Goal: Task Accomplishment & Management: Manage account settings

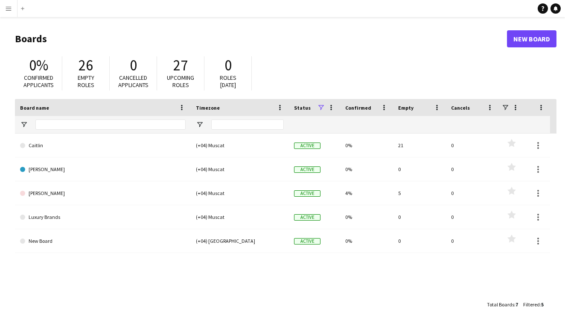
click at [93, 73] on span "26" at bounding box center [86, 65] width 15 height 19
click at [173, 74] on span "Upcoming roles" at bounding box center [180, 81] width 27 height 15
click at [9, 11] on app-icon "Menu" at bounding box center [8, 8] width 7 height 7
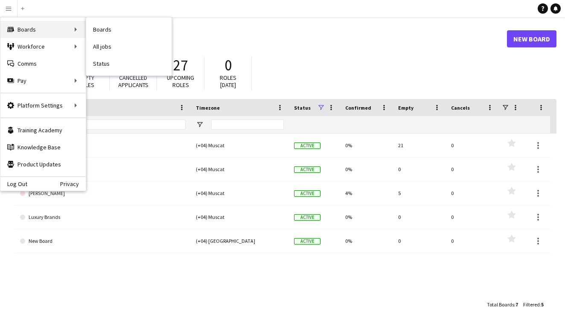
click at [31, 27] on div "Boards Boards" at bounding box center [42, 29] width 85 height 17
click at [108, 48] on link "My Workforce" at bounding box center [128, 46] width 85 height 17
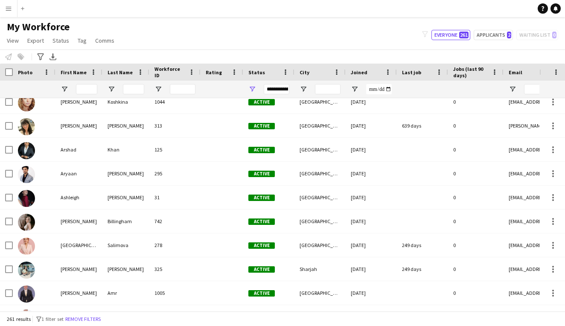
click at [14, 9] on button "Menu" at bounding box center [8, 8] width 17 height 17
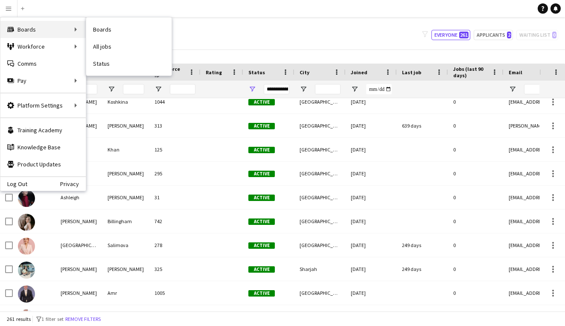
click at [19, 26] on div "Boards Boards" at bounding box center [42, 29] width 85 height 17
click at [45, 29] on div "Boards Boards" at bounding box center [42, 29] width 85 height 17
click at [101, 47] on link "All jobs" at bounding box center [128, 46] width 85 height 17
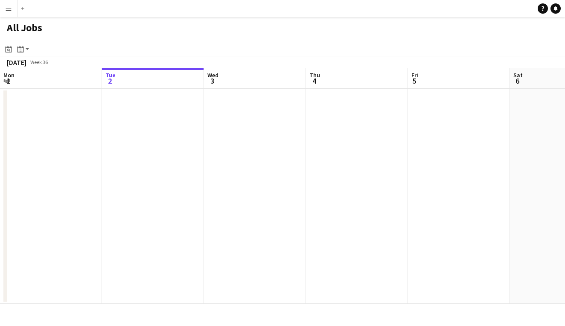
click at [10, 11] on app-icon "Menu" at bounding box center [8, 8] width 7 height 7
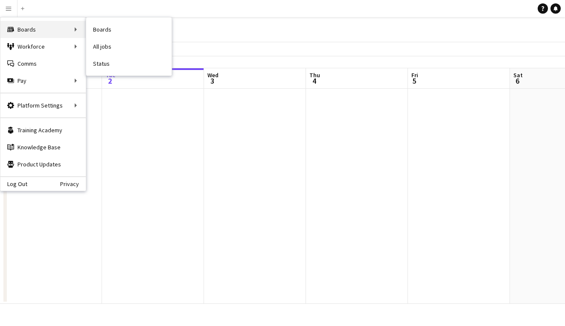
click at [19, 29] on div "Boards Boards" at bounding box center [42, 29] width 85 height 17
click at [76, 31] on div "Boards Boards" at bounding box center [42, 29] width 85 height 17
click at [77, 30] on div "Boards Boards" at bounding box center [42, 29] width 85 height 17
click at [76, 28] on div "Boards Boards" at bounding box center [42, 29] width 85 height 17
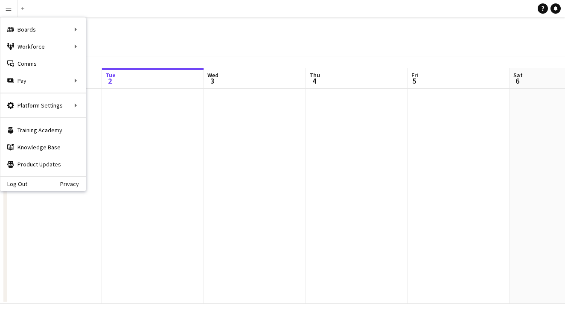
click at [322, 27] on div "All Jobs" at bounding box center [282, 29] width 565 height 25
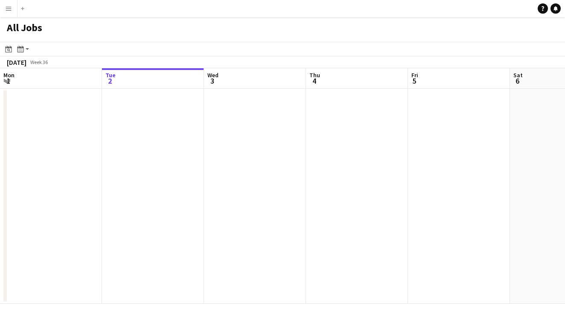
click at [10, 12] on button "Menu" at bounding box center [8, 8] width 17 height 17
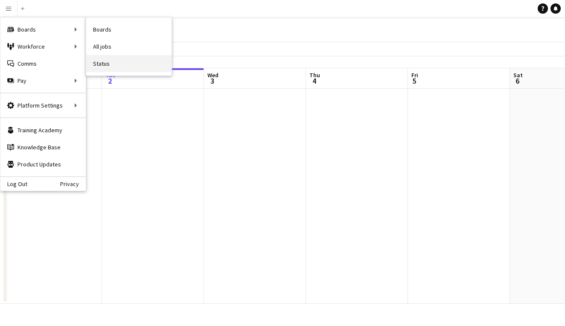
click at [109, 65] on link "Status" at bounding box center [128, 63] width 85 height 17
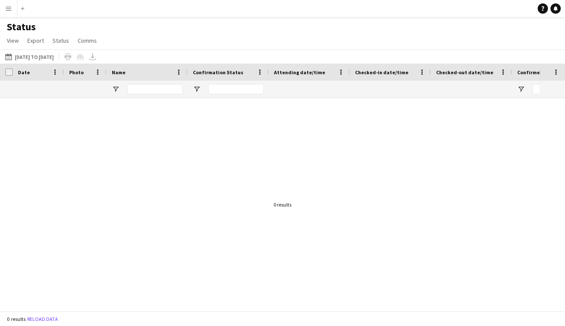
click at [10, 9] on app-icon "Menu" at bounding box center [8, 8] width 7 height 7
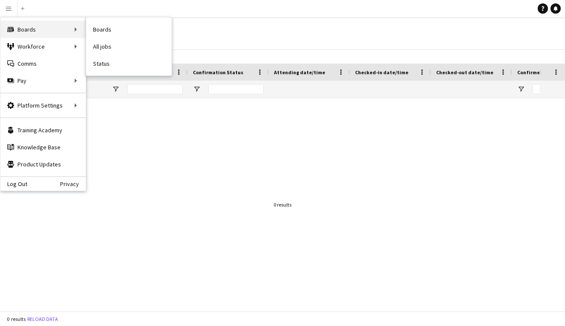
click at [38, 26] on div "Boards Boards" at bounding box center [42, 29] width 85 height 17
click at [78, 27] on div "Boards Boards" at bounding box center [42, 29] width 85 height 17
click at [76, 30] on div "Boards Boards" at bounding box center [42, 29] width 85 height 17
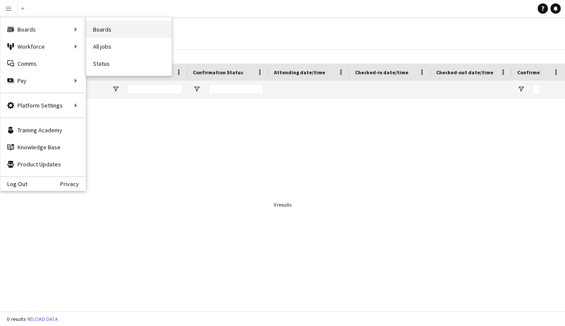
click at [99, 33] on link "Boards" at bounding box center [128, 29] width 85 height 17
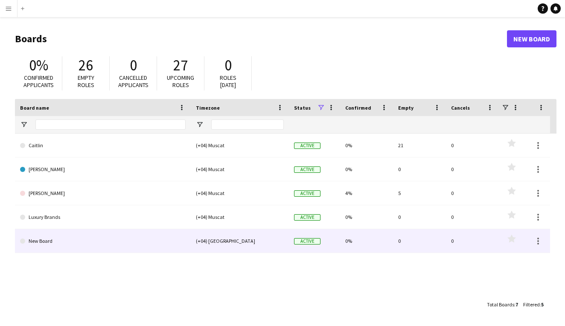
click at [162, 244] on link "New Board" at bounding box center [103, 241] width 166 height 24
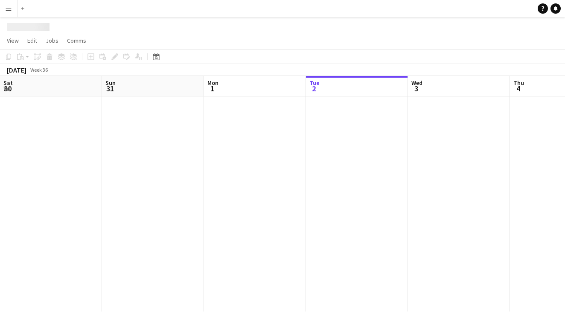
scroll to position [0, 204]
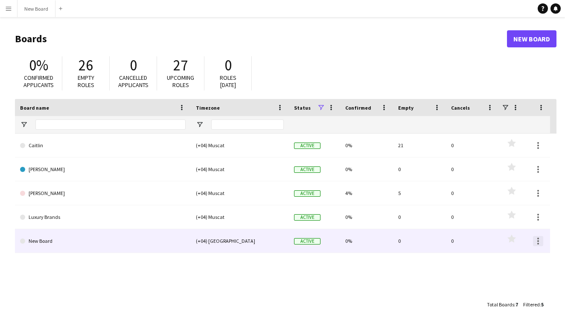
click at [540, 241] on div at bounding box center [538, 241] width 10 height 10
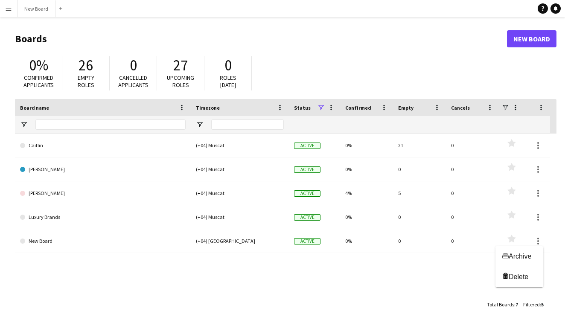
click at [48, 240] on div at bounding box center [282, 163] width 565 height 326
click at [113, 275] on div "Caitlin (+04) Muscat Active 0% 21 0 Favourites Georgi (+04) Muscat Active 0% 0 …" at bounding box center [286, 215] width 542 height 163
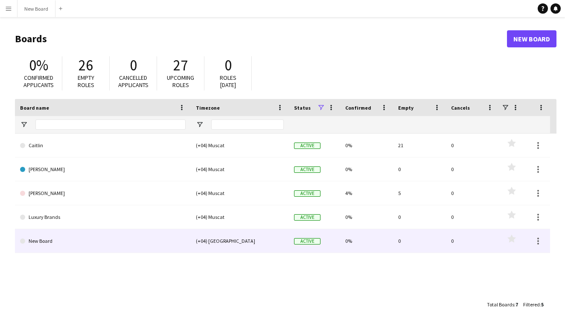
click at [58, 240] on link "New Board" at bounding box center [103, 241] width 166 height 24
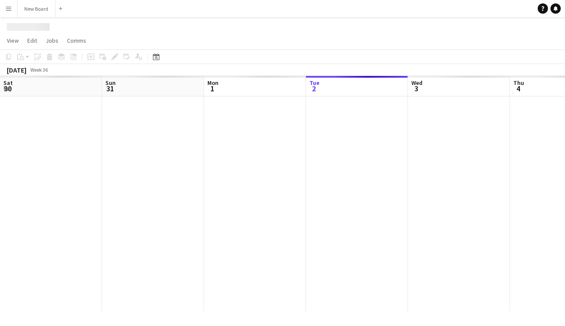
scroll to position [0, 204]
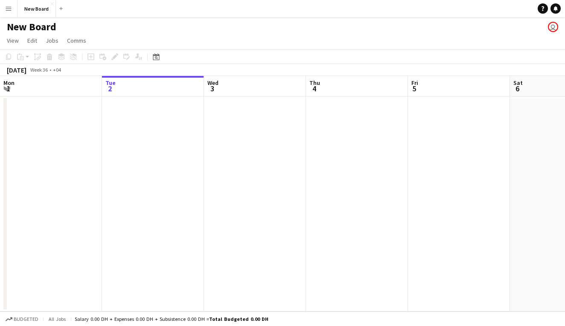
click at [51, 26] on h1 "New Board" at bounding box center [32, 26] width 50 height 13
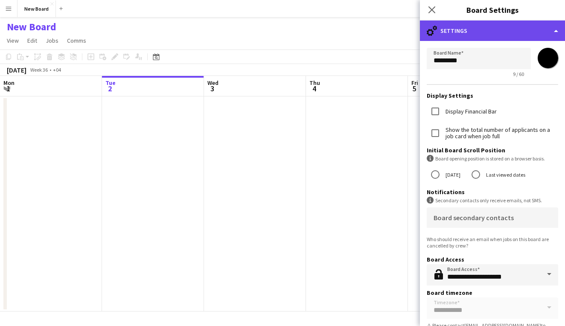
click at [469, 34] on div "cog-double-3 Settings" at bounding box center [492, 30] width 145 height 20
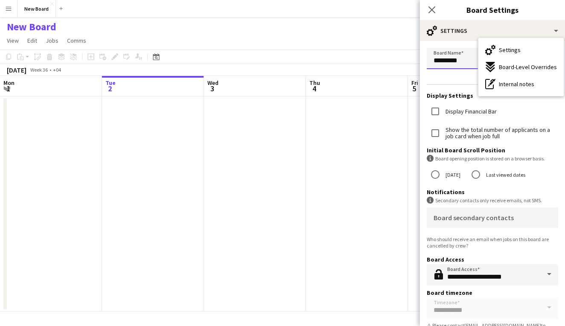
click at [470, 63] on input "*********" at bounding box center [479, 58] width 104 height 21
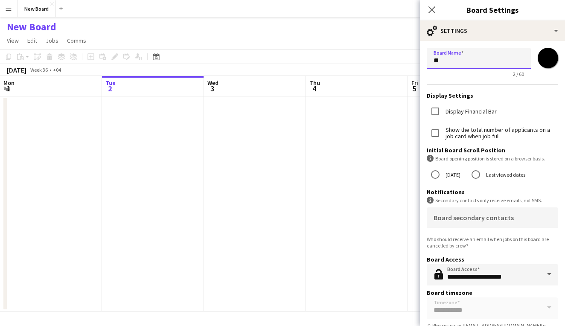
type input "*"
type input "********"
click at [529, 92] on h3 "Display Settings" at bounding box center [493, 96] width 132 height 8
click at [547, 61] on input "*******" at bounding box center [548, 58] width 31 height 31
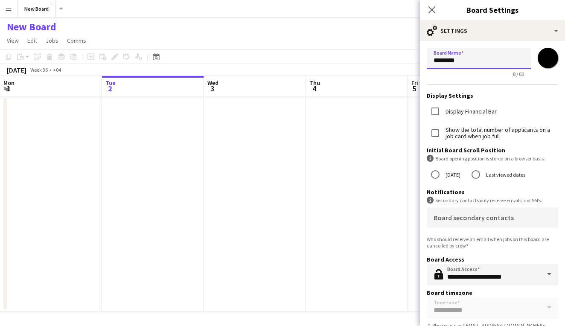
click at [506, 61] on input "********" at bounding box center [479, 58] width 104 height 21
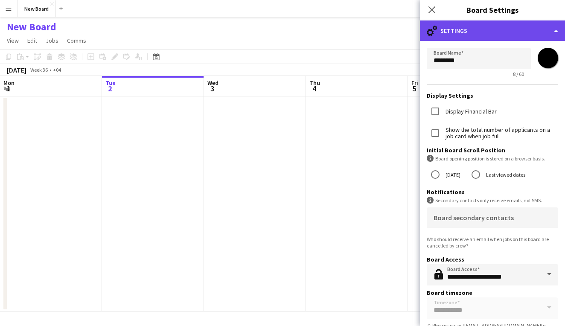
click at [546, 38] on div "cog-double-3 Settings" at bounding box center [492, 30] width 145 height 20
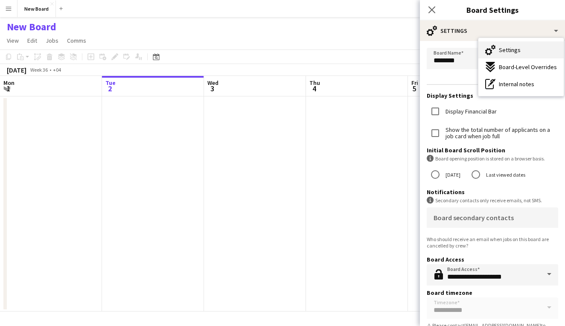
click at [541, 53] on button "Settings Settings" at bounding box center [521, 49] width 85 height 17
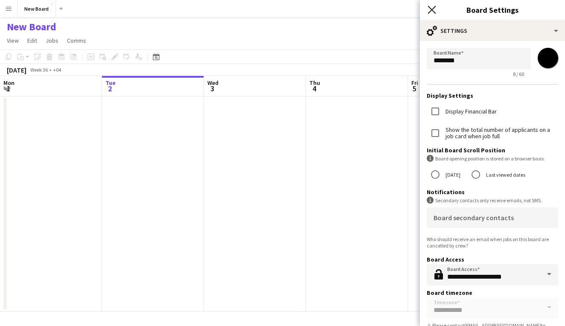
click at [433, 11] on icon at bounding box center [432, 10] width 8 height 8
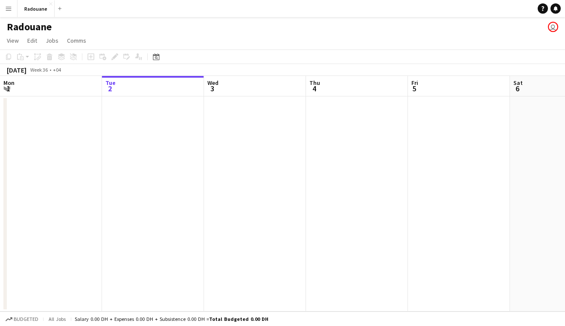
click at [10, 13] on button "Menu" at bounding box center [8, 8] width 17 height 17
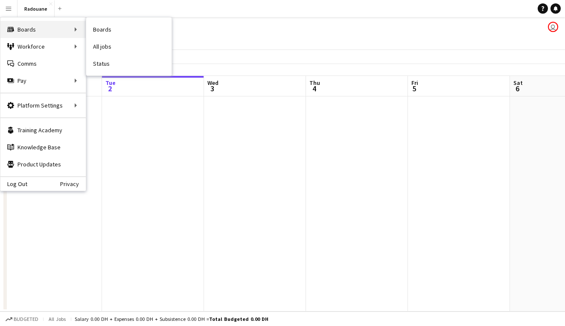
click at [28, 29] on div "Boards Boards" at bounding box center [42, 29] width 85 height 17
click at [126, 29] on div "Radouane user" at bounding box center [282, 25] width 565 height 16
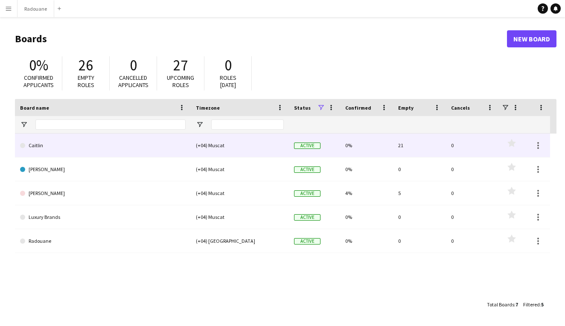
click at [84, 149] on link "Caitlin" at bounding box center [103, 146] width 166 height 24
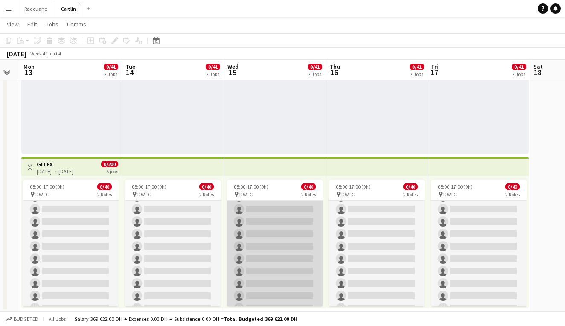
scroll to position [53, 0]
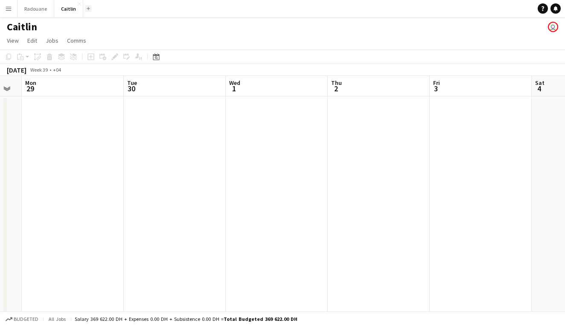
click at [87, 10] on app-icon "Add" at bounding box center [88, 8] width 3 height 3
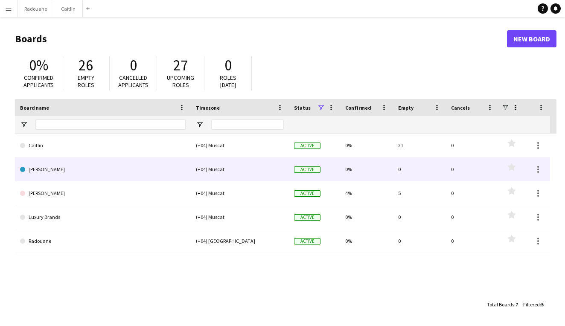
click at [62, 164] on link "[PERSON_NAME]" at bounding box center [103, 170] width 166 height 24
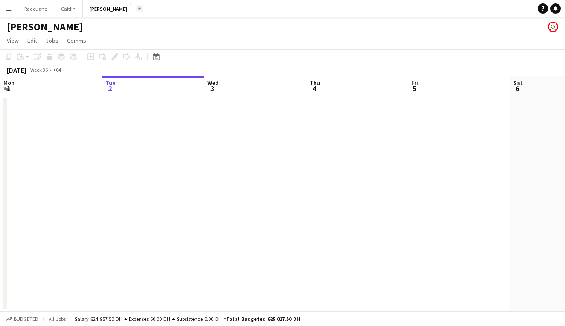
click at [136, 10] on button "Add" at bounding box center [139, 8] width 7 height 7
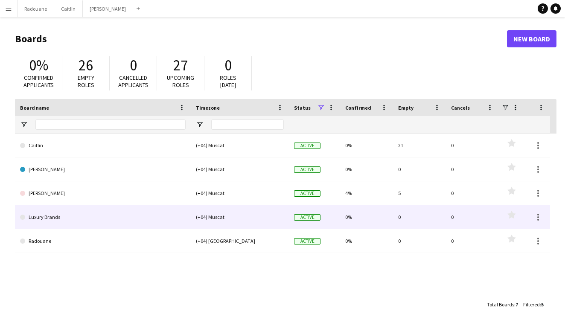
click at [96, 217] on link "Luxury Brands" at bounding box center [103, 217] width 166 height 24
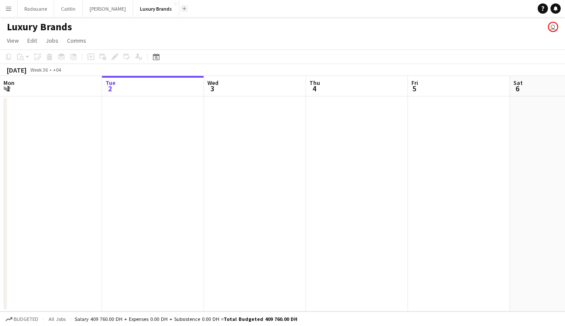
click at [181, 8] on button "Add" at bounding box center [184, 8] width 7 height 7
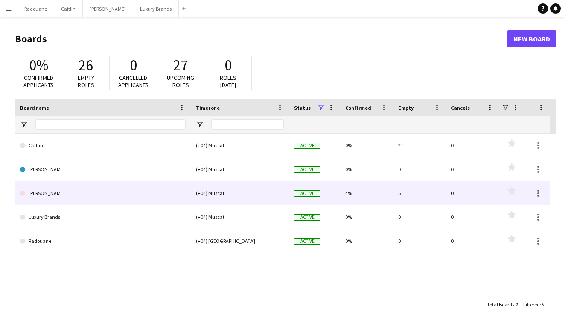
click at [66, 200] on link "[PERSON_NAME]" at bounding box center [103, 193] width 166 height 24
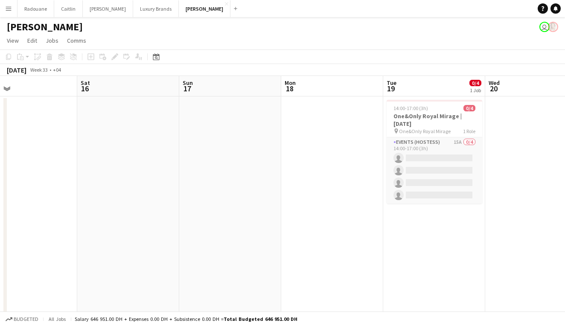
scroll to position [0, 334]
click at [421, 123] on h3 "One&Only Royal Mirage | 19th August" at bounding box center [432, 119] width 96 height 15
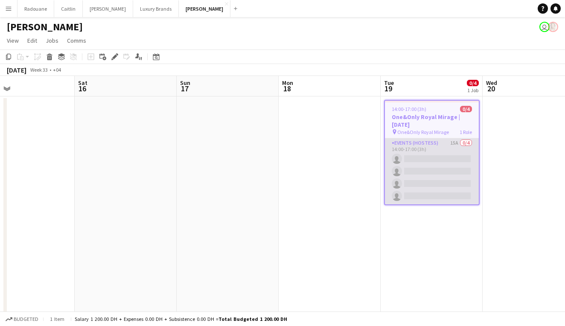
click at [430, 176] on app-card-role "Events (Hostess) 15A 0/4 14:00-17:00 (3h) single-neutral-actions single-neutral…" at bounding box center [432, 171] width 94 height 66
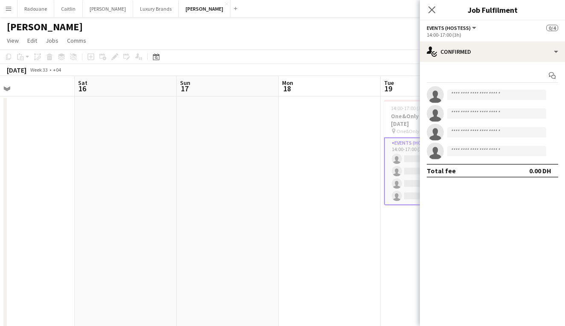
click at [370, 197] on app-date-cell at bounding box center [330, 219] width 102 height 245
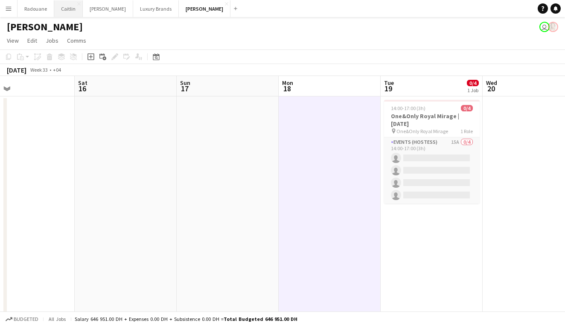
click at [75, 10] on button "Caitlin Close" at bounding box center [68, 8] width 29 height 17
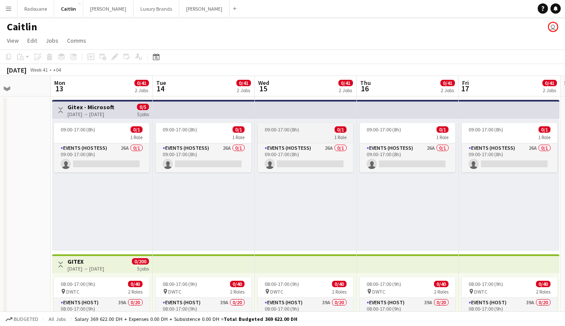
scroll to position [0, 255]
click at [62, 110] on app-icon "Toggle View" at bounding box center [61, 110] width 6 height 6
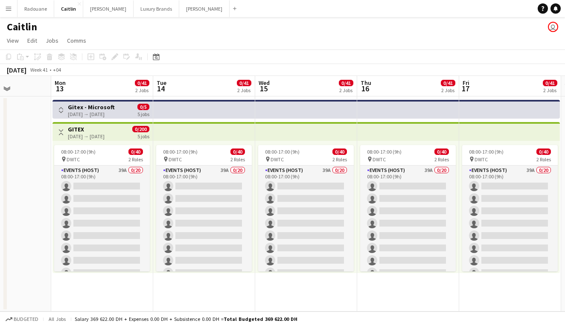
click at [62, 109] on app-icon "Toggle View" at bounding box center [61, 110] width 6 height 6
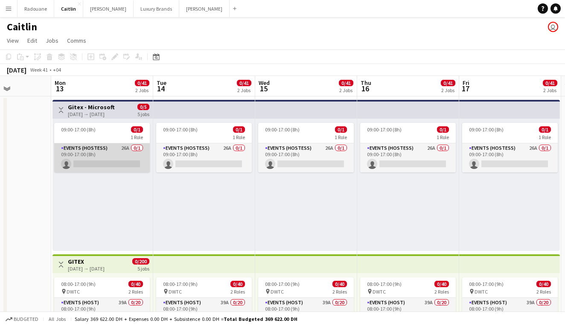
click at [100, 159] on app-card-role "Events (Hostess) 26A 0/1 09:00-17:00 (8h) single-neutral-actions" at bounding box center [102, 157] width 96 height 29
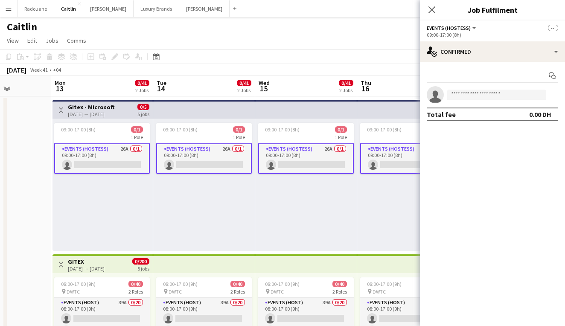
scroll to position [0, 0]
click at [27, 209] on app-date-cell at bounding box center [0, 253] width 102 height 313
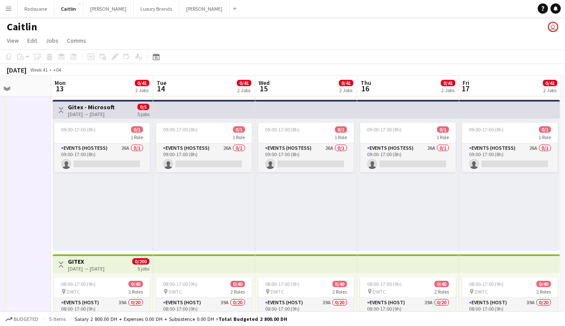
scroll to position [0, 255]
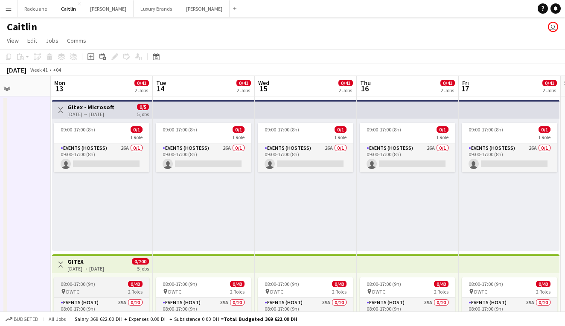
click at [95, 284] on div "08:00-17:00 (9h) 0/40" at bounding box center [102, 284] width 96 height 6
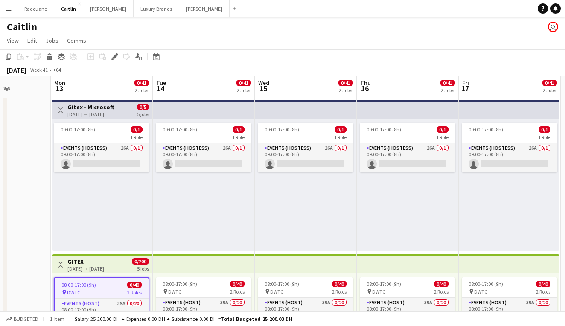
click at [95, 284] on span "08:00-17:00 (9h)" at bounding box center [78, 285] width 35 height 6
click at [95, 284] on div "08:00-17:00 (9h) 0/40" at bounding box center [102, 285] width 94 height 6
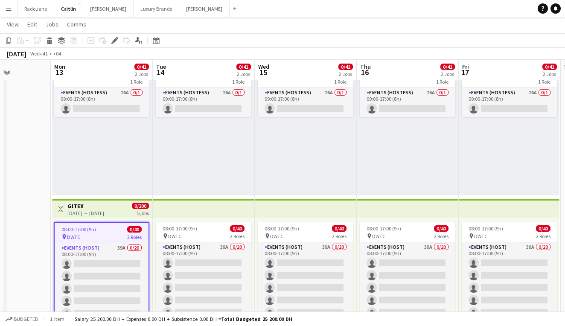
scroll to position [54, 0]
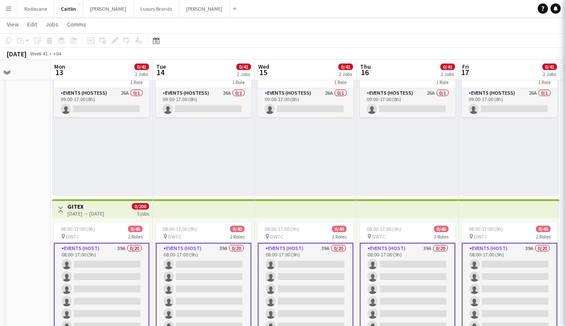
scroll to position [0, 255]
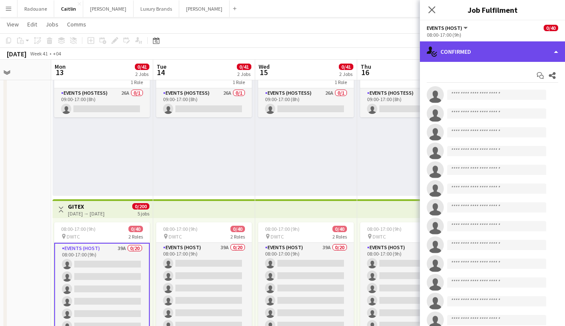
click at [466, 50] on div "single-neutral-actions-check-2 Confirmed" at bounding box center [492, 51] width 145 height 20
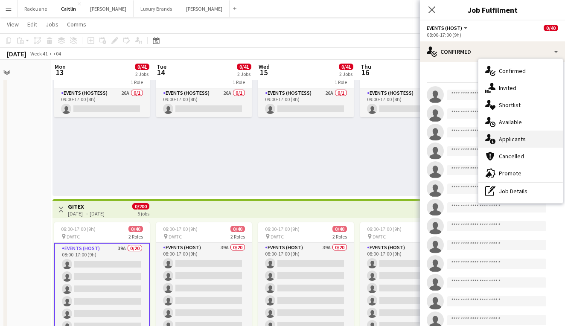
click at [506, 136] on span "Applicants" at bounding box center [512, 139] width 27 height 8
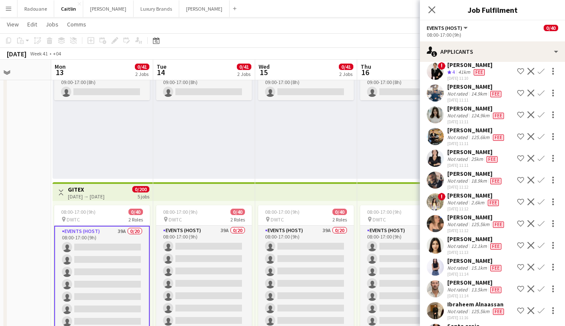
scroll to position [93, 0]
click at [437, 196] on app-user-avatar at bounding box center [435, 202] width 17 height 17
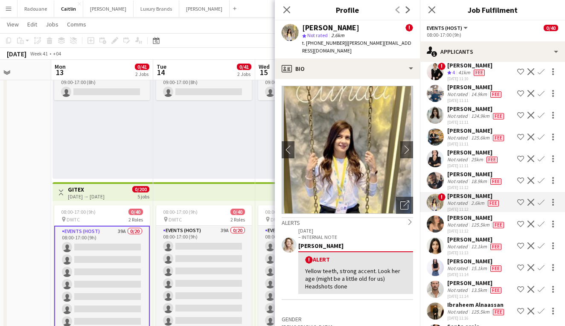
scroll to position [0, 0]
click at [287, 9] on icon "Close pop-in" at bounding box center [287, 10] width 8 height 8
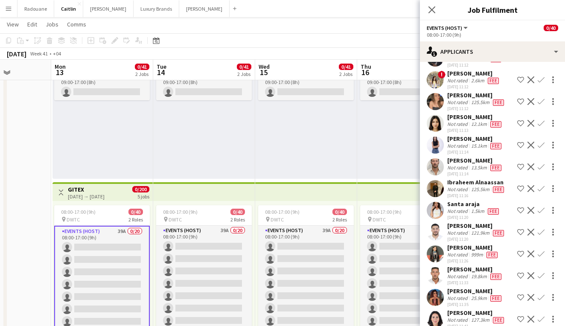
scroll to position [214, 0]
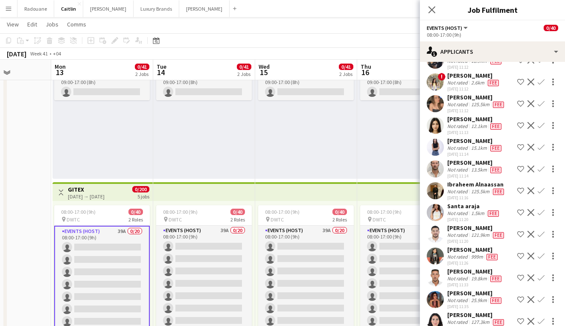
click at [436, 141] on app-user-avatar at bounding box center [435, 147] width 17 height 17
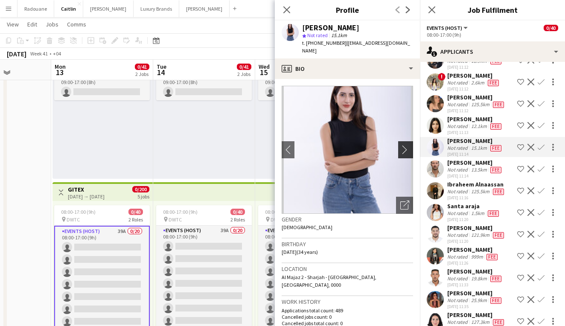
click at [406, 145] on app-icon "chevron-right" at bounding box center [407, 149] width 13 height 9
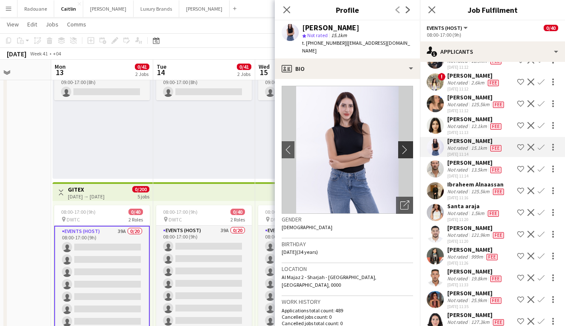
click at [406, 145] on app-icon "chevron-right" at bounding box center [407, 149] width 13 height 9
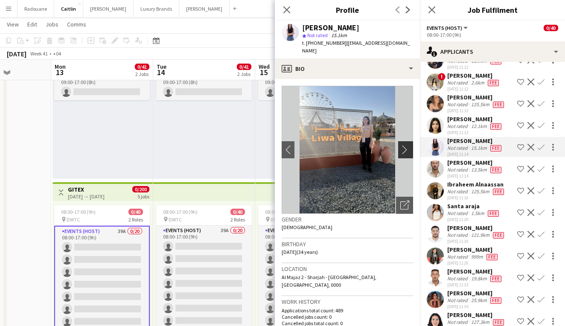
click at [406, 145] on app-icon "chevron-right" at bounding box center [407, 149] width 13 height 9
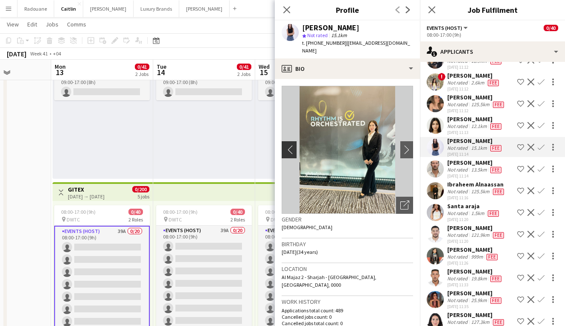
click at [287, 145] on app-icon "chevron-left" at bounding box center [288, 149] width 13 height 9
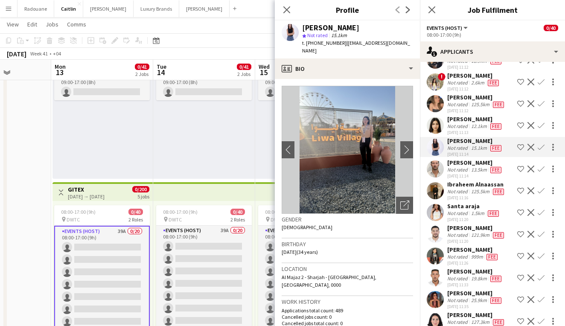
click at [441, 165] on app-user-avatar at bounding box center [435, 169] width 17 height 17
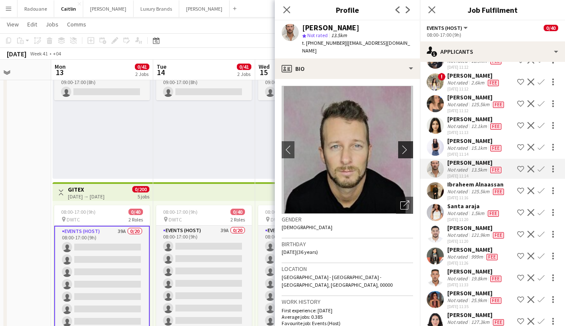
click at [404, 145] on app-icon "chevron-right" at bounding box center [407, 149] width 13 height 9
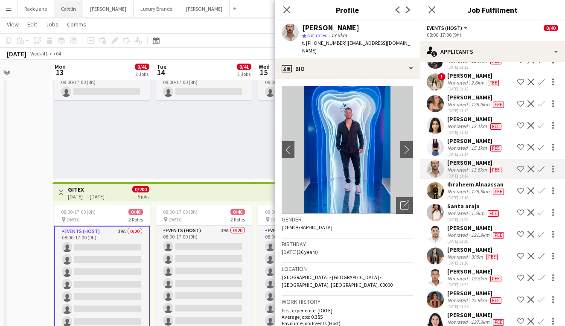
click at [73, 11] on button "Caitlin Close" at bounding box center [68, 8] width 29 height 17
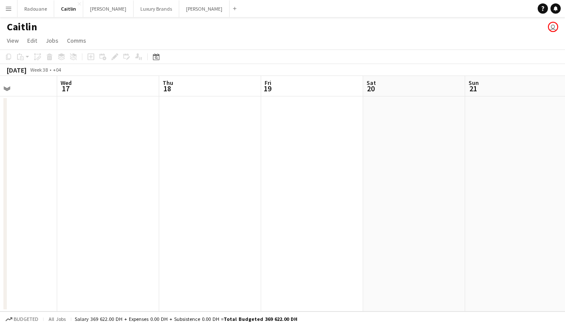
scroll to position [0, 352]
click at [292, 140] on app-date-cell at bounding box center [311, 204] width 102 height 215
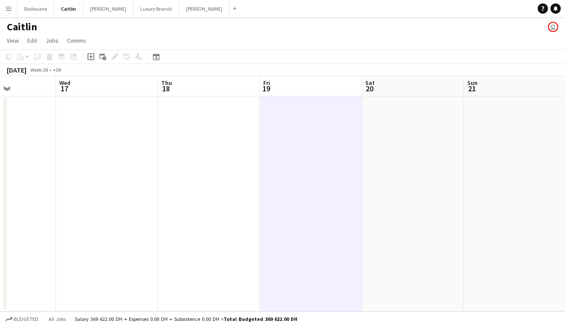
click at [401, 134] on app-date-cell at bounding box center [413, 204] width 102 height 215
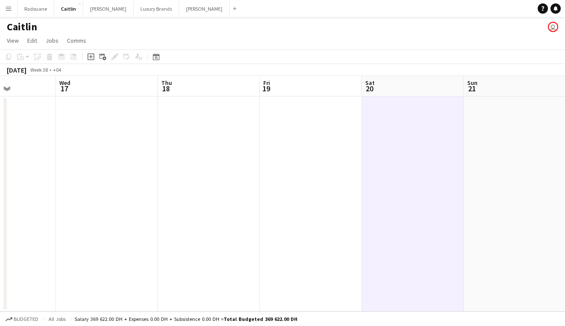
click at [327, 145] on app-date-cell at bounding box center [311, 204] width 102 height 215
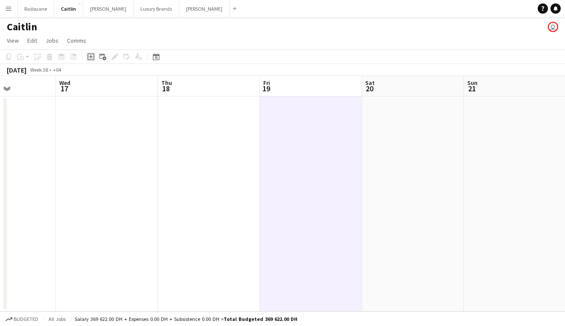
click at [91, 59] on icon "Add job" at bounding box center [91, 56] width 7 height 7
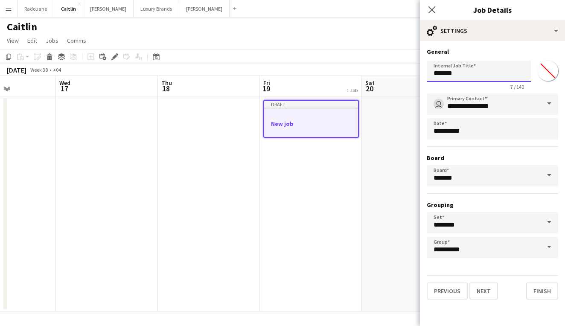
click at [436, 81] on input "*******" at bounding box center [479, 71] width 104 height 21
drag, startPoint x: 460, startPoint y: 74, endPoint x: 415, endPoint y: 74, distance: 44.8
click at [415, 74] on body "Menu Boards Boards Boards All jobs Status Workforce Workforce My Workforce Recr…" at bounding box center [282, 163] width 565 height 326
type input "**********"
click at [486, 290] on button "Next" at bounding box center [484, 291] width 29 height 17
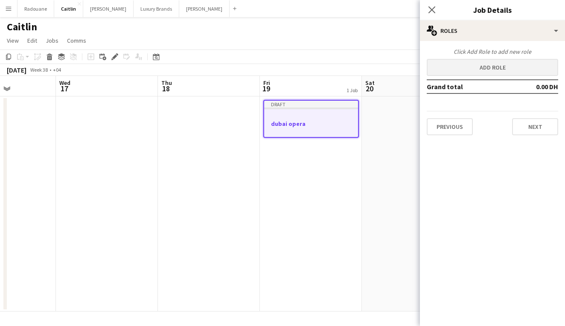
click at [502, 72] on button "Add role" at bounding box center [493, 67] width 132 height 17
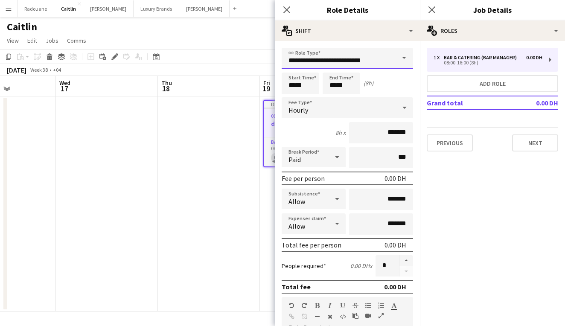
click at [325, 61] on input "**********" at bounding box center [348, 58] width 132 height 21
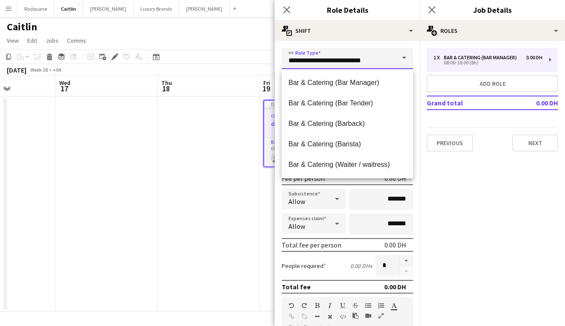
click at [325, 61] on input "**********" at bounding box center [348, 58] width 132 height 21
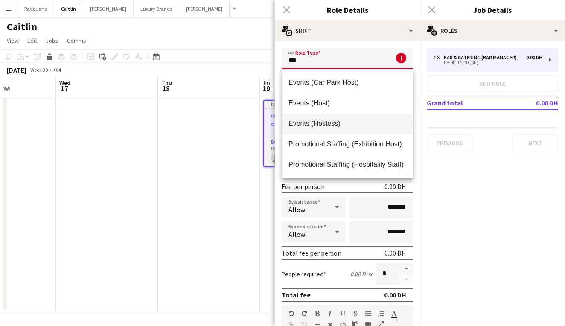
click at [308, 115] on mat-option "Events (Hostess)" at bounding box center [348, 124] width 132 height 20
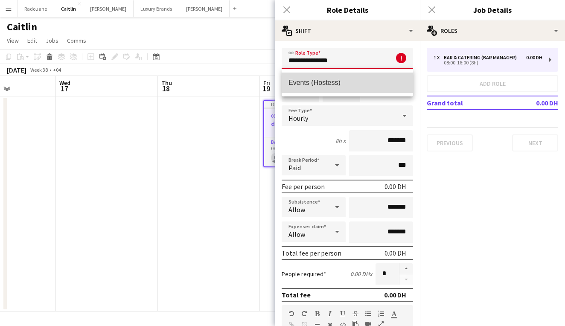
click at [314, 88] on mat-option "Events (Hostess)" at bounding box center [348, 83] width 132 height 20
type input "**********"
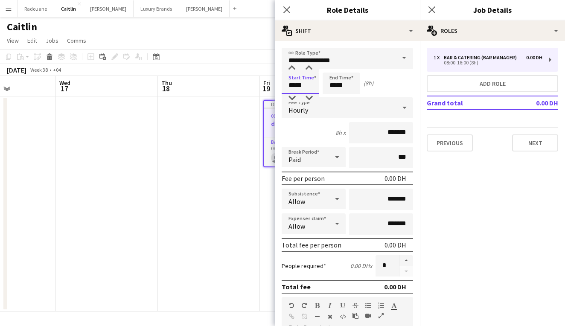
click at [307, 87] on input "*****" at bounding box center [301, 83] width 38 height 21
click at [294, 86] on input "*****" at bounding box center [301, 83] width 38 height 21
type input "*****"
click at [335, 84] on input "*****" at bounding box center [342, 83] width 38 height 21
type input "*****"
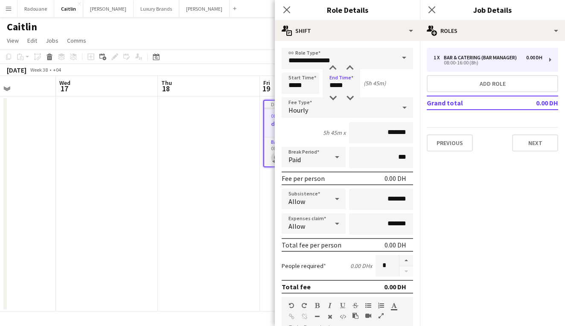
click at [316, 107] on div "Hourly" at bounding box center [339, 107] width 114 height 20
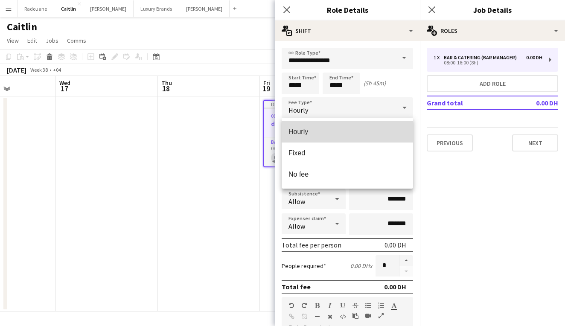
click at [317, 128] on span "Hourly" at bounding box center [348, 132] width 118 height 8
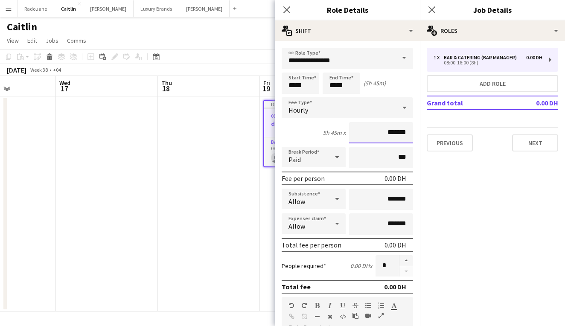
click at [386, 134] on input "*******" at bounding box center [381, 132] width 64 height 21
click at [387, 134] on input "*******" at bounding box center [381, 132] width 64 height 21
type input "****"
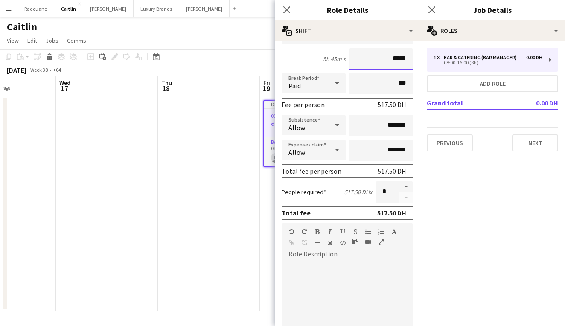
scroll to position [76, 0]
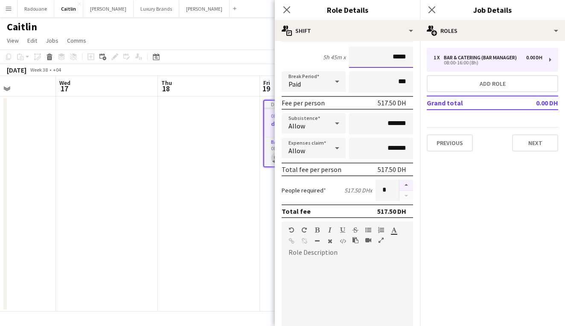
type input "*****"
click at [401, 185] on button "button" at bounding box center [407, 185] width 14 height 11
type input "*"
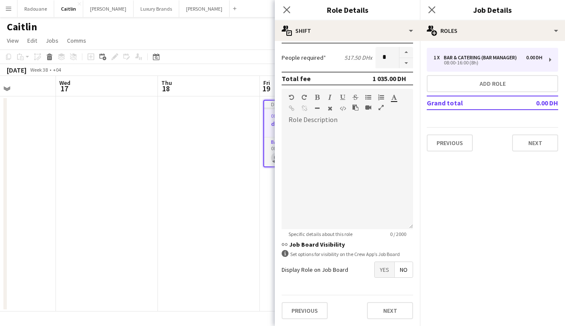
scroll to position [0, 0]
click at [345, 186] on div at bounding box center [348, 178] width 132 height 102
click at [364, 134] on div "**********" at bounding box center [348, 178] width 132 height 102
click at [382, 270] on span "Yes" at bounding box center [385, 269] width 20 height 15
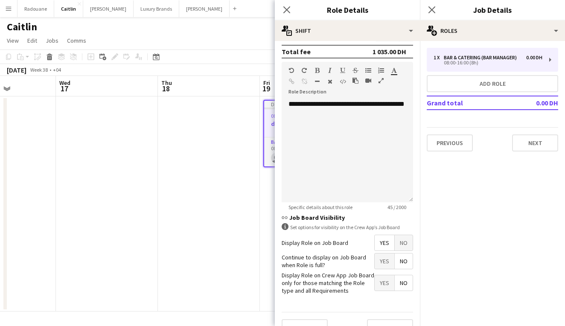
scroll to position [236, 0]
click at [382, 259] on span "Yes" at bounding box center [385, 260] width 20 height 15
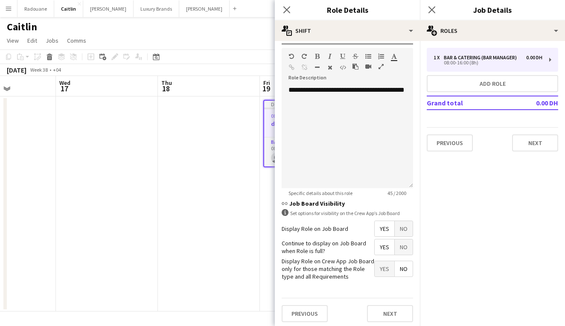
scroll to position [252, 0]
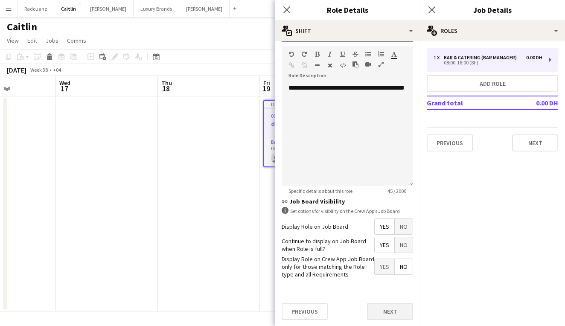
click at [395, 308] on button "Next" at bounding box center [390, 311] width 46 height 17
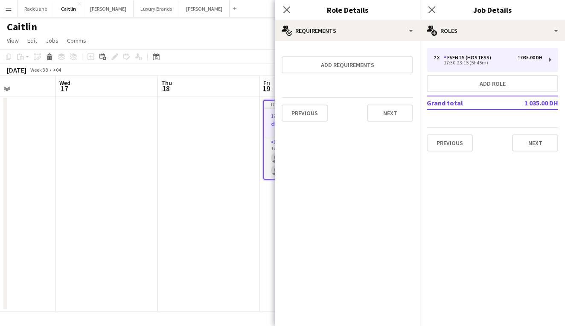
scroll to position [0, 0]
click at [374, 70] on button "Add requirements" at bounding box center [348, 64] width 132 height 17
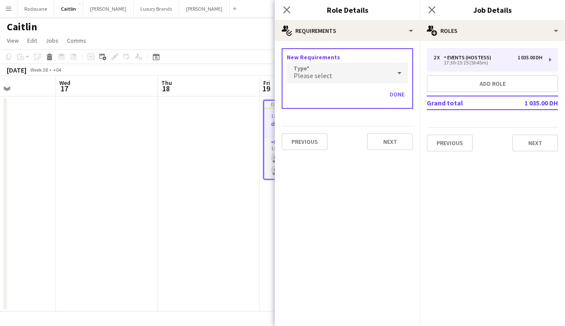
click at [366, 74] on div "Please select" at bounding box center [339, 73] width 104 height 20
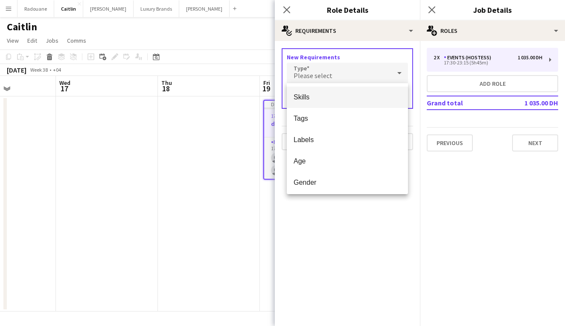
drag, startPoint x: 344, startPoint y: 144, endPoint x: 332, endPoint y: 101, distance: 45.1
click at [332, 100] on div "Skills Tags Labels Age Gender Attributes" at bounding box center [347, 138] width 121 height 111
click at [332, 101] on span "Skills" at bounding box center [348, 97] width 108 height 8
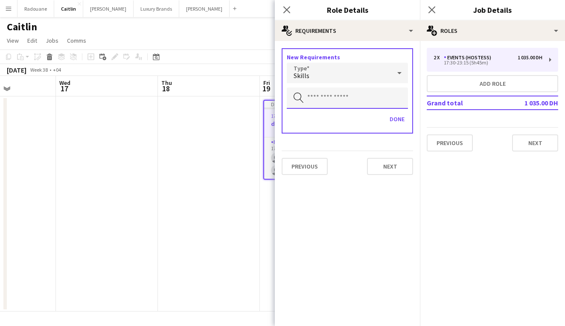
click at [332, 100] on input "text" at bounding box center [347, 98] width 121 height 21
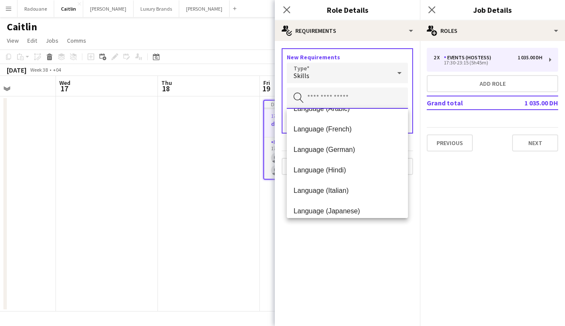
scroll to position [53, 0]
click at [340, 84] on div "New Requirements Type Skills Search by skill Done" at bounding box center [348, 90] width 132 height 85
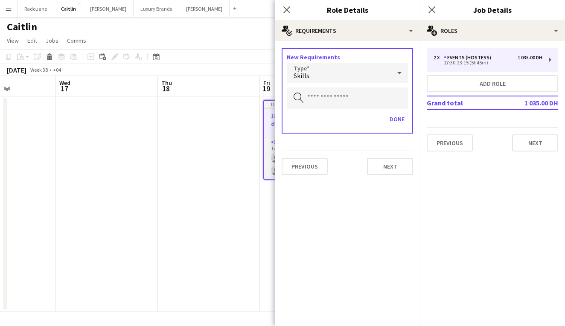
click at [340, 74] on div "Skills" at bounding box center [339, 73] width 104 height 20
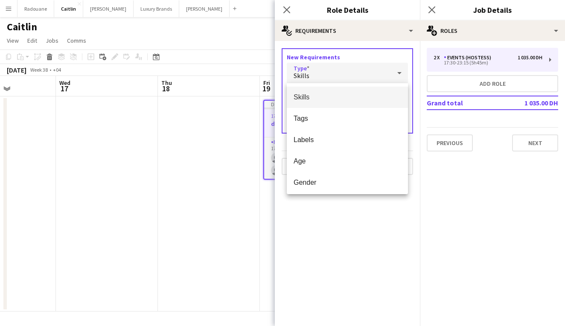
scroll to position [0, 0]
click at [355, 210] on div at bounding box center [282, 163] width 565 height 326
click at [355, 210] on body "Menu Boards Boards Boards All jobs Status Workforce Workforce My Workforce Recr…" at bounding box center [282, 163] width 565 height 326
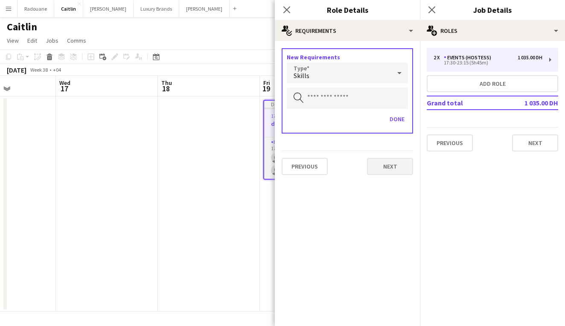
click at [386, 172] on button "Next" at bounding box center [390, 166] width 46 height 17
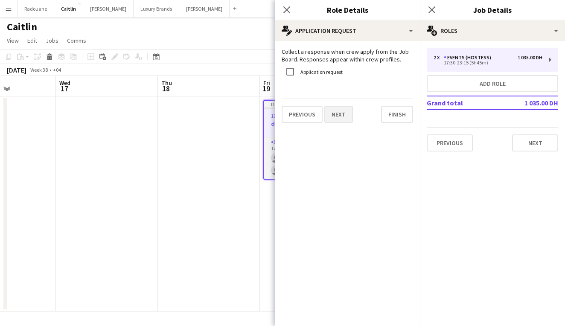
click at [348, 114] on button "Next" at bounding box center [339, 114] width 29 height 17
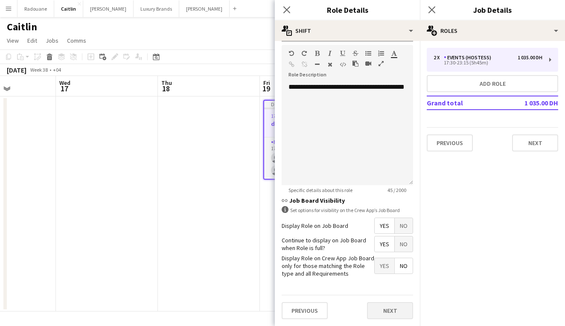
scroll to position [252, 0]
click at [401, 310] on button "Next" at bounding box center [390, 310] width 46 height 17
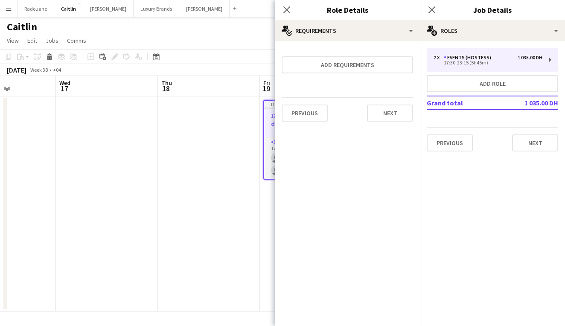
click at [399, 116] on button "Next" at bounding box center [390, 113] width 46 height 17
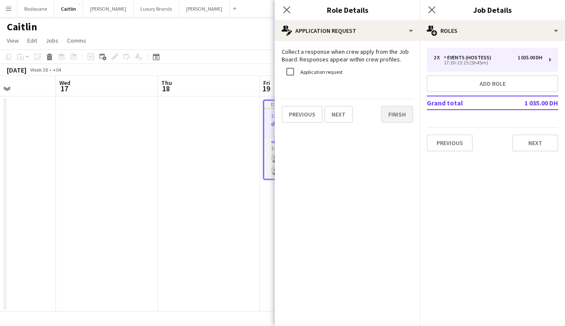
click at [402, 115] on button "Finish" at bounding box center [397, 114] width 32 height 17
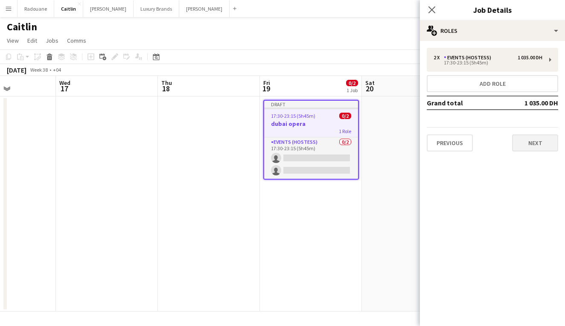
click at [540, 148] on button "Next" at bounding box center [535, 143] width 46 height 17
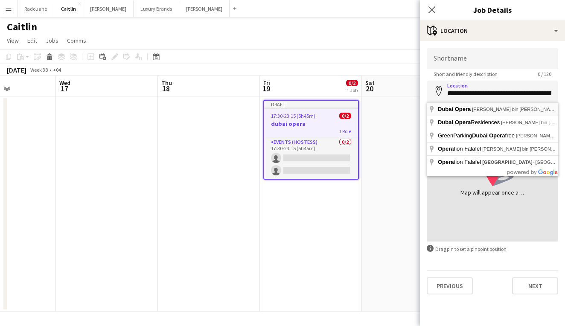
type input "**********"
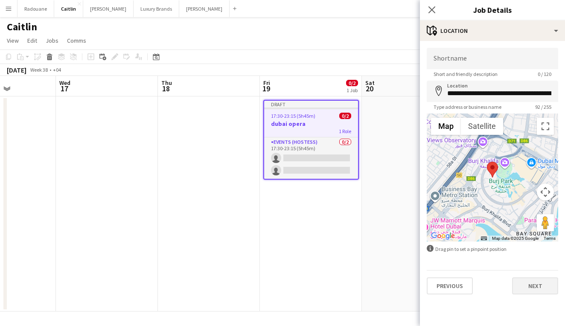
click at [539, 290] on button "Next" at bounding box center [535, 286] width 46 height 17
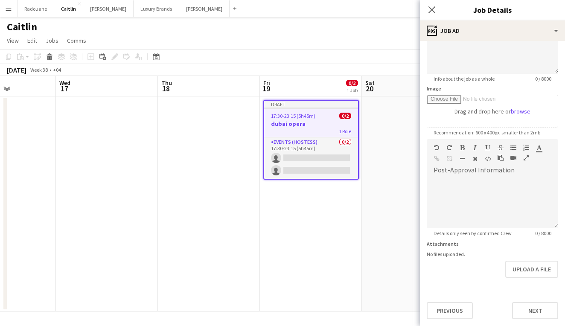
scroll to position [96, 0]
click at [532, 316] on button "Next" at bounding box center [535, 310] width 46 height 17
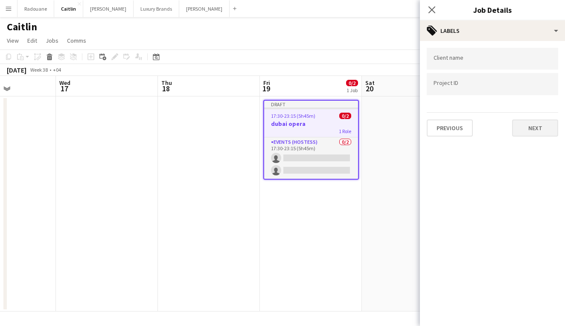
click at [538, 128] on button "Next" at bounding box center [535, 128] width 46 height 17
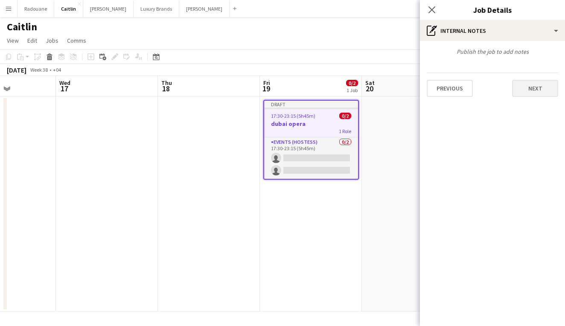
click at [541, 90] on button "Next" at bounding box center [535, 88] width 46 height 17
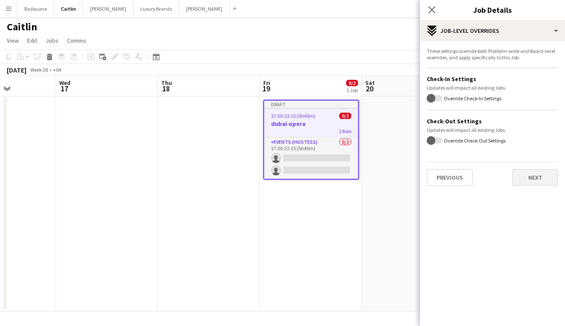
click at [533, 176] on button "Next" at bounding box center [535, 177] width 46 height 17
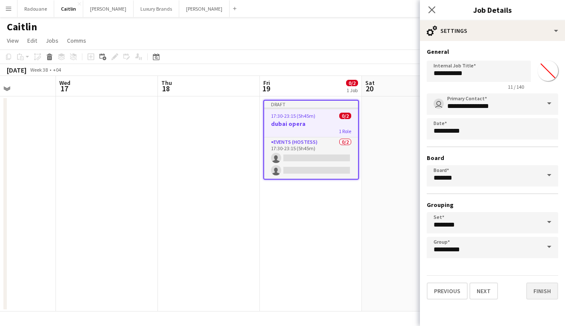
click at [543, 288] on button "Finish" at bounding box center [543, 291] width 32 height 17
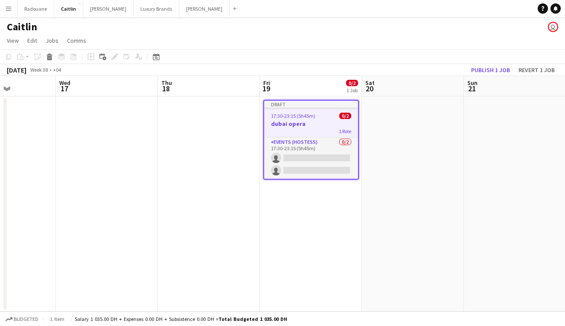
click at [431, 119] on app-date-cell at bounding box center [413, 204] width 102 height 215
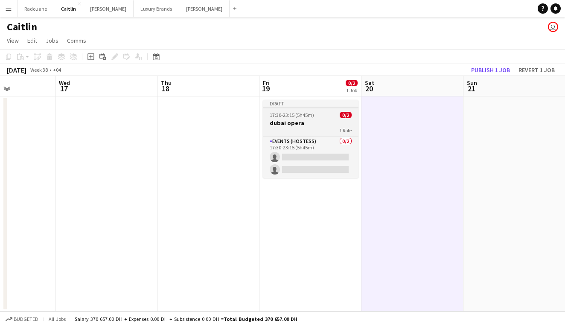
click at [288, 120] on h3 "dubai opera" at bounding box center [311, 123] width 96 height 8
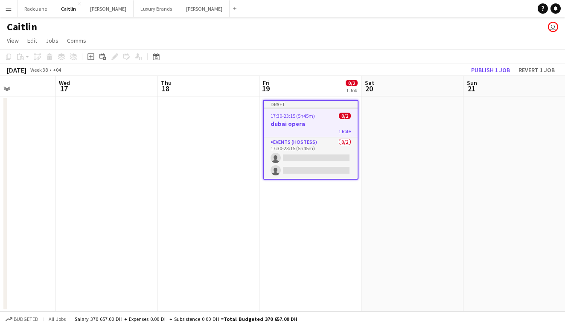
scroll to position [0, 353]
click at [395, 128] on app-date-cell at bounding box center [412, 204] width 102 height 215
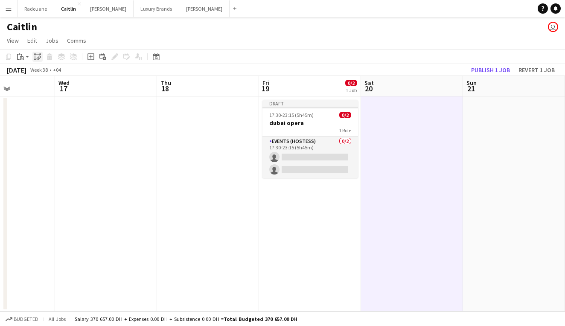
click at [40, 59] on icon "Paste linked Job" at bounding box center [37, 56] width 7 height 7
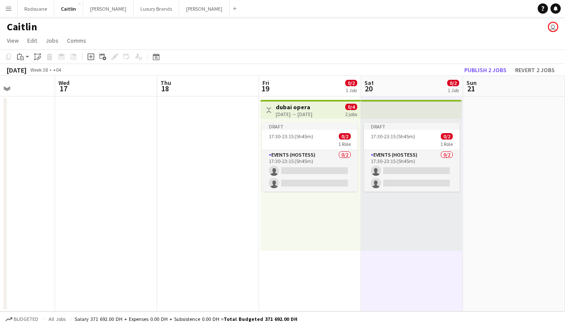
click at [126, 192] on app-date-cell at bounding box center [106, 204] width 102 height 215
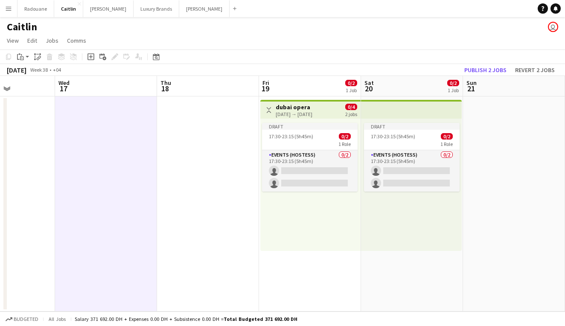
click at [302, 114] on div "19-09-2025 → 20-09-2025" at bounding box center [294, 114] width 37 height 6
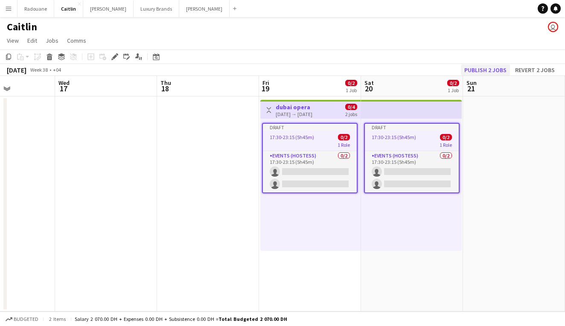
click at [474, 68] on button "Publish 2 jobs" at bounding box center [485, 69] width 49 height 11
click at [324, 142] on div "1 Role" at bounding box center [310, 144] width 94 height 7
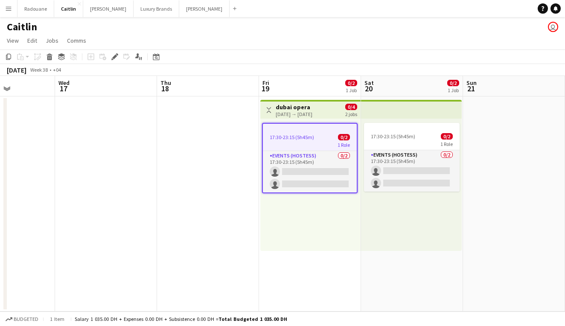
click at [324, 142] on div "1 Role" at bounding box center [310, 144] width 94 height 7
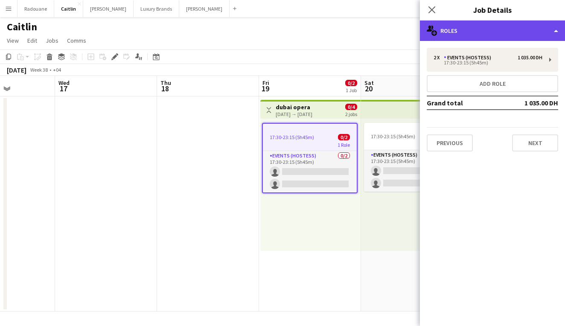
click at [452, 29] on div "multiple-users-add Roles" at bounding box center [492, 30] width 145 height 20
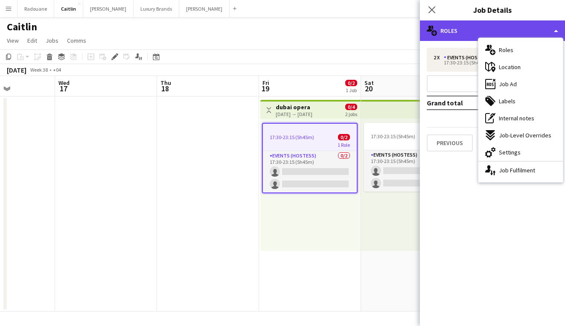
click at [451, 29] on div "multiple-users-add Roles" at bounding box center [492, 30] width 145 height 20
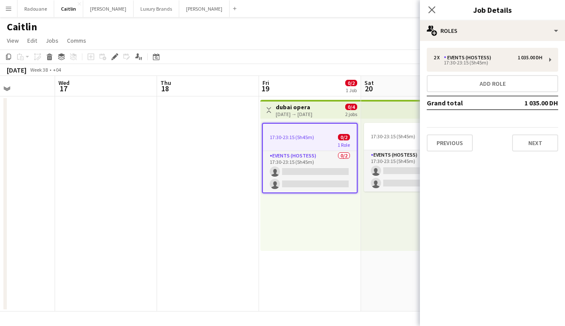
click at [313, 115] on div "19-09-2025 → 20-09-2025" at bounding box center [294, 114] width 37 height 6
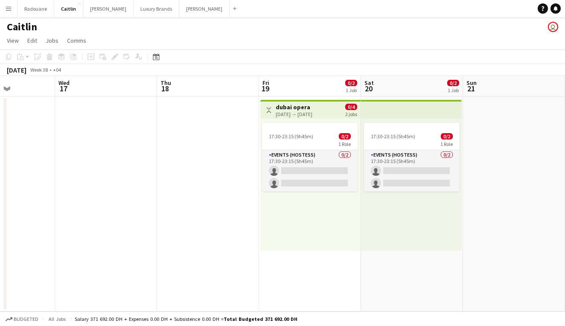
click at [313, 115] on div "19-09-2025 → 20-09-2025" at bounding box center [294, 114] width 37 height 6
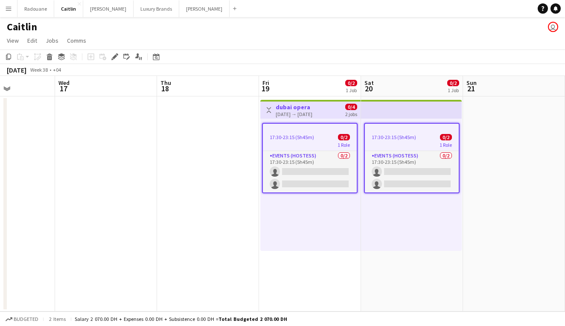
click at [313, 115] on div "19-09-2025 → 20-09-2025" at bounding box center [294, 114] width 37 height 6
click at [313, 107] on h3 "dubai opera" at bounding box center [294, 107] width 37 height 8
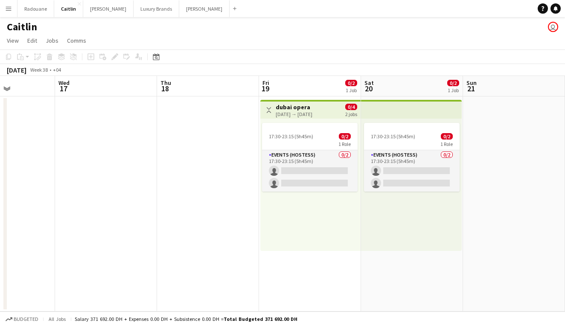
click at [313, 107] on h3 "dubai opera" at bounding box center [294, 107] width 37 height 8
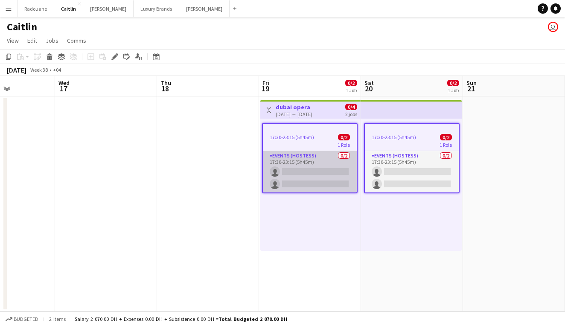
click at [328, 166] on app-card-role "Events (Hostess) 0/2 17:30-23:15 (5h45m) single-neutral-actions single-neutral-…" at bounding box center [310, 171] width 94 height 41
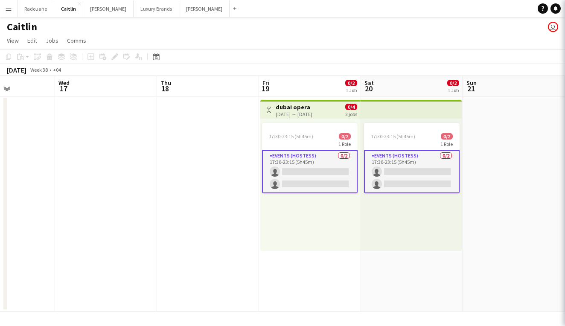
click at [328, 166] on app-card-role "Events (Hostess) 0/2 17:30-23:15 (5h45m) single-neutral-actions single-neutral-…" at bounding box center [310, 171] width 96 height 43
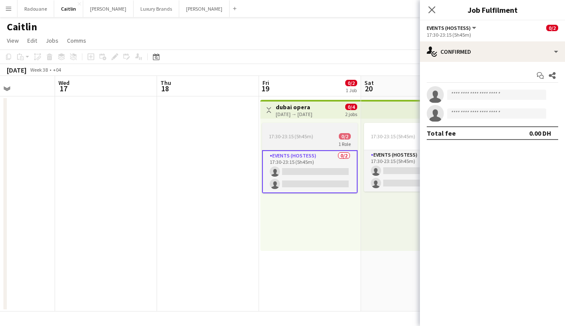
click at [324, 143] on div "1 Role" at bounding box center [310, 143] width 96 height 7
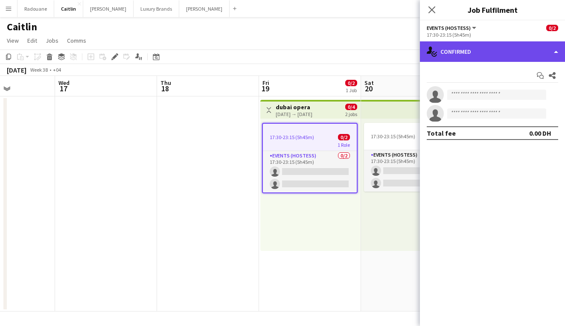
click at [497, 56] on div "single-neutral-actions-check-2 Confirmed" at bounding box center [492, 51] width 145 height 20
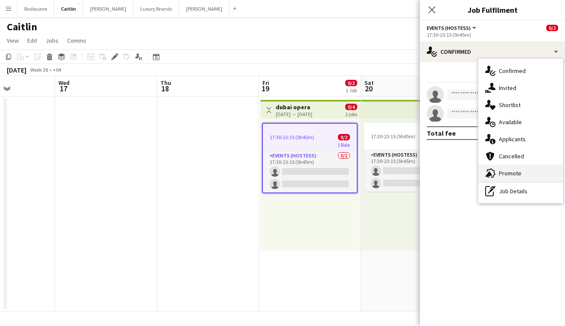
click at [503, 168] on div "advertising-megaphone Promote" at bounding box center [521, 173] width 85 height 17
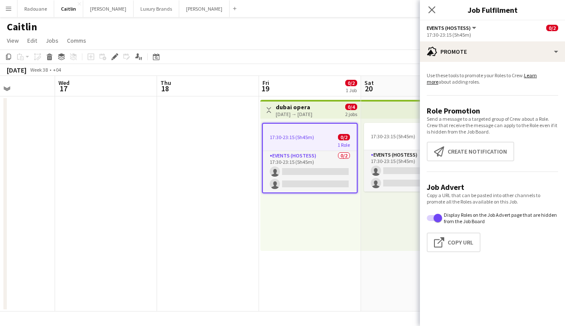
scroll to position [0, 0]
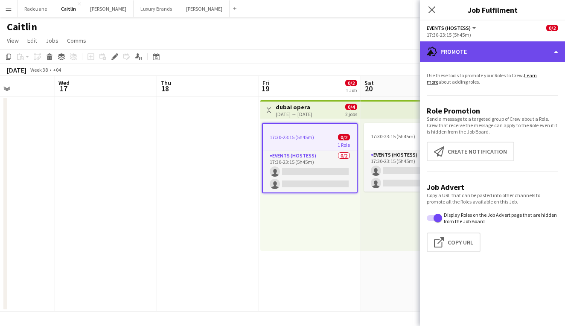
click at [451, 53] on div "advertising-megaphone Promote" at bounding box center [492, 51] width 145 height 20
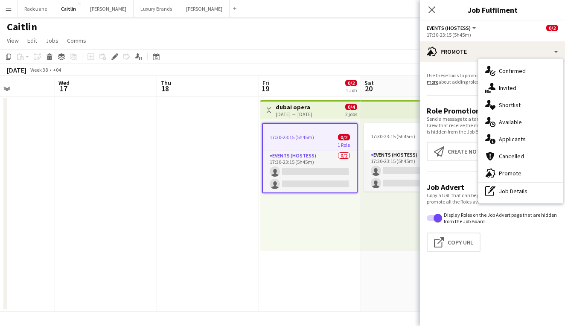
click at [319, 131] on app-job-card "17:30-23:15 (5h45m) 0/2 1 Role Events (Hostess) 0/2 17:30-23:15 (5h45m) single-…" at bounding box center [310, 158] width 96 height 70
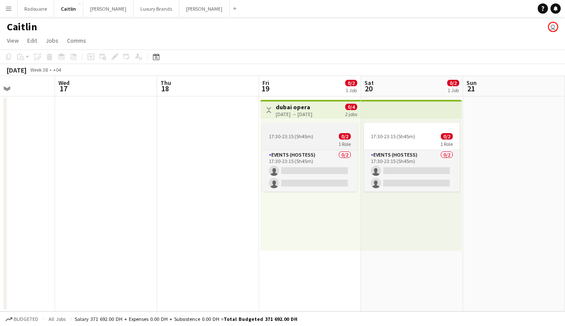
click at [319, 131] on app-job-card "17:30-23:15 (5h45m) 0/2 1 Role Events (Hostess) 0/2 17:30-23:15 (5h45m) single-…" at bounding box center [310, 157] width 96 height 69
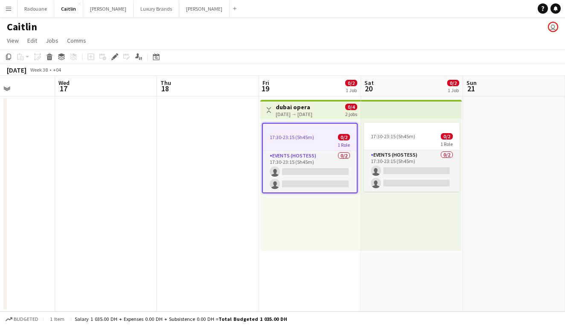
click at [319, 131] on app-job-card "17:30-23:15 (5h45m) 0/2 1 Role Events (Hostess) 0/2 17:30-23:15 (5h45m) single-…" at bounding box center [310, 158] width 96 height 70
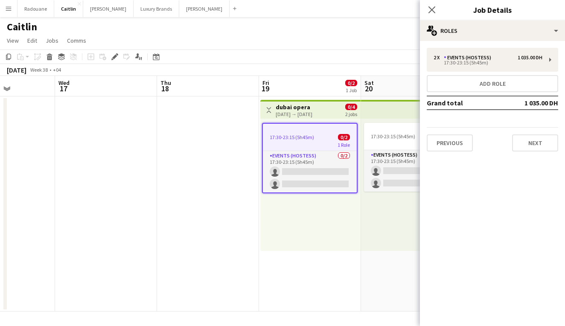
click at [335, 108] on div "Toggle View dubai opera 19-09-2025 → 20-09-2025 0/4 2 jobs" at bounding box center [311, 110] width 94 height 15
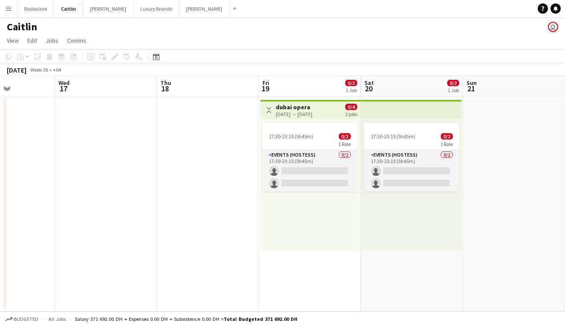
click at [335, 108] on div "Toggle View dubai opera 19-09-2025 → 20-09-2025 0/4 2 jobs" at bounding box center [311, 110] width 94 height 15
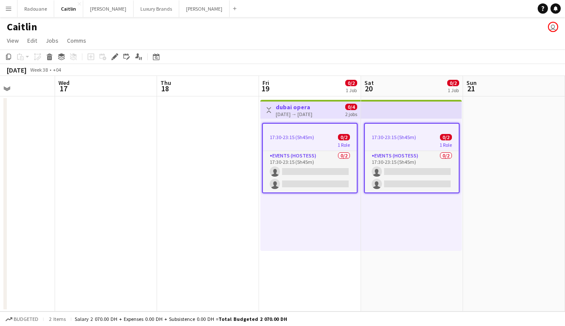
click at [330, 142] on div "1 Role" at bounding box center [310, 144] width 94 height 7
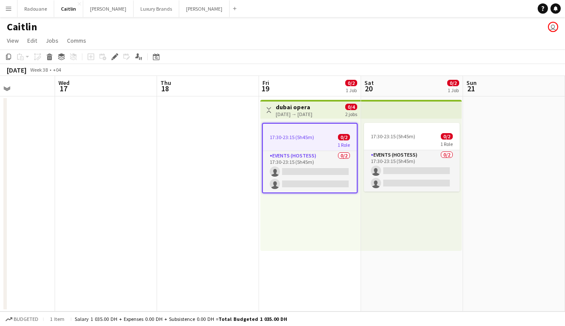
click at [330, 142] on div "1 Role" at bounding box center [310, 144] width 94 height 7
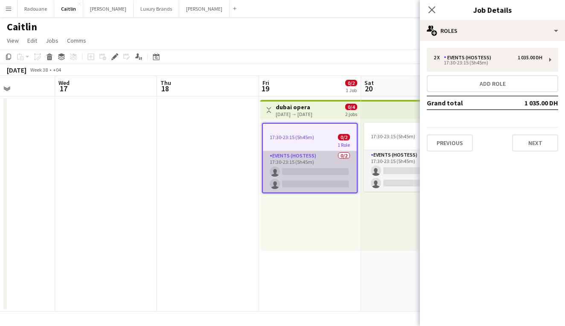
click at [334, 159] on app-card-role "Events (Hostess) 0/2 17:30-23:15 (5h45m) single-neutral-actions single-neutral-…" at bounding box center [310, 171] width 94 height 41
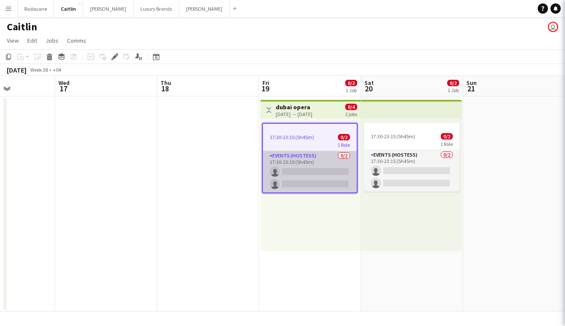
click at [334, 159] on app-card-role "Events (Hostess) 0/2 17:30-23:15 (5h45m) single-neutral-actions single-neutral-…" at bounding box center [310, 171] width 94 height 41
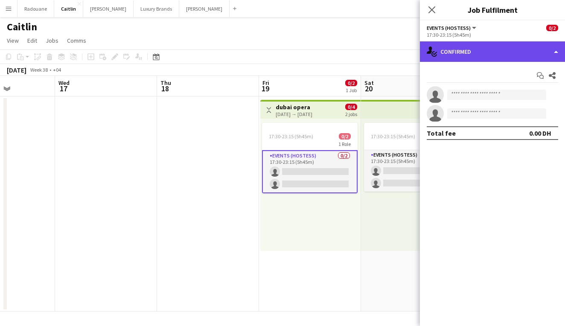
click at [480, 46] on div "single-neutral-actions-check-2 Confirmed" at bounding box center [492, 51] width 145 height 20
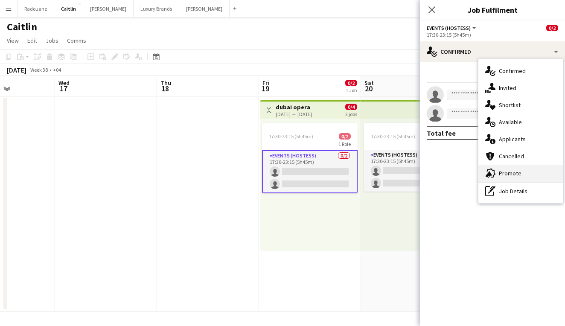
click at [497, 174] on div "advertising-megaphone Promote" at bounding box center [521, 173] width 85 height 17
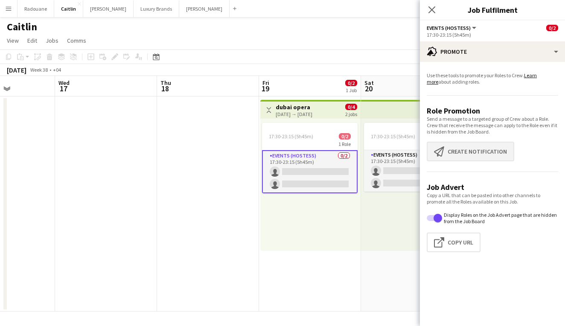
click at [490, 156] on button "Create notification Create notification" at bounding box center [471, 152] width 88 height 20
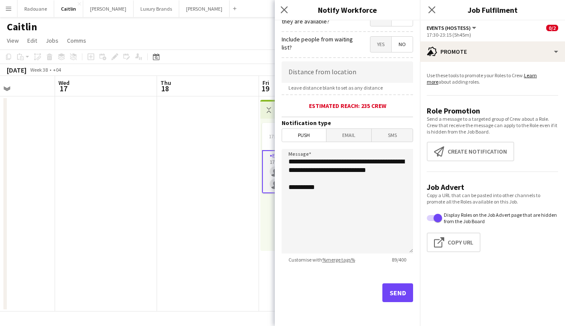
scroll to position [144, 0]
click at [385, 294] on button "Send" at bounding box center [398, 293] width 31 height 19
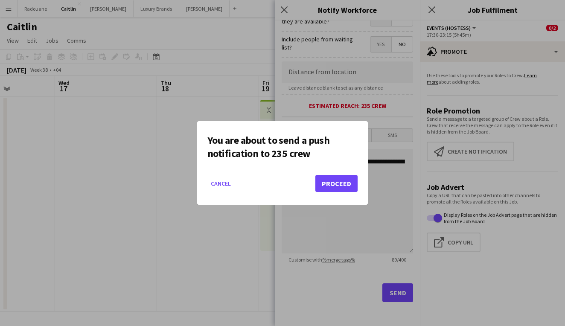
click at [339, 183] on button "Proceed" at bounding box center [337, 183] width 42 height 17
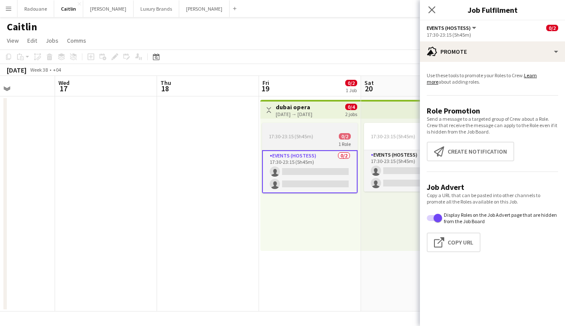
click at [294, 136] on span "17:30-23:15 (5h45m)" at bounding box center [291, 136] width 44 height 6
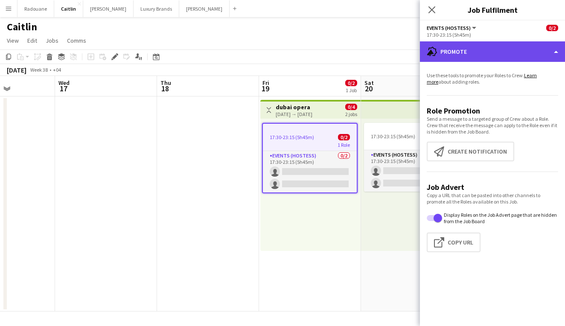
click at [442, 53] on div "advertising-megaphone Promote" at bounding box center [492, 51] width 145 height 20
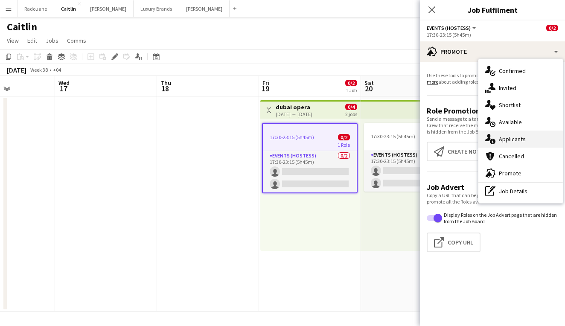
click at [505, 140] on span "Applicants" at bounding box center [512, 139] width 27 height 8
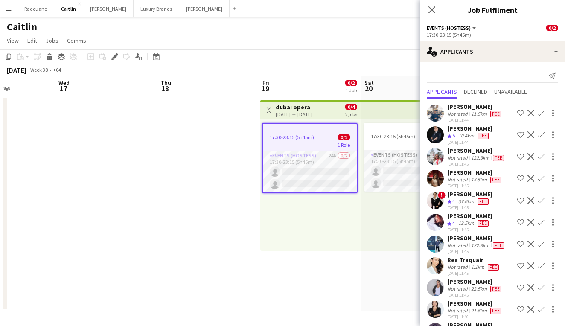
scroll to position [0, 0]
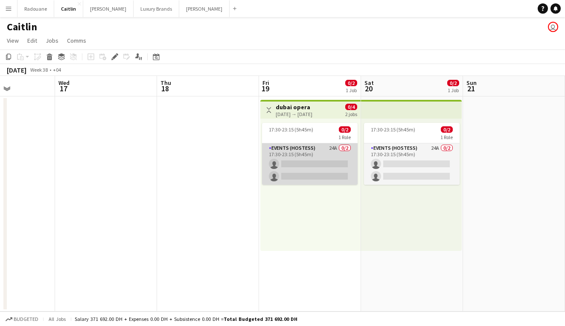
click at [307, 167] on app-card-role "Events (Hostess) 24A 0/2 17:30-23:15 (5h45m) single-neutral-actions single-neut…" at bounding box center [310, 163] width 96 height 41
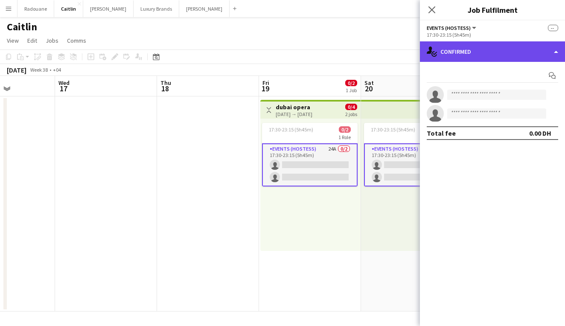
click at [557, 53] on div "single-neutral-actions-check-2 Confirmed" at bounding box center [492, 51] width 145 height 20
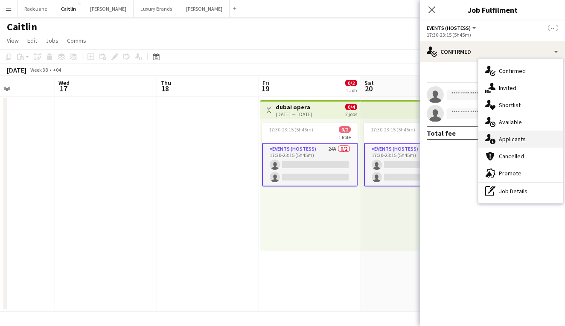
click at [506, 139] on span "Applicants" at bounding box center [512, 139] width 27 height 8
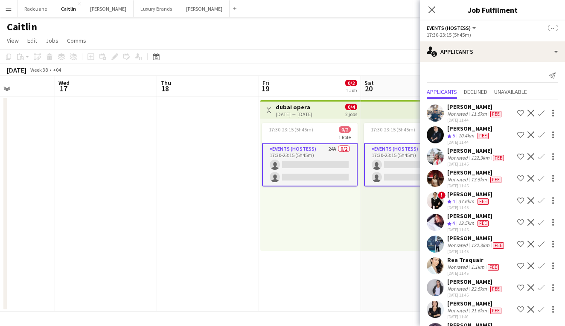
click at [471, 27] on button "Events (Hostess)" at bounding box center [452, 28] width 51 height 6
click at [431, 10] on icon at bounding box center [432, 10] width 8 height 8
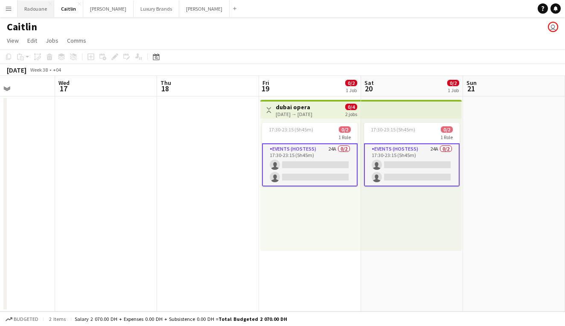
click at [39, 10] on button "Radouane Close" at bounding box center [36, 8] width 37 height 17
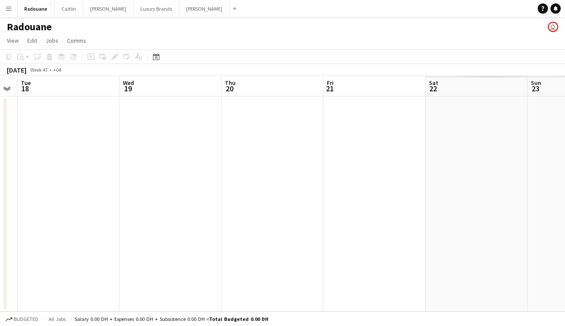
scroll to position [0, 318]
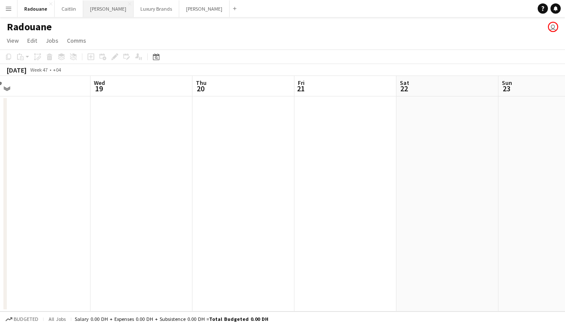
click at [97, 12] on button "Georgi Close" at bounding box center [108, 8] width 50 height 17
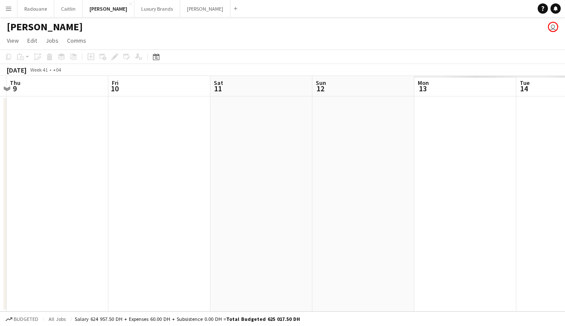
scroll to position [0, 304]
click at [135, 12] on button "Luxury Brands Close" at bounding box center [158, 8] width 46 height 17
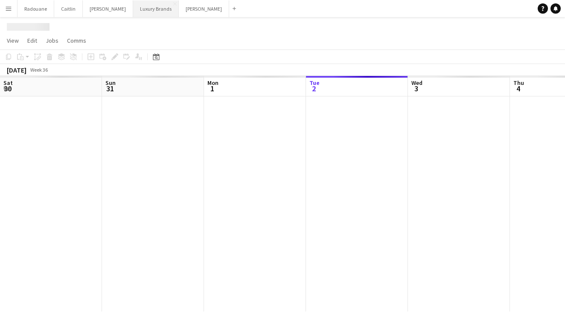
scroll to position [0, 204]
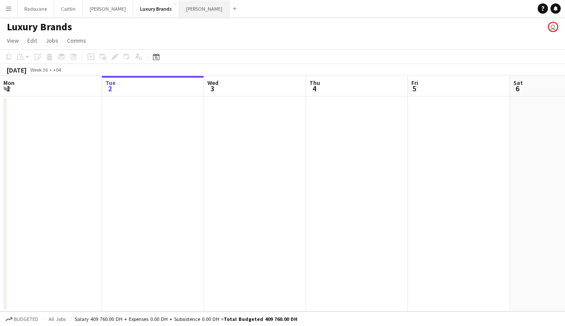
click at [179, 11] on button "Kelly Close" at bounding box center [204, 8] width 50 height 17
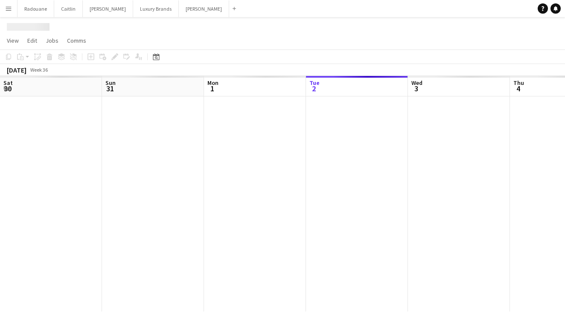
scroll to position [0, 204]
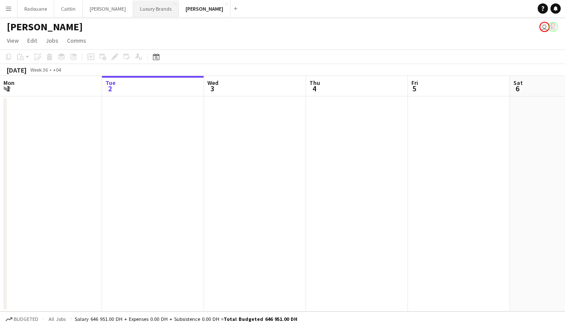
click at [133, 11] on button "Luxury Brands Close" at bounding box center [156, 8] width 46 height 17
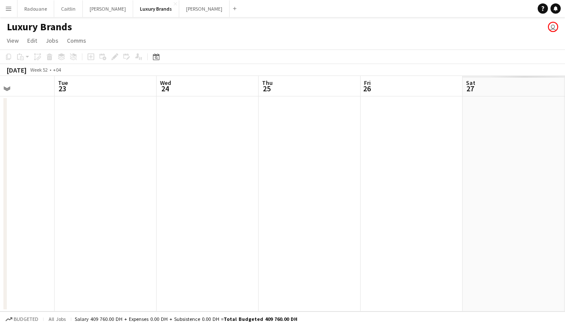
scroll to position [0, 366]
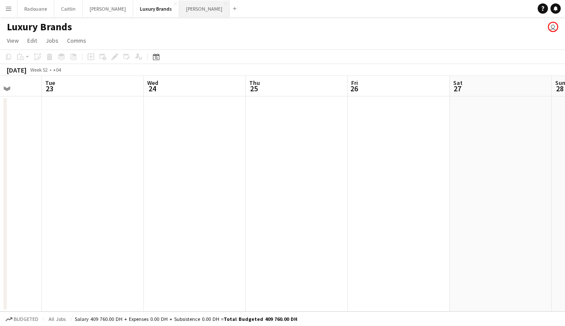
click at [179, 9] on button "Kelly Close" at bounding box center [204, 8] width 50 height 17
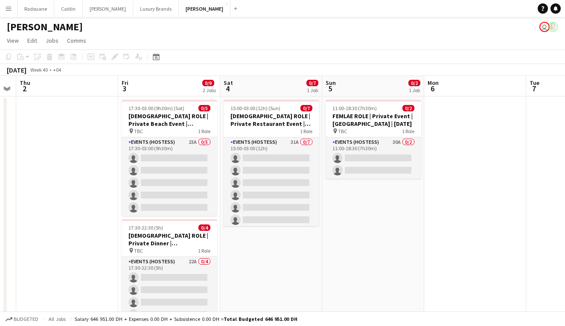
scroll to position [0, 289]
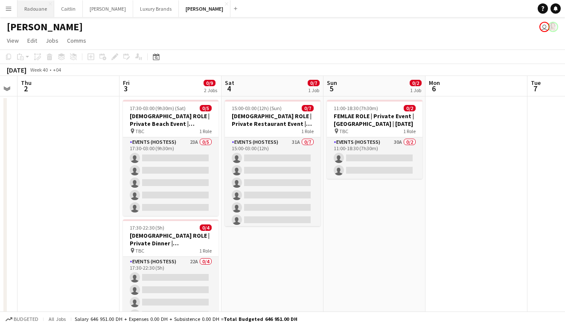
click at [51, 12] on button "Radouane Close" at bounding box center [36, 8] width 37 height 17
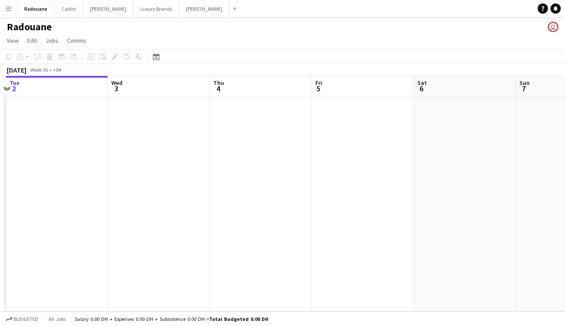
scroll to position [0, 302]
click at [32, 135] on app-date-cell at bounding box center [55, 204] width 102 height 215
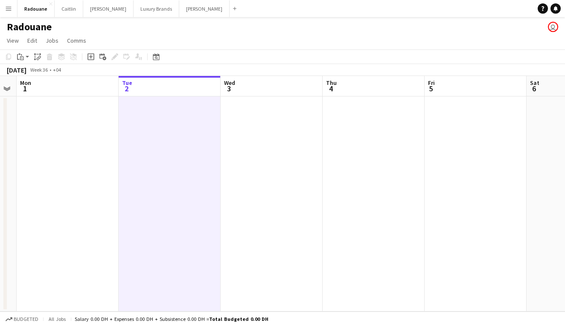
scroll to position [0, 184]
click at [90, 58] on icon "Add job" at bounding box center [91, 56] width 7 height 7
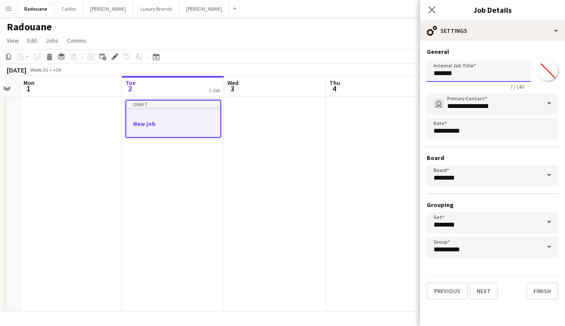
click at [479, 73] on input "*******" at bounding box center [479, 71] width 104 height 21
click at [551, 102] on span at bounding box center [550, 104] width 18 height 20
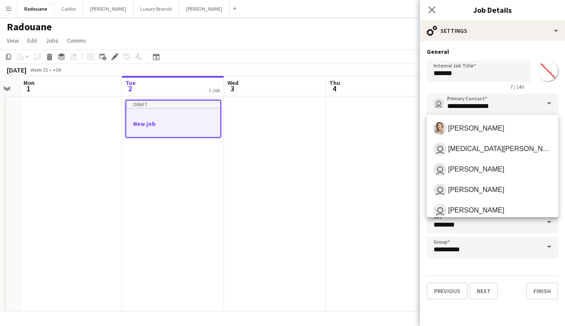
click at [551, 102] on span at bounding box center [550, 104] width 18 height 20
click at [486, 214] on span "[PERSON_NAME]" at bounding box center [476, 210] width 56 height 8
type input "**********"
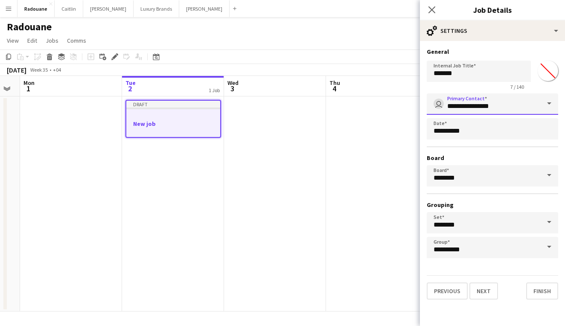
scroll to position [0, 0]
click at [550, 176] on span at bounding box center [550, 175] width 18 height 20
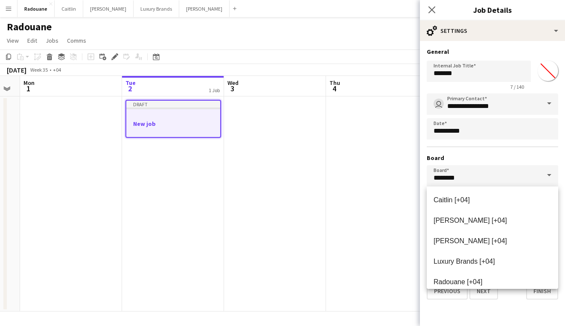
click at [550, 176] on span at bounding box center [550, 175] width 18 height 20
click at [484, 282] on span "Radouane [+04]" at bounding box center [493, 282] width 118 height 8
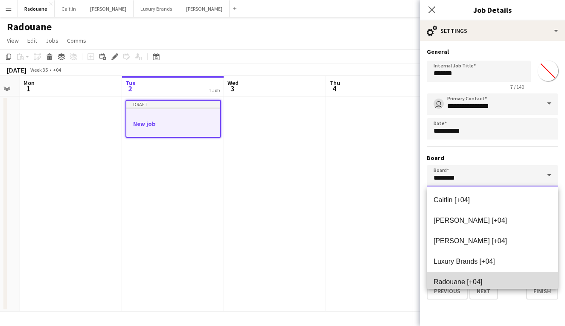
type input "********"
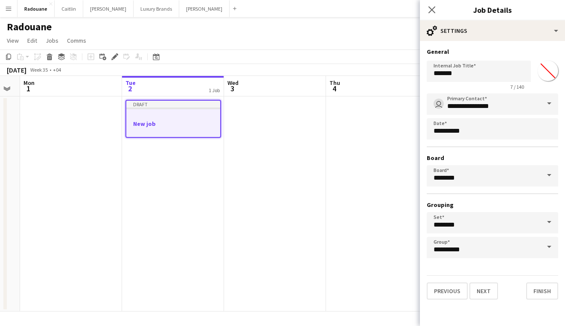
click at [551, 222] on span at bounding box center [550, 222] width 18 height 20
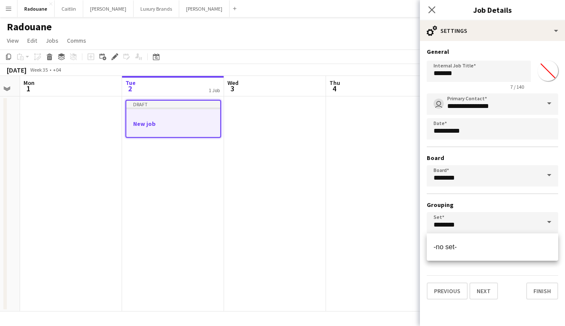
click at [551, 222] on span at bounding box center [550, 222] width 18 height 20
click at [550, 202] on h3 "Grouping" at bounding box center [493, 205] width 132 height 8
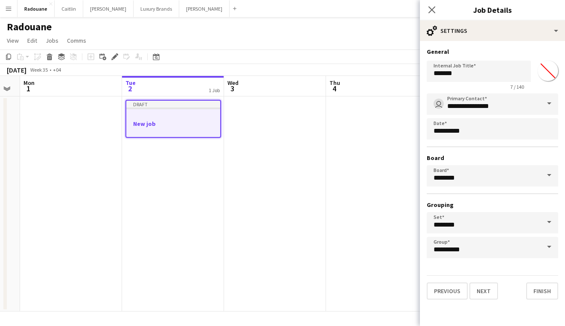
click at [546, 73] on input "*******" at bounding box center [548, 71] width 31 height 31
click at [546, 49] on h3 "General" at bounding box center [493, 52] width 132 height 8
click at [489, 291] on button "Next" at bounding box center [484, 291] width 29 height 17
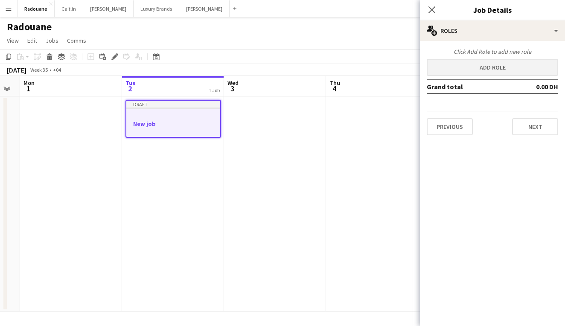
click at [514, 67] on button "Add role" at bounding box center [493, 67] width 132 height 17
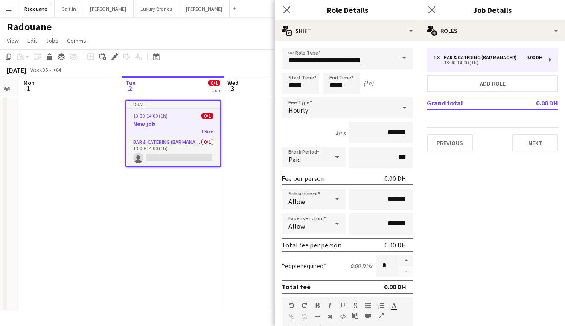
click at [406, 58] on span at bounding box center [404, 58] width 18 height 20
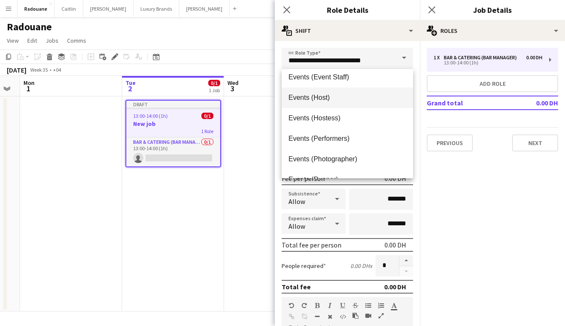
scroll to position [249, 0]
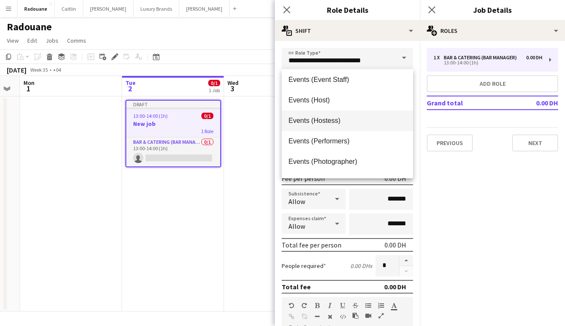
click at [335, 122] on span "Events (Hostess)" at bounding box center [348, 121] width 118 height 8
type input "**********"
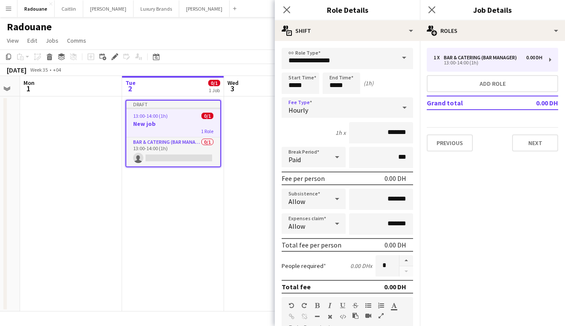
click at [404, 108] on icon at bounding box center [405, 108] width 4 height 2
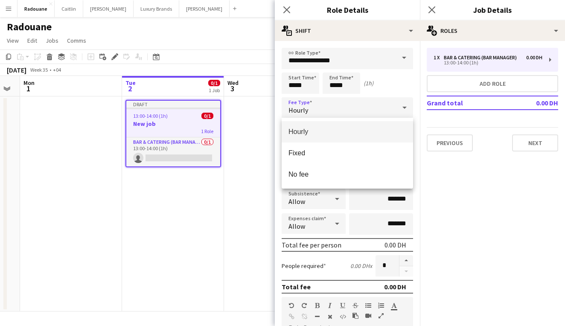
click at [373, 128] on span "Hourly" at bounding box center [348, 132] width 118 height 8
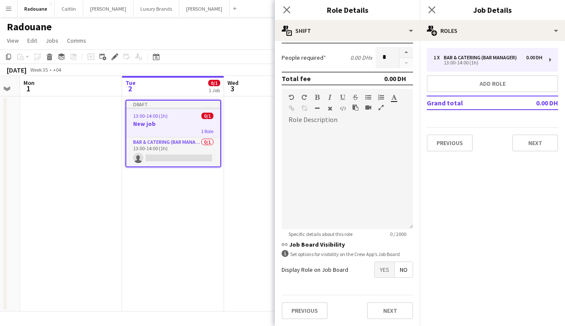
scroll to position [208, 0]
click at [380, 269] on span "Yes" at bounding box center [385, 269] width 20 height 15
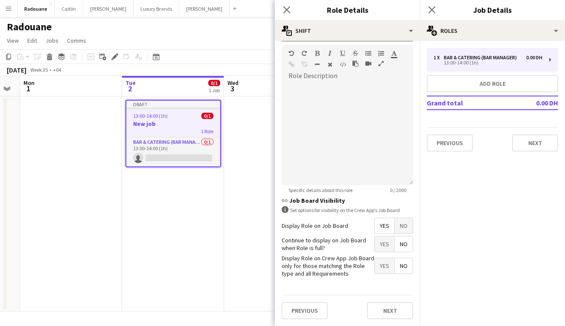
scroll to position [252, 0]
click at [378, 226] on span "Yes" at bounding box center [385, 226] width 20 height 15
click at [386, 249] on span "Yes" at bounding box center [385, 244] width 20 height 15
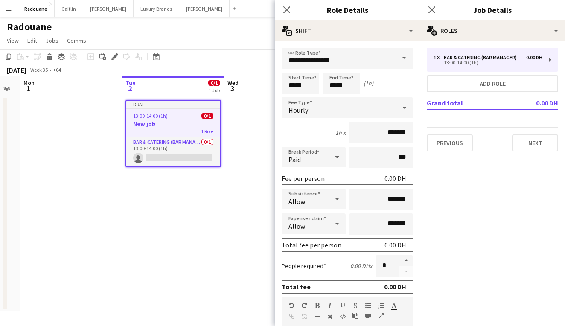
scroll to position [0, 0]
click at [289, 12] on icon at bounding box center [287, 10] width 8 height 8
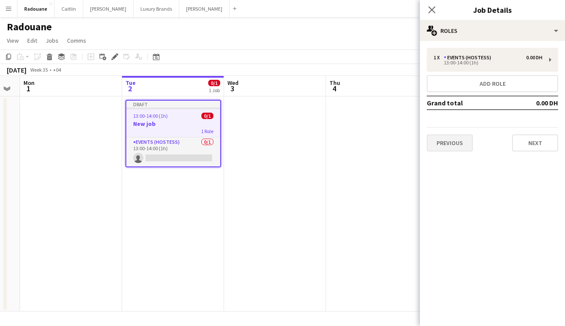
click at [440, 140] on button "Previous" at bounding box center [450, 143] width 46 height 17
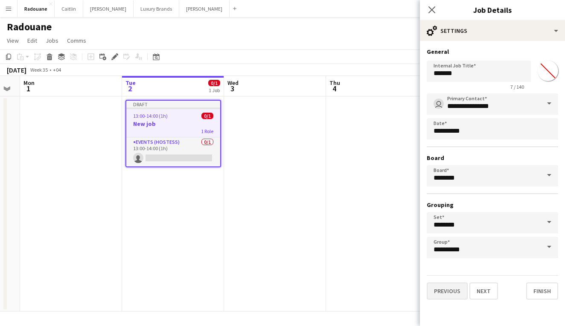
click at [454, 297] on button "Previous" at bounding box center [447, 291] width 41 height 17
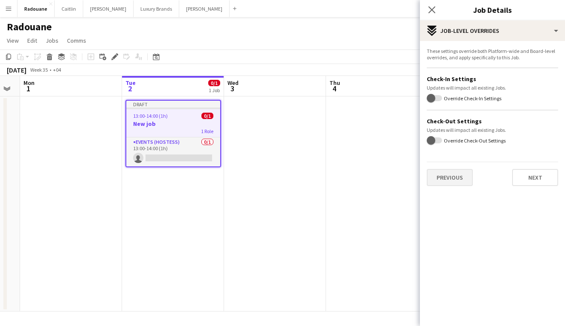
click at [453, 182] on button "Previous" at bounding box center [450, 177] width 46 height 17
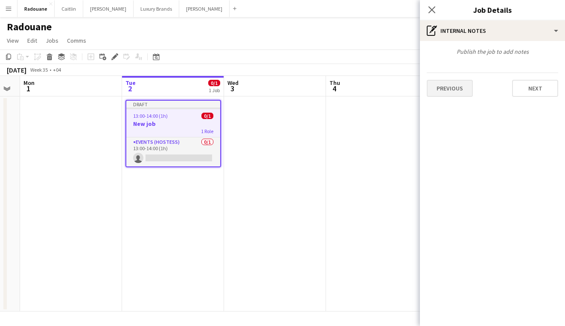
click at [458, 93] on button "Previous" at bounding box center [450, 88] width 46 height 17
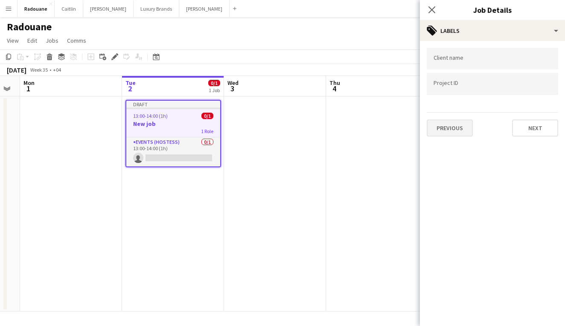
click at [457, 132] on button "Previous" at bounding box center [450, 128] width 46 height 17
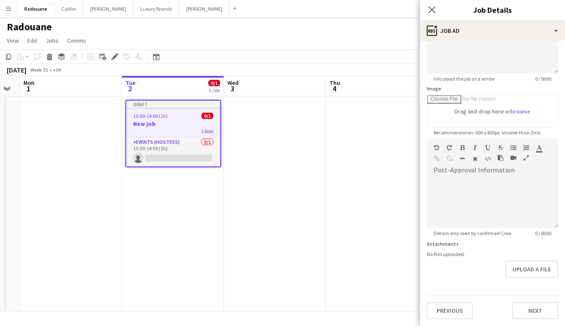
scroll to position [96, 0]
click at [445, 312] on button "Previous" at bounding box center [450, 310] width 46 height 17
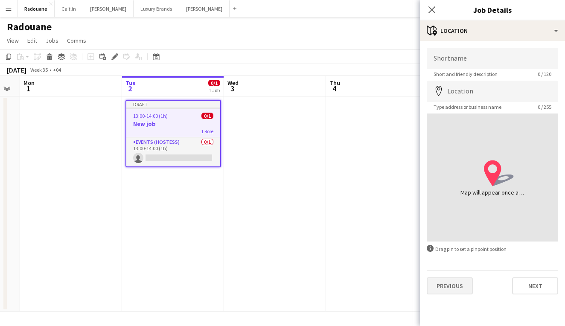
click at [441, 290] on button "Previous" at bounding box center [450, 286] width 46 height 17
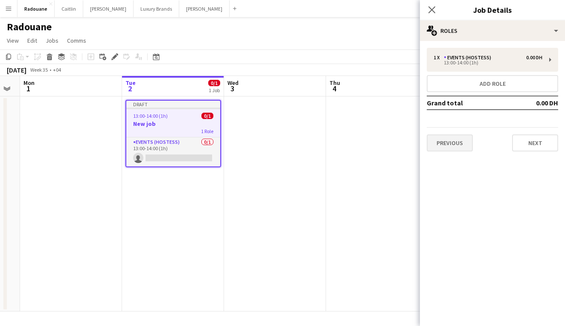
click at [460, 147] on button "Previous" at bounding box center [450, 143] width 46 height 17
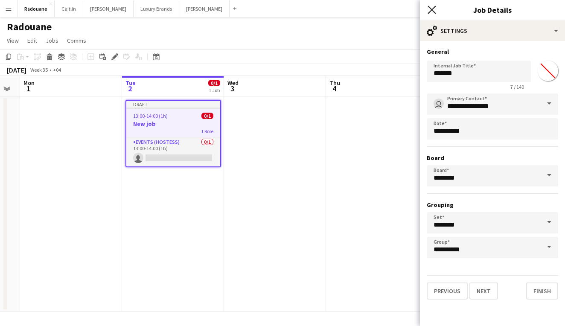
click at [430, 11] on icon "Close pop-in" at bounding box center [432, 10] width 8 height 8
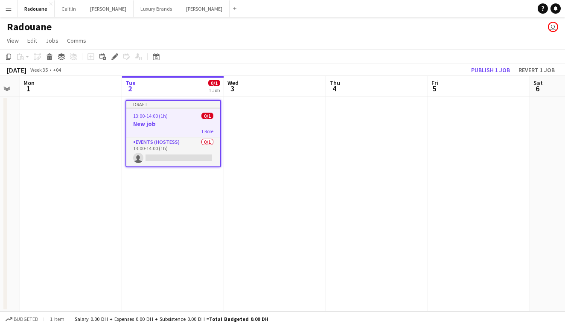
click at [167, 122] on h3 "New job" at bounding box center [173, 124] width 94 height 8
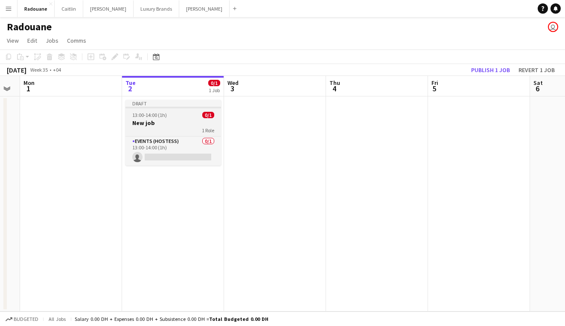
scroll to position [0, 184]
click at [178, 124] on h3 "New job" at bounding box center [174, 123] width 96 height 8
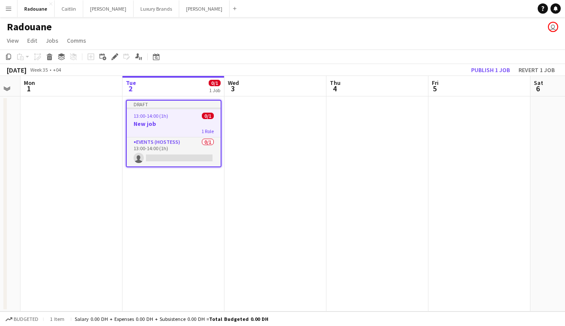
click at [178, 124] on h3 "New job" at bounding box center [174, 124] width 94 height 8
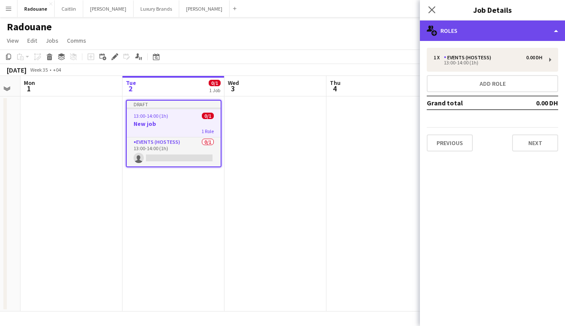
click at [506, 30] on div "multiple-users-add Roles" at bounding box center [492, 30] width 145 height 20
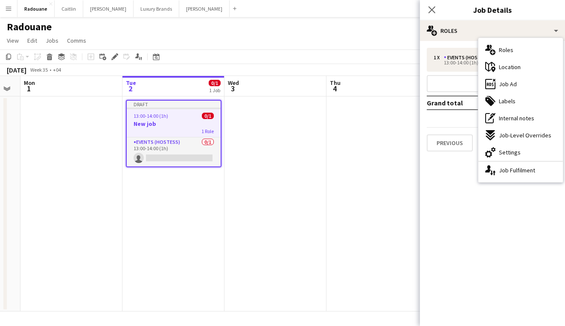
click at [509, 199] on mat-expansion-panel "pencil3 General details 1 x Events (Hostess) 0.00 DH 13:00-14:00 (1h) Add role …" at bounding box center [492, 183] width 145 height 285
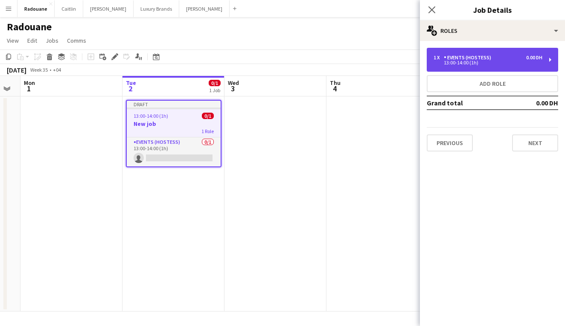
click at [548, 60] on div "1 x Events (Hostess) 0.00 DH 13:00-14:00 (1h)" at bounding box center [493, 60] width 132 height 24
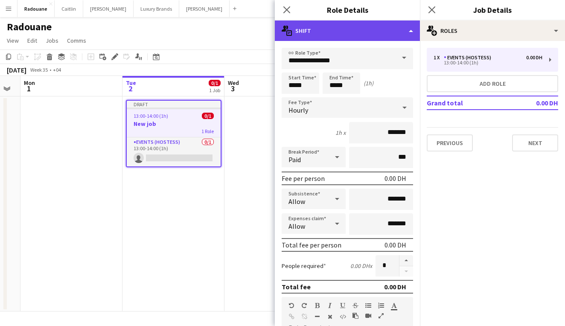
click at [387, 29] on div "multiple-actions-text Shift" at bounding box center [347, 30] width 145 height 20
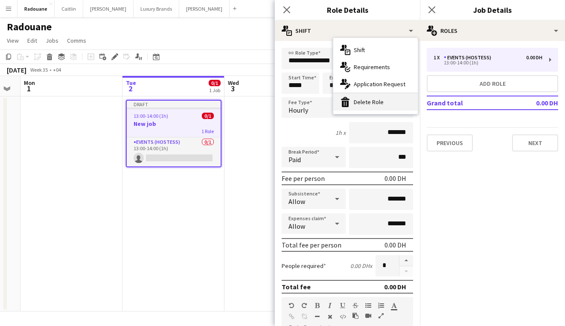
click at [374, 107] on div "bin-2 Delete Role" at bounding box center [376, 102] width 85 height 17
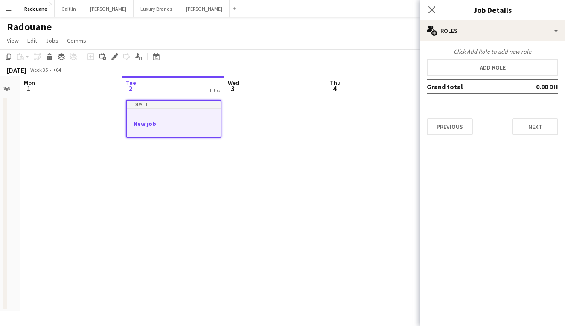
click at [270, 129] on app-date-cell at bounding box center [276, 204] width 102 height 215
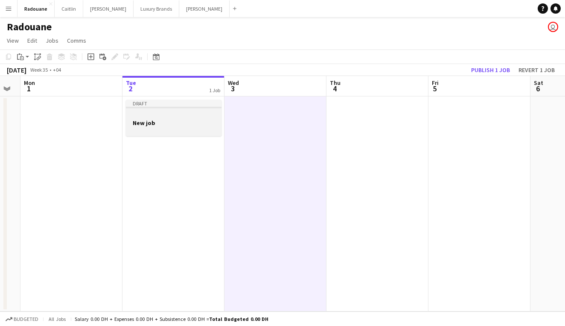
click at [178, 120] on h3 "New job" at bounding box center [174, 123] width 96 height 8
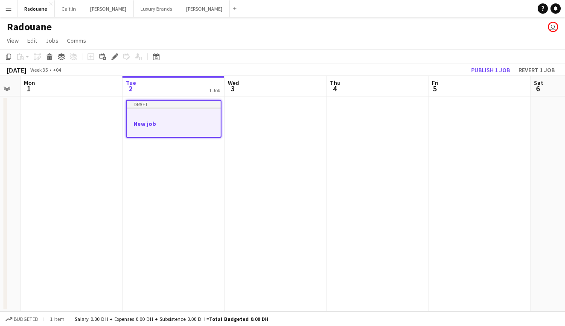
click at [179, 122] on h3 "New job" at bounding box center [174, 124] width 94 height 8
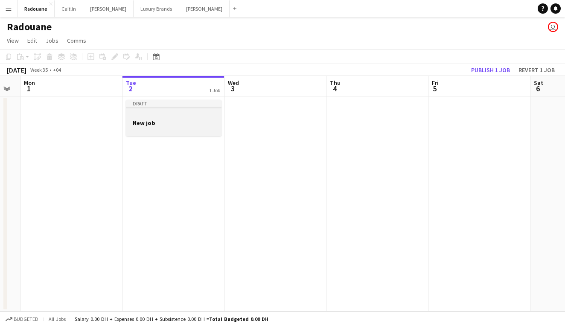
click at [179, 122] on h3 "New job" at bounding box center [174, 123] width 96 height 8
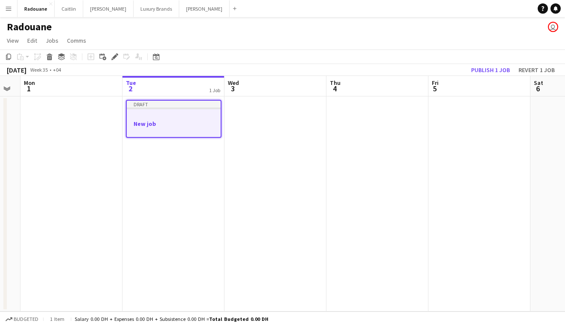
click at [179, 122] on h3 "New job" at bounding box center [174, 124] width 94 height 8
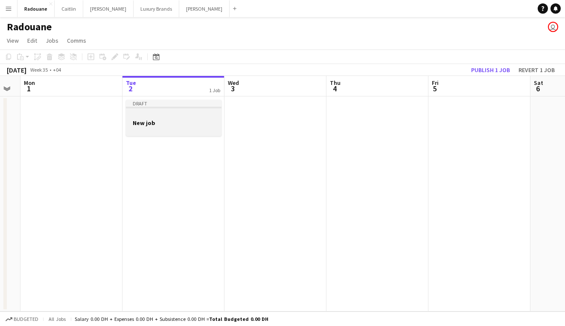
click at [179, 122] on h3 "New job" at bounding box center [174, 123] width 96 height 8
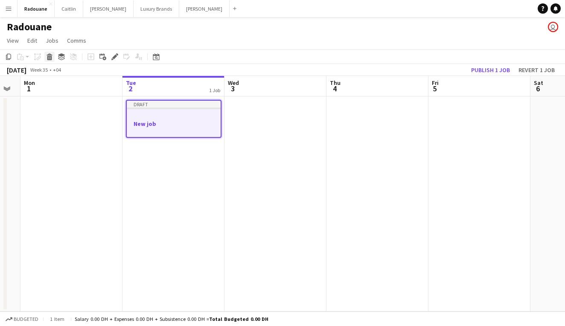
click at [51, 61] on div "Delete" at bounding box center [49, 57] width 10 height 10
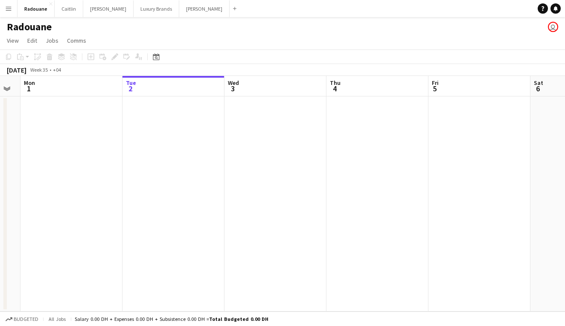
click at [214, 158] on app-date-cell at bounding box center [174, 204] width 102 height 215
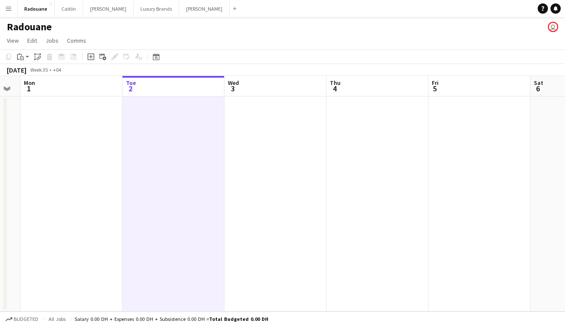
click at [214, 158] on app-date-cell at bounding box center [174, 204] width 102 height 215
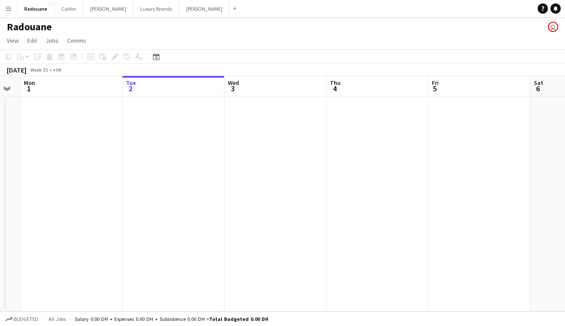
click at [552, 28] on app-user-avatar "user" at bounding box center [553, 27] width 10 height 10
click at [551, 28] on app-user-avatar "user" at bounding box center [553, 27] width 10 height 10
click at [9, 13] on button "Menu" at bounding box center [8, 8] width 17 height 17
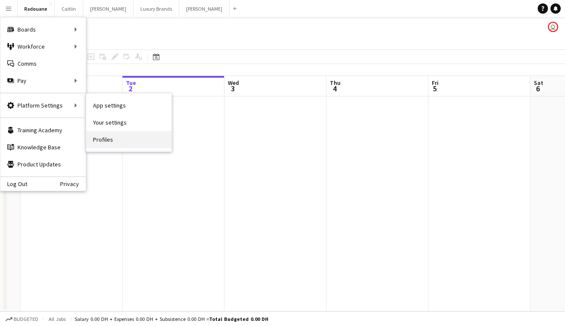
click at [108, 141] on link "Profiles" at bounding box center [128, 139] width 85 height 17
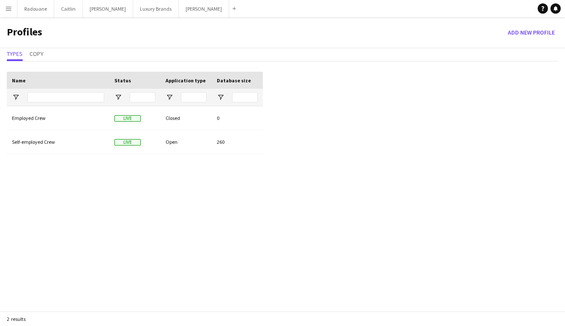
click at [10, 11] on app-icon "Menu" at bounding box center [8, 8] width 7 height 7
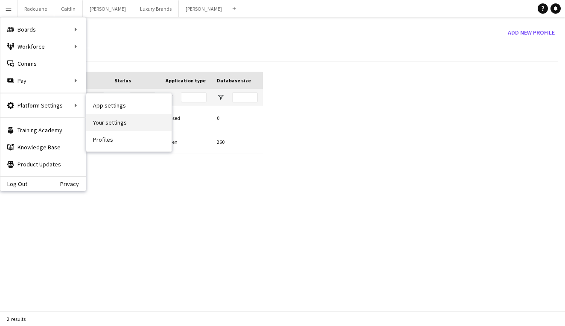
click at [99, 121] on link "Your settings" at bounding box center [128, 122] width 85 height 17
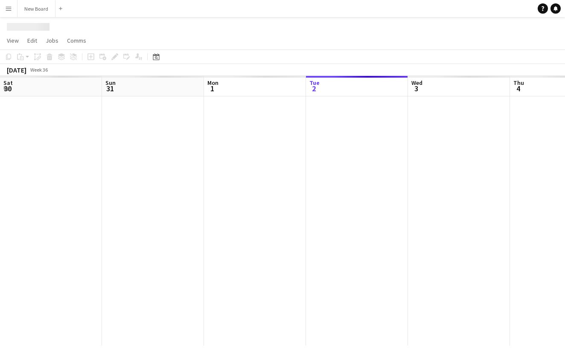
scroll to position [0, 204]
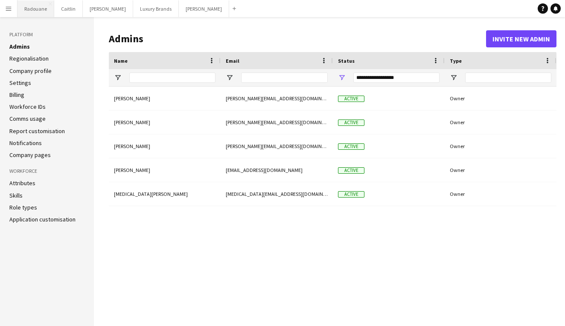
click at [37, 12] on button "Radouane Close" at bounding box center [36, 8] width 37 height 17
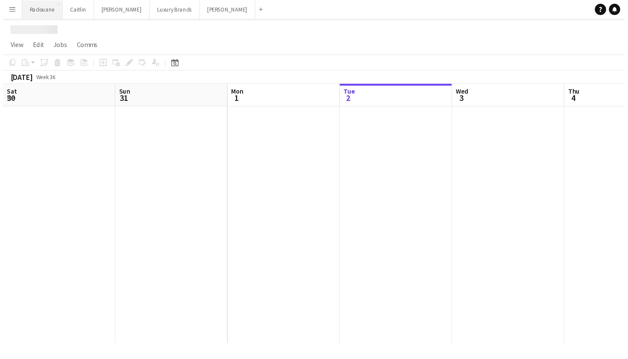
scroll to position [0, 204]
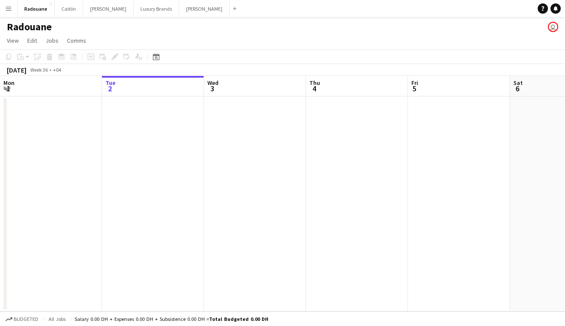
click at [205, 0] on app-navbar "Menu Boards Boards Boards All jobs Status Workforce Workforce My Workforce Recr…" at bounding box center [282, 8] width 565 height 17
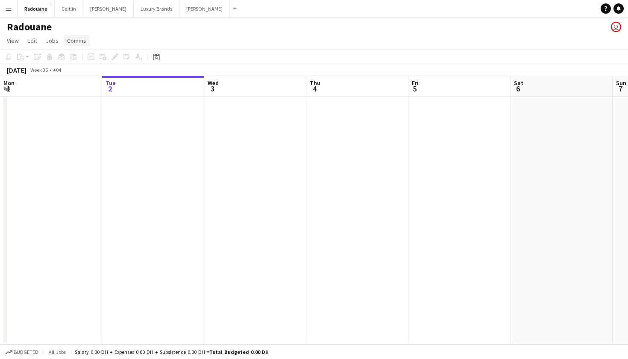
click at [69, 44] on span "Comms" at bounding box center [76, 41] width 19 height 8
click at [58, 42] on link "Jobs" at bounding box center [52, 40] width 20 height 11
click at [35, 43] on span "Edit" at bounding box center [32, 41] width 10 height 8
click at [18, 44] on span "View" at bounding box center [13, 41] width 12 height 8
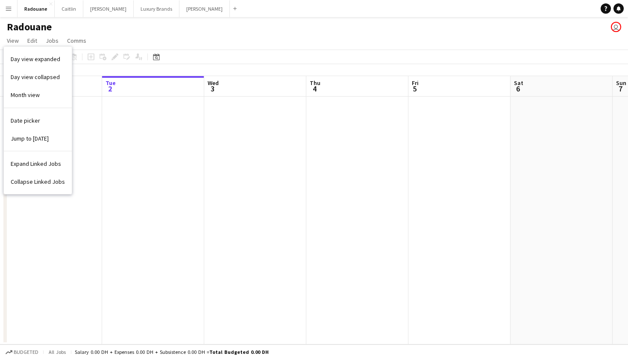
click at [155, 33] on app-page-menu "View Day view expanded Day view collapsed Month view Date picker Jump to [DATE]…" at bounding box center [314, 41] width 628 height 16
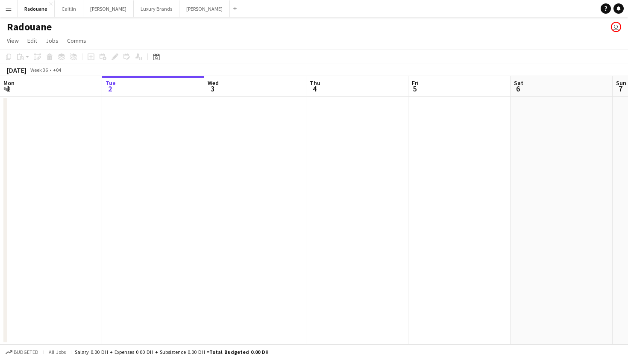
click at [565, 29] on app-user-avatar "user" at bounding box center [616, 27] width 10 height 10
click at [12, 8] on button "Menu" at bounding box center [8, 8] width 17 height 17
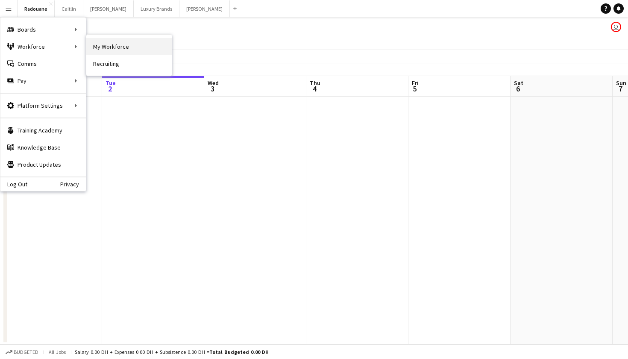
click at [108, 48] on link "My Workforce" at bounding box center [128, 46] width 85 height 17
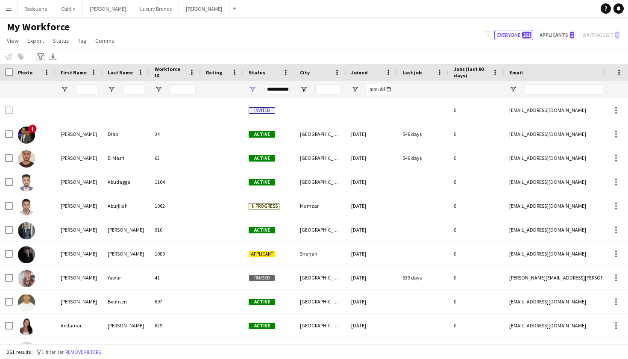
click at [44, 56] on icon "Advanced filters" at bounding box center [40, 56] width 7 height 7
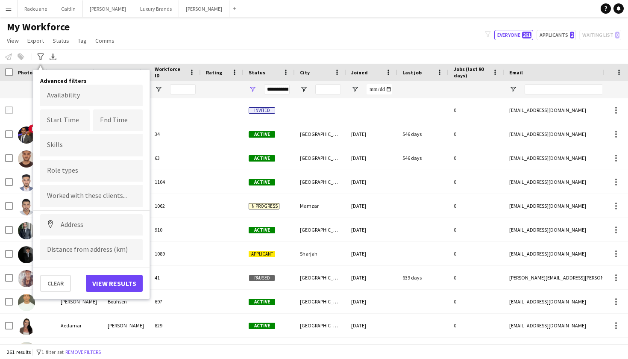
click at [145, 53] on div "Notify workforce Add to tag Select at least one crew to tag him or her. Advance…" at bounding box center [314, 57] width 628 height 14
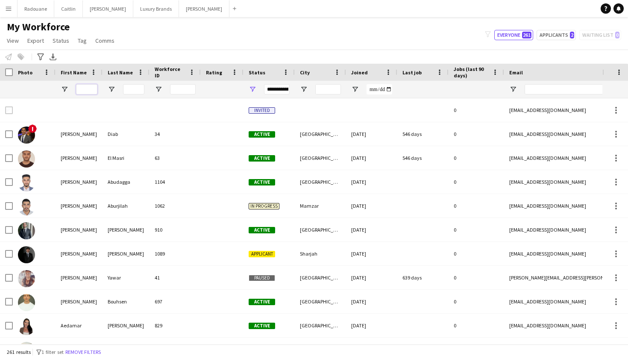
click at [88, 90] on input "First Name Filter Input" at bounding box center [86, 89] width 21 height 10
click at [130, 88] on input "Last Name Filter Input" at bounding box center [133, 89] width 21 height 10
click at [87, 91] on input "First Name Filter Input" at bounding box center [86, 89] width 21 height 10
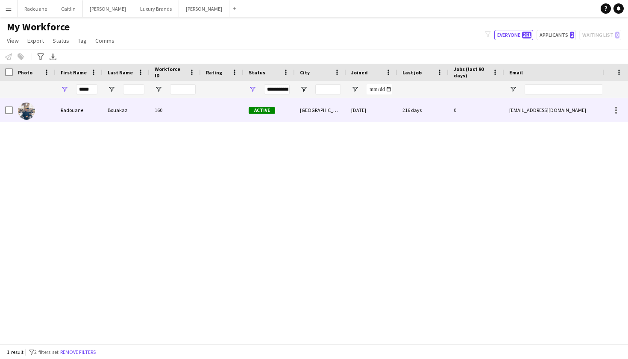
click at [49, 113] on div at bounding box center [34, 109] width 43 height 23
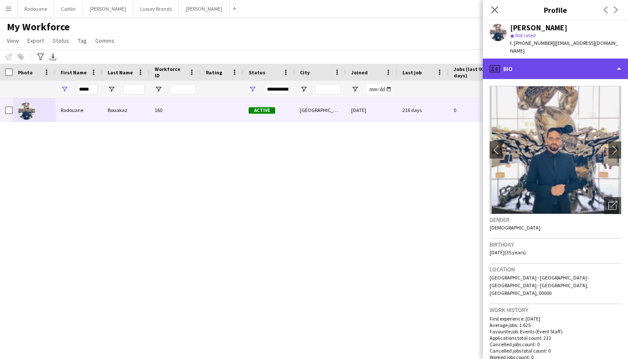
click at [565, 70] on div "profile Bio" at bounding box center [555, 69] width 145 height 20
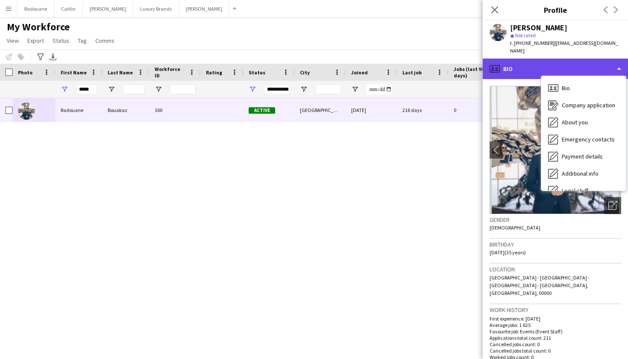
click at [565, 70] on div "profile Bio" at bounding box center [555, 69] width 145 height 20
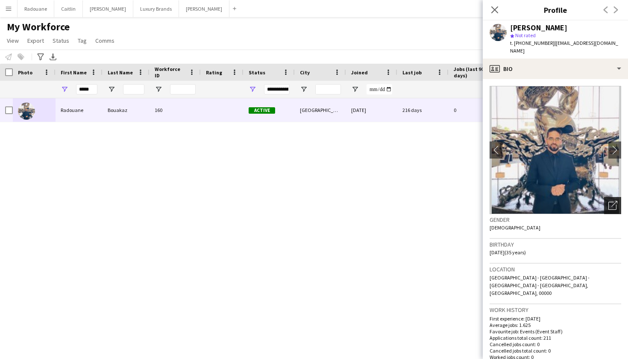
click at [565, 207] on div "Open photos pop-in" at bounding box center [612, 205] width 17 height 17
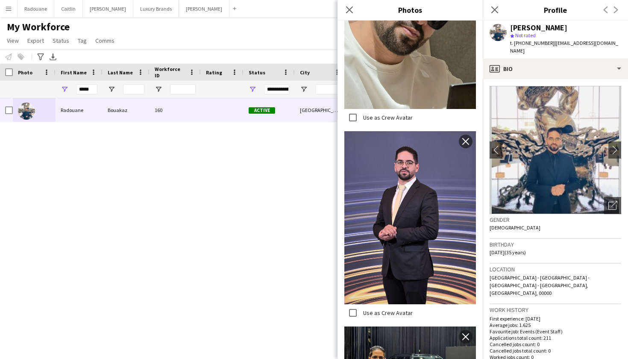
scroll to position [273, 0]
click at [349, 10] on icon at bounding box center [349, 10] width 8 height 8
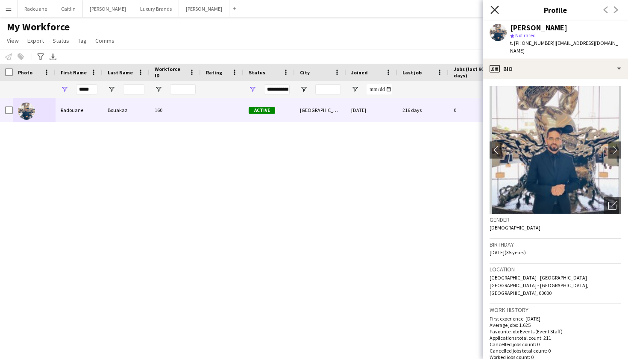
click at [495, 10] on icon at bounding box center [494, 10] width 8 height 8
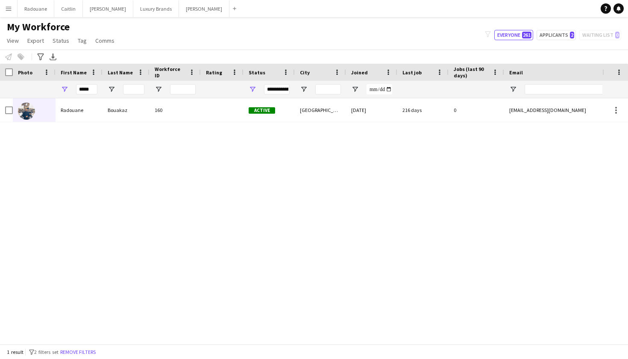
click at [154, 152] on div "[PERSON_NAME] 160 Active [GEOGRAPHIC_DATA] [DATE] 216 days 0 [EMAIL_ADDRESS][DO…" at bounding box center [301, 221] width 602 height 246
click at [91, 91] on input "*****" at bounding box center [86, 89] width 21 height 10
type input "*"
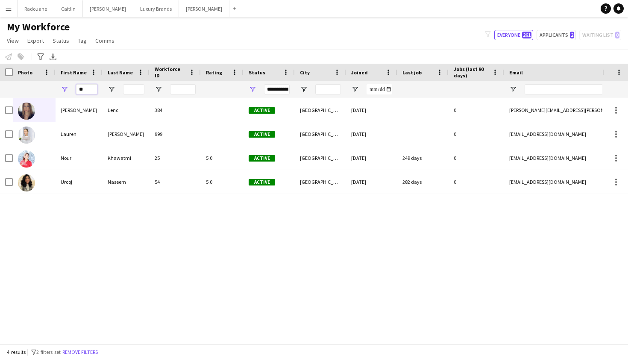
type input "*"
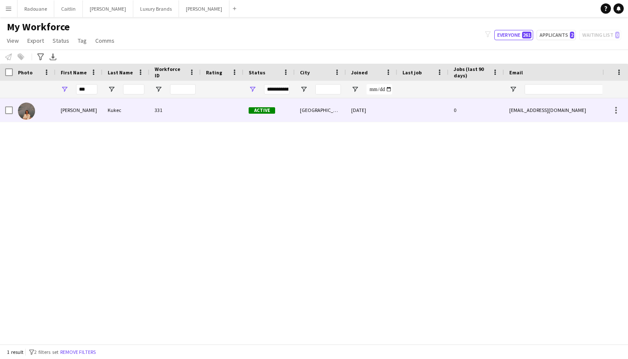
click at [72, 108] on div "[PERSON_NAME]" at bounding box center [79, 109] width 47 height 23
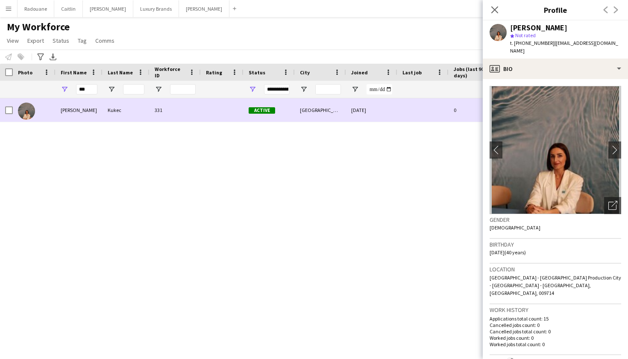
click at [160, 111] on div "331" at bounding box center [174, 109] width 51 height 23
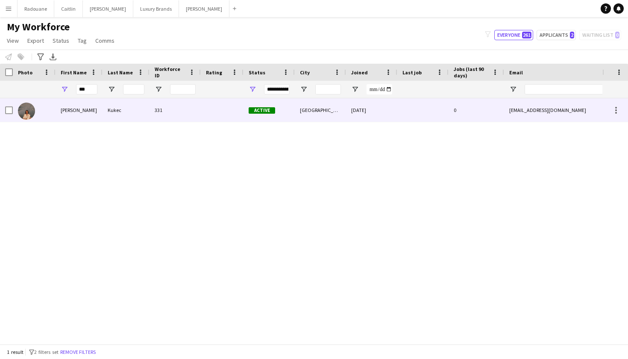
click at [160, 107] on div "331" at bounding box center [174, 109] width 51 height 23
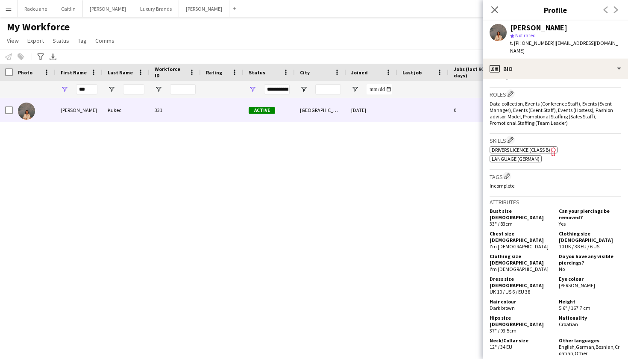
scroll to position [266, 0]
click at [92, 92] on input "***" at bounding box center [86, 89] width 21 height 10
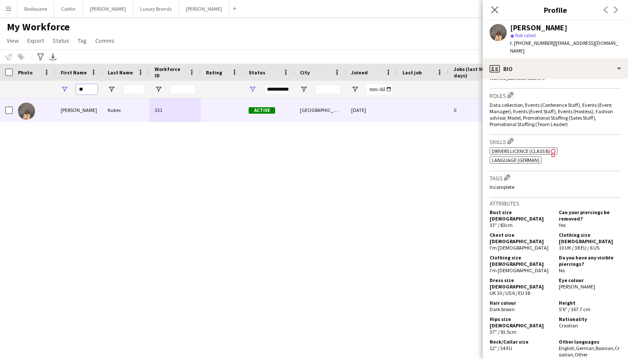
type input "*"
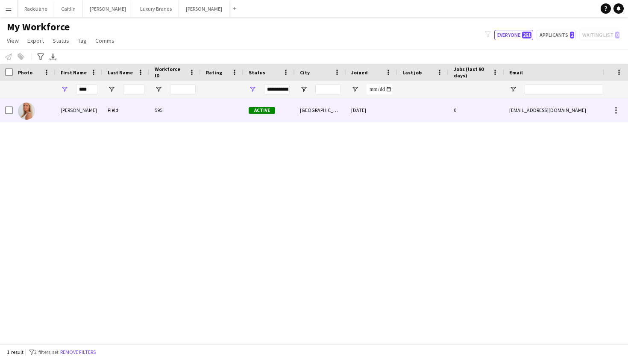
drag, startPoint x: 78, startPoint y: 103, endPoint x: 79, endPoint y: 111, distance: 8.6
click at [79, 111] on div "[PERSON_NAME]" at bounding box center [79, 109] width 47 height 23
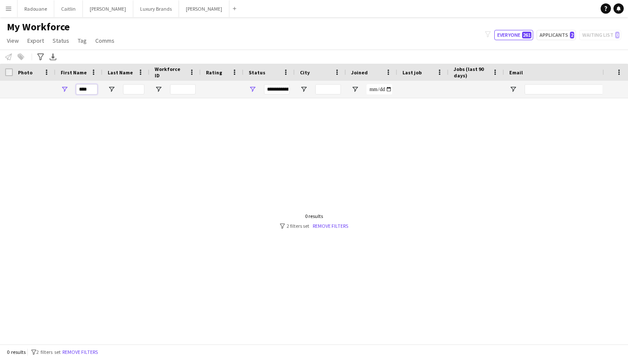
click at [90, 88] on input "****" at bounding box center [86, 89] width 21 height 10
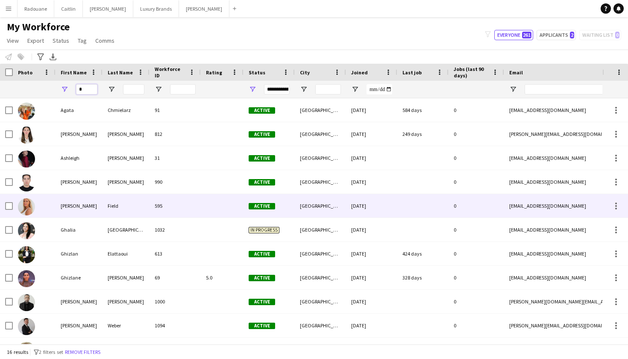
type input "*"
click at [74, 209] on div "[PERSON_NAME]" at bounding box center [79, 205] width 47 height 23
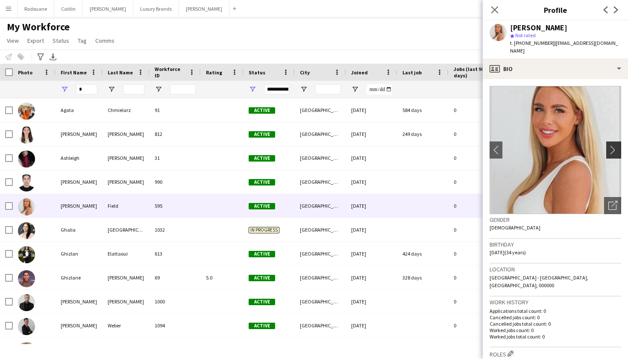
click at [565, 145] on app-icon "chevron-right" at bounding box center [614, 149] width 13 height 9
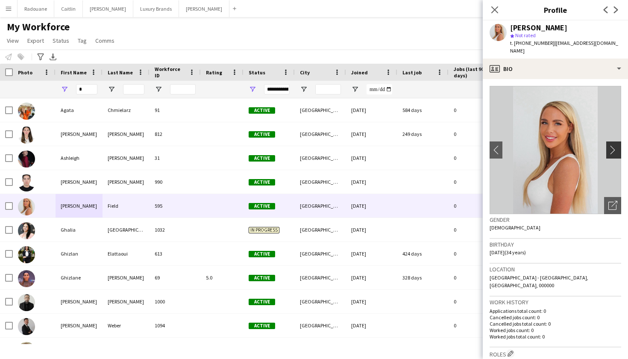
click at [565, 145] on app-icon "chevron-right" at bounding box center [614, 149] width 13 height 9
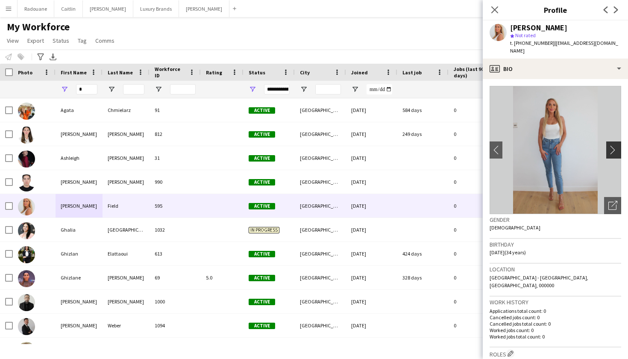
click at [565, 145] on app-icon "chevron-right" at bounding box center [614, 149] width 13 height 9
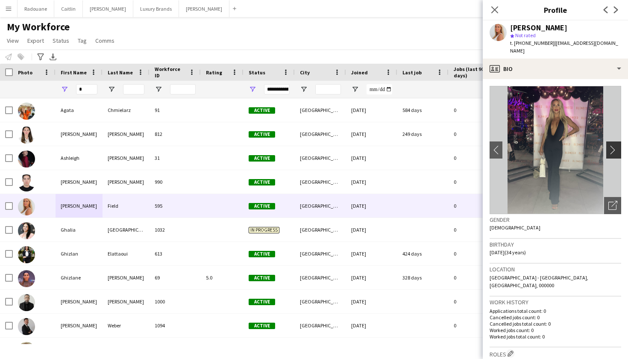
click at [565, 145] on app-icon "chevron-right" at bounding box center [614, 149] width 13 height 9
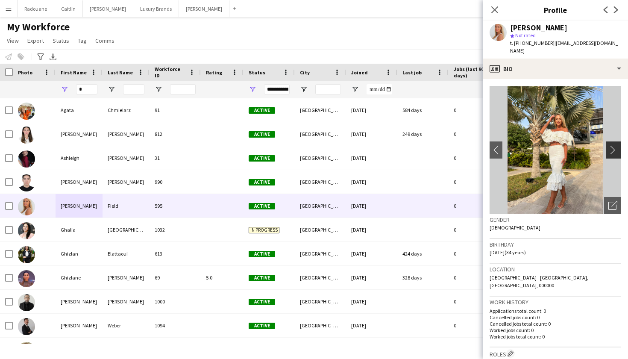
click at [565, 145] on app-icon "chevron-right" at bounding box center [614, 149] width 13 height 9
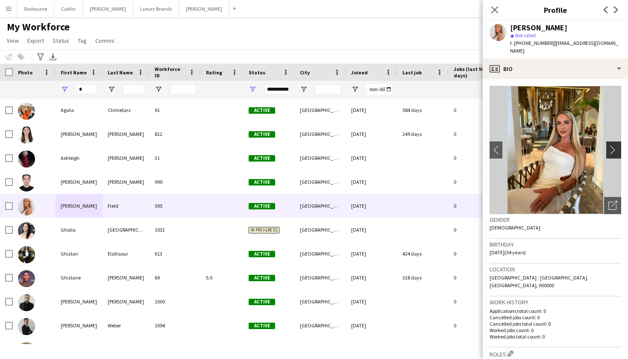
click at [565, 145] on app-icon "chevron-right" at bounding box center [614, 149] width 13 height 9
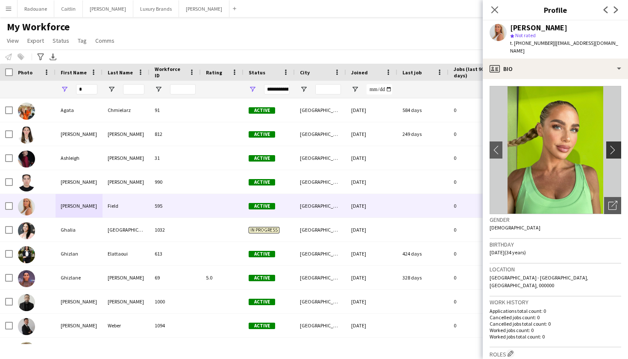
click at [565, 145] on app-icon "chevron-right" at bounding box center [614, 149] width 13 height 9
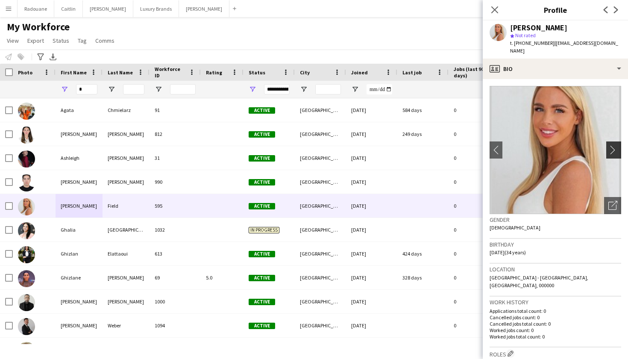
click at [565, 145] on app-icon "chevron-right" at bounding box center [614, 149] width 13 height 9
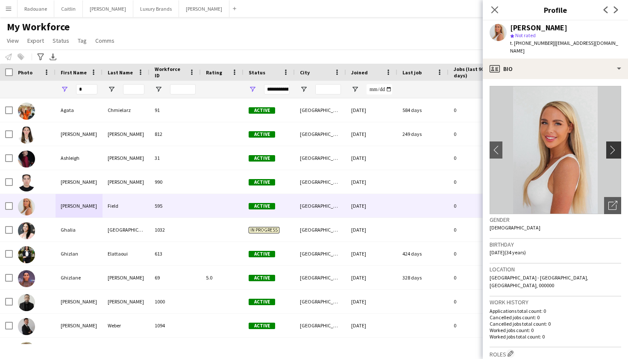
click at [565, 145] on app-icon "chevron-right" at bounding box center [614, 149] width 13 height 9
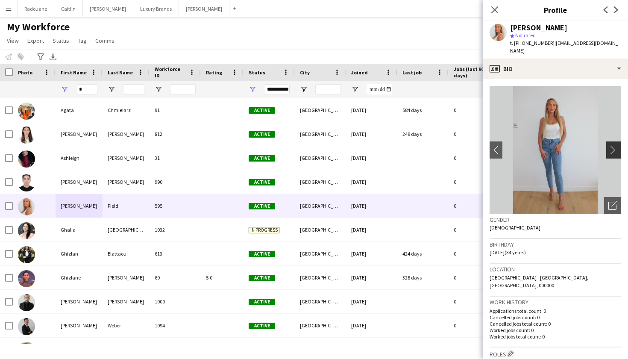
click at [565, 145] on app-icon "chevron-right" at bounding box center [614, 149] width 13 height 9
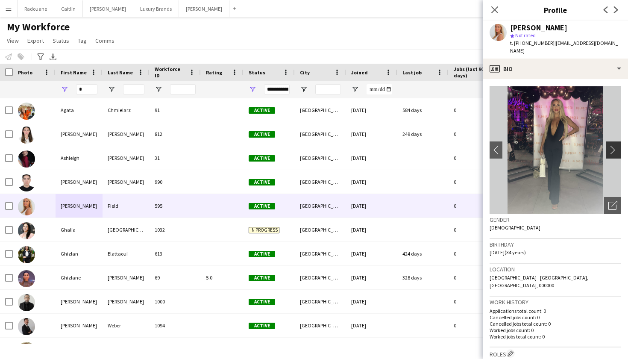
click at [565, 145] on app-icon "chevron-right" at bounding box center [614, 149] width 13 height 9
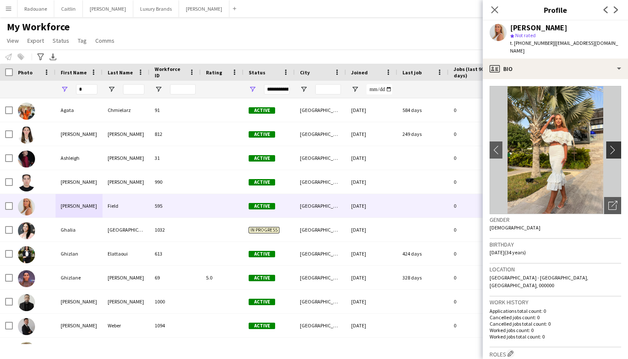
click at [565, 145] on app-icon "chevron-right" at bounding box center [614, 149] width 13 height 9
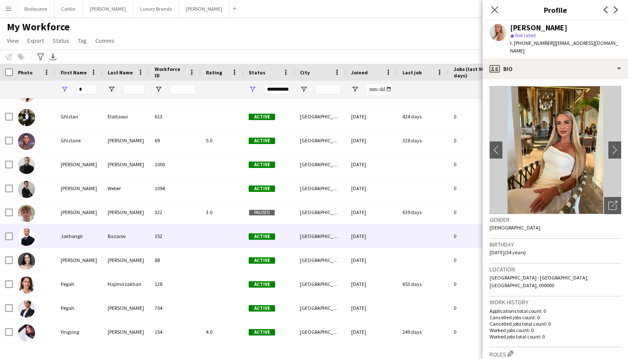
scroll to position [0, 0]
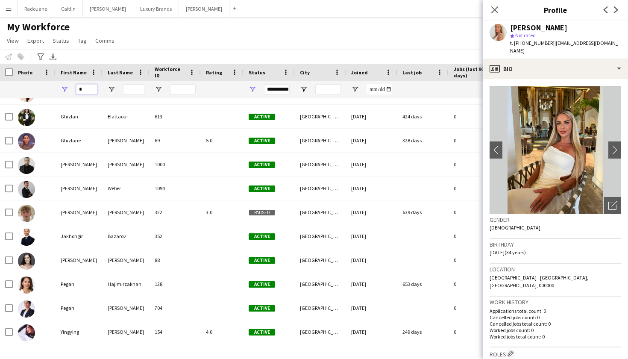
click at [85, 93] on input "*" at bounding box center [86, 89] width 21 height 10
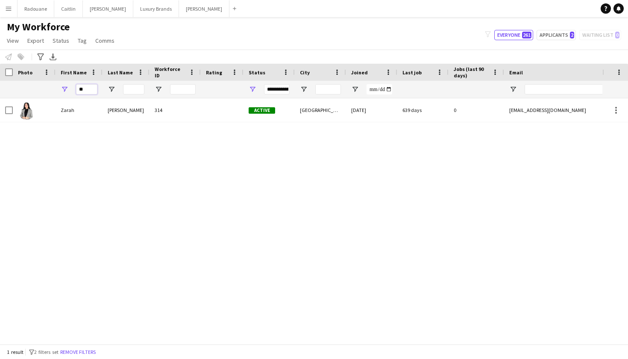
type input "*"
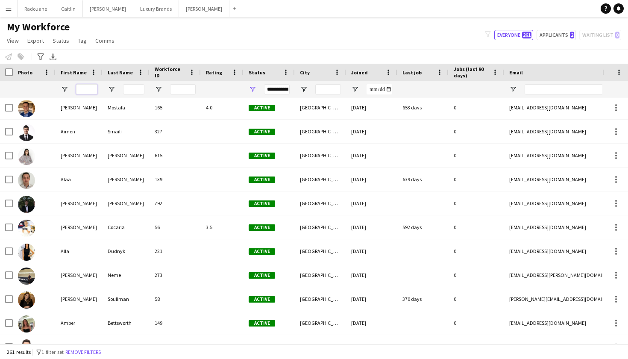
scroll to position [467, 0]
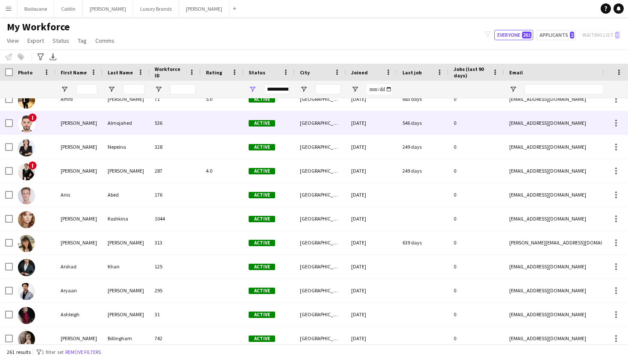
click at [33, 118] on span "!" at bounding box center [32, 117] width 9 height 9
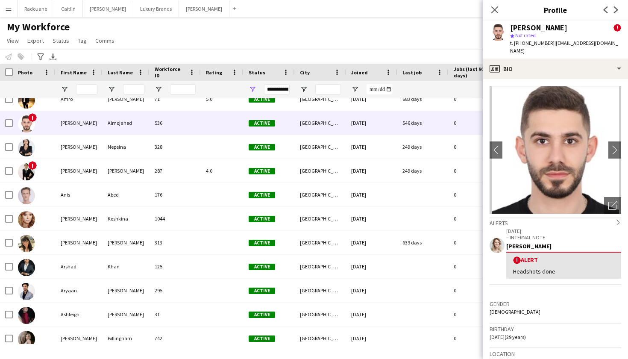
click at [550, 267] on div "Headshots done" at bounding box center [563, 271] width 101 height 8
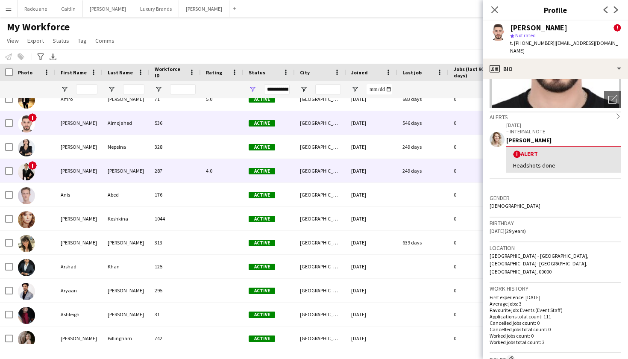
click at [27, 173] on img at bounding box center [26, 171] width 17 height 17
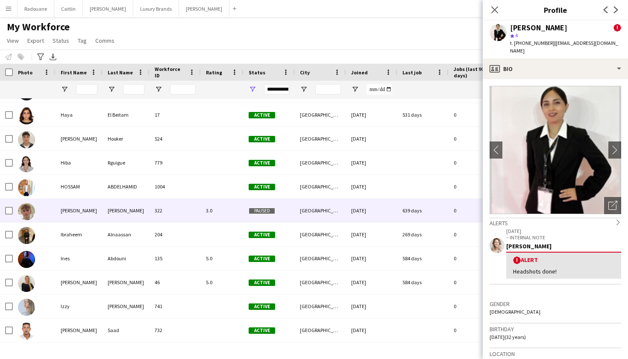
click at [25, 209] on img at bounding box center [26, 211] width 17 height 17
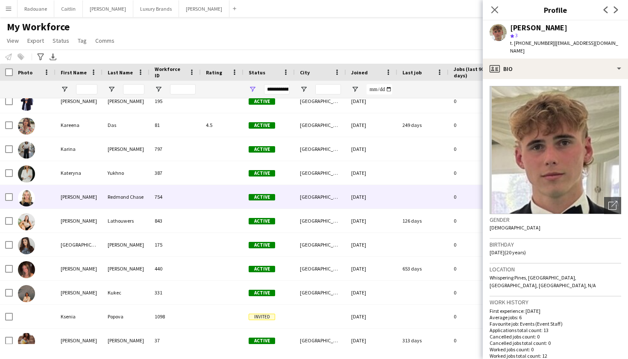
click at [33, 196] on img at bounding box center [26, 197] width 17 height 17
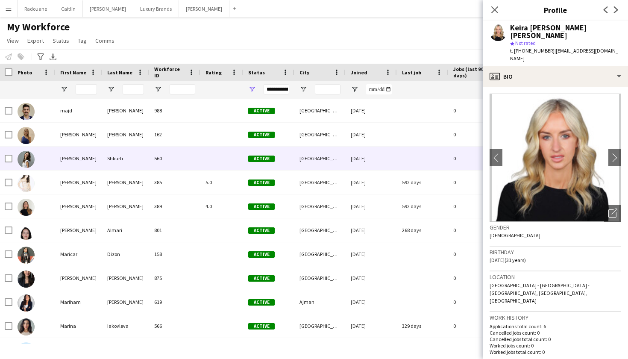
click at [25, 165] on img at bounding box center [26, 159] width 17 height 17
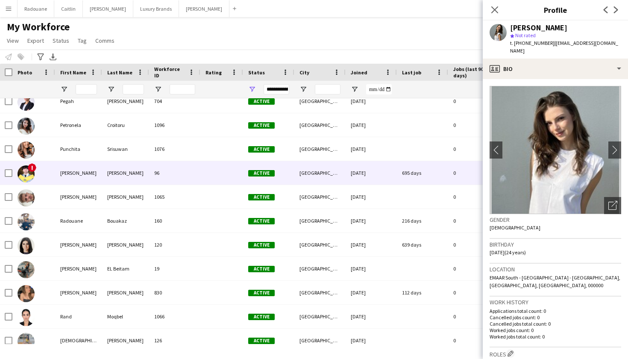
click at [29, 177] on img at bounding box center [26, 173] width 17 height 17
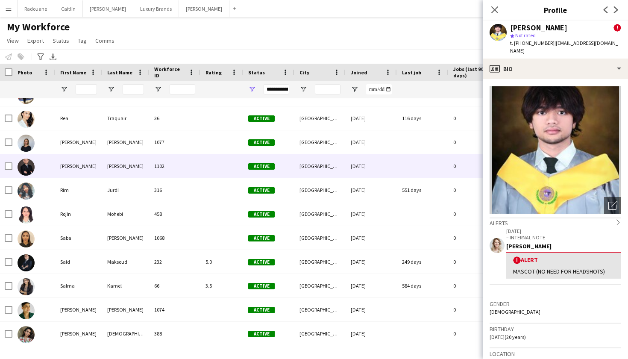
click at [29, 167] on img at bounding box center [26, 166] width 17 height 17
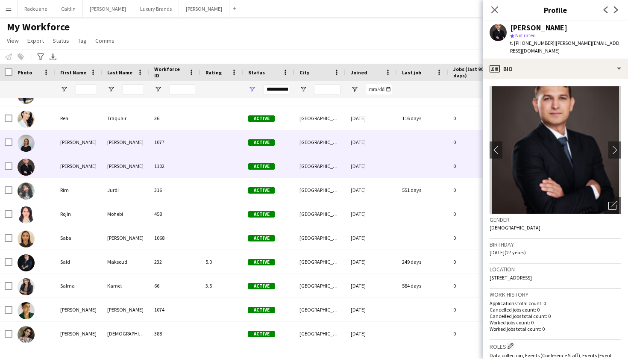
click at [27, 144] on img at bounding box center [26, 143] width 17 height 17
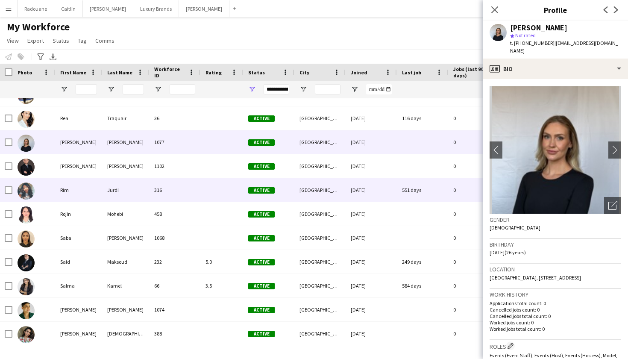
click at [26, 194] on img at bounding box center [26, 190] width 17 height 17
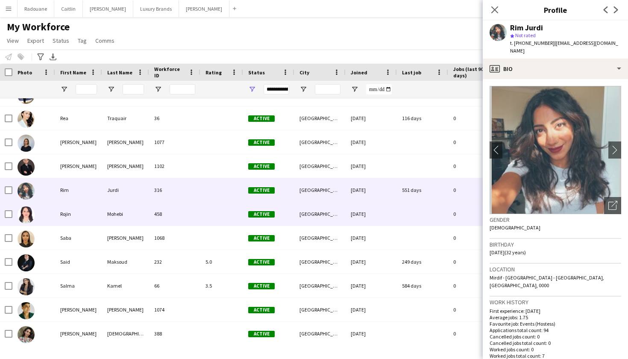
click at [27, 223] on img at bounding box center [26, 214] width 17 height 17
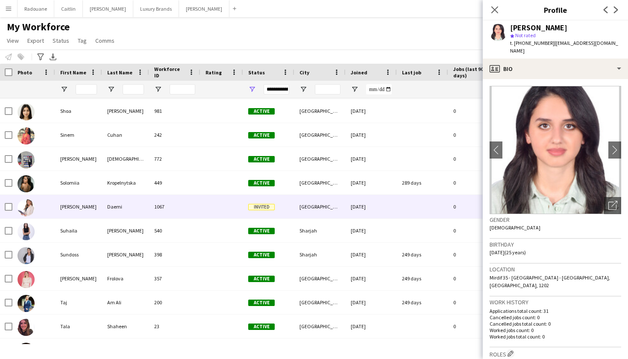
click at [27, 211] on img at bounding box center [26, 207] width 17 height 17
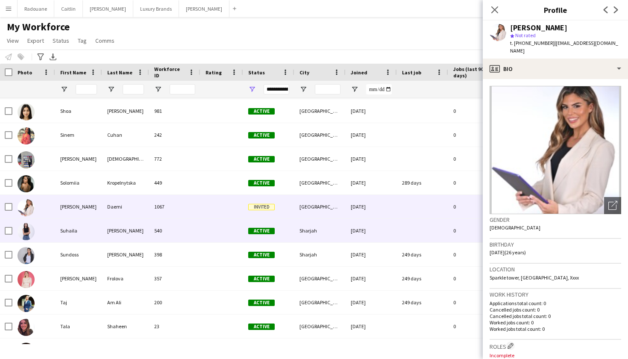
click at [23, 232] on img at bounding box center [26, 231] width 17 height 17
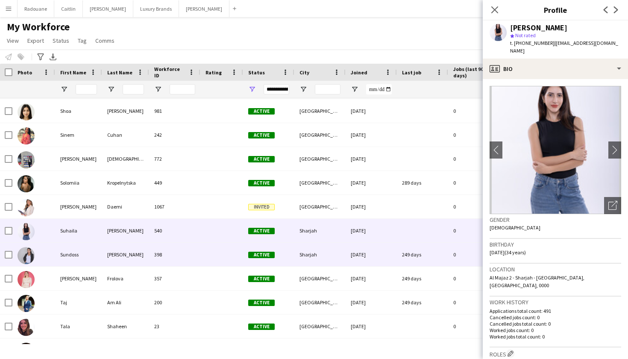
click at [23, 254] on img at bounding box center [26, 255] width 17 height 17
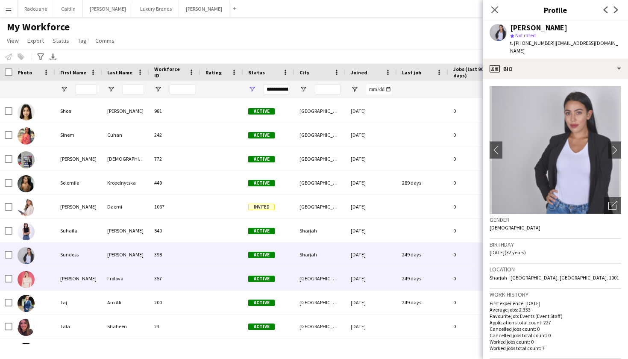
click at [25, 278] on img at bounding box center [26, 279] width 17 height 17
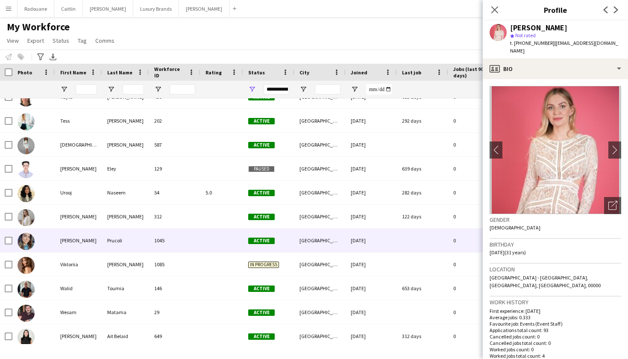
click at [25, 245] on img at bounding box center [26, 241] width 17 height 17
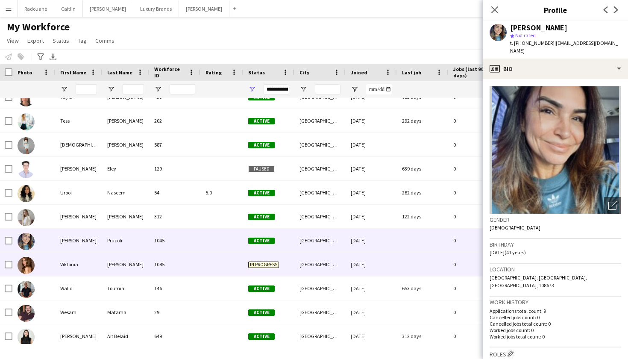
click at [25, 262] on img at bounding box center [26, 265] width 17 height 17
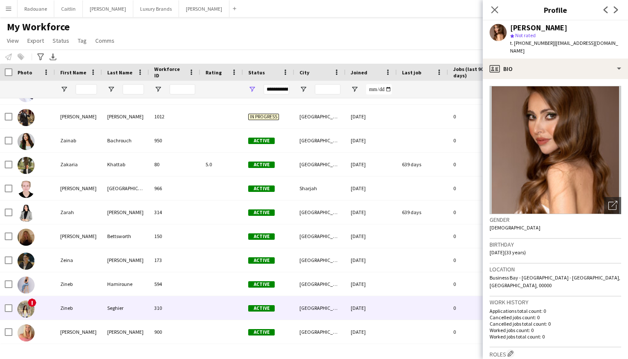
click at [29, 304] on span "!" at bounding box center [32, 302] width 9 height 9
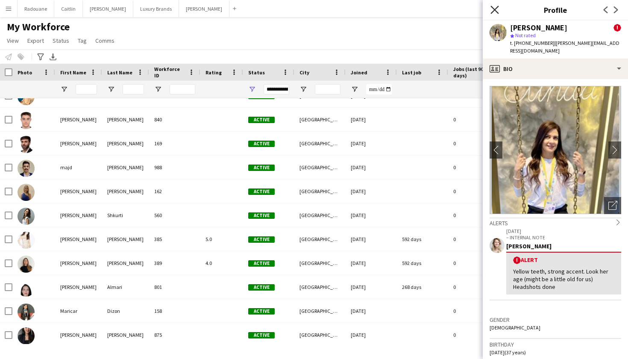
click at [498, 10] on icon "Close pop-in" at bounding box center [494, 10] width 8 height 8
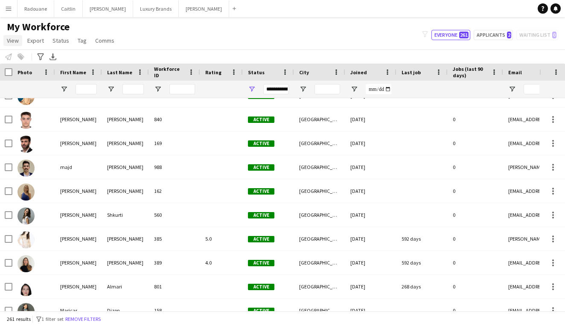
click at [9, 40] on span "View" at bounding box center [13, 41] width 12 height 8
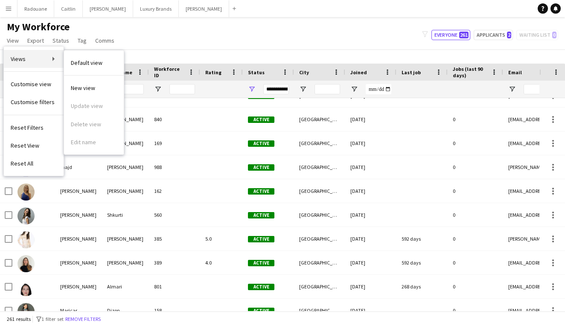
click at [20, 53] on link "Views" at bounding box center [34, 59] width 60 height 18
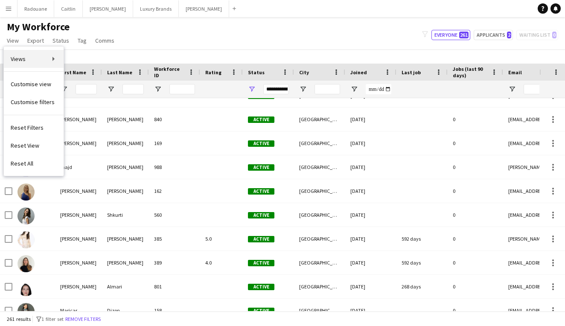
click at [25, 59] on span "Views" at bounding box center [18, 59] width 15 height 8
click at [53, 59] on link "Views" at bounding box center [34, 59] width 60 height 18
click at [32, 40] on span "Export" at bounding box center [35, 41] width 17 height 8
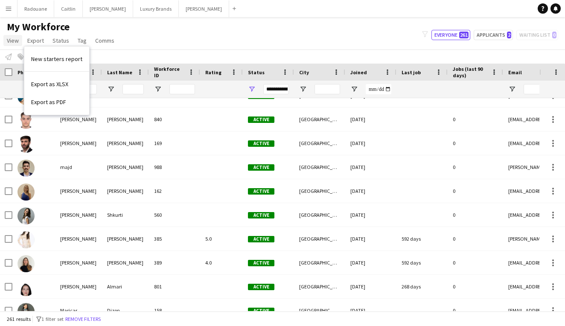
click at [15, 43] on span "View" at bounding box center [13, 41] width 12 height 8
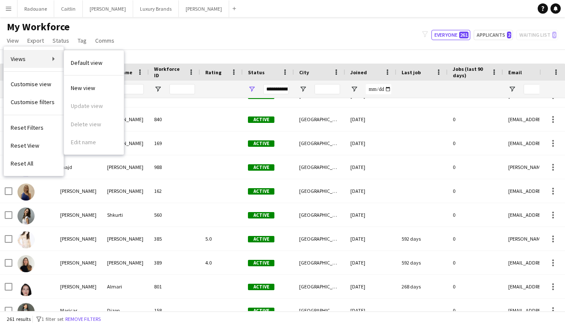
click at [54, 60] on link "Views" at bounding box center [34, 59] width 60 height 18
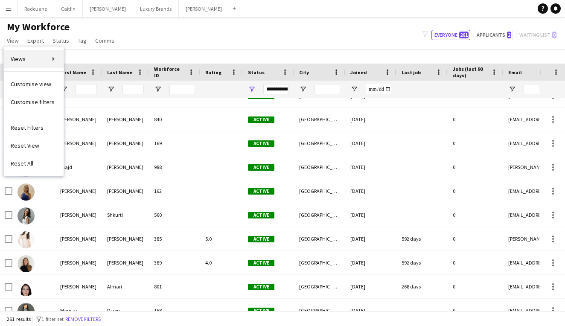
click at [54, 60] on link "Views" at bounding box center [34, 59] width 60 height 18
click at [255, 32] on div "My Workforce View Views Default view New view Update view Delete view Edit name…" at bounding box center [282, 34] width 565 height 29
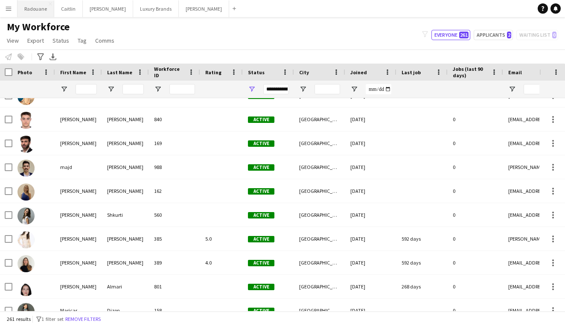
click at [31, 8] on button "Radouane Close" at bounding box center [36, 8] width 37 height 17
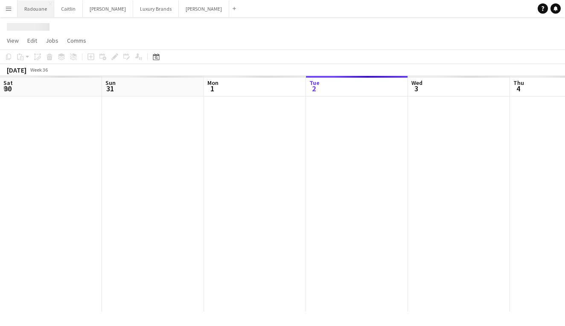
scroll to position [0, 204]
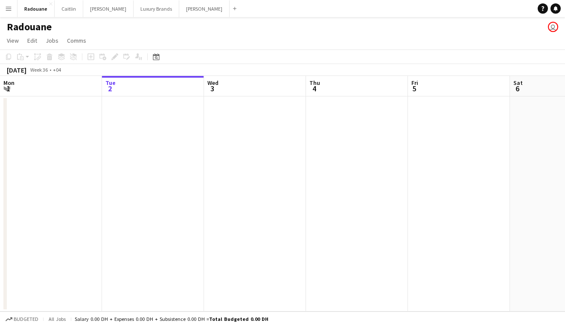
click at [176, 113] on app-date-cell at bounding box center [153, 204] width 102 height 215
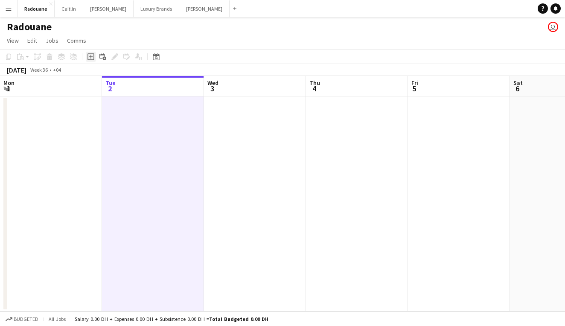
click at [91, 57] on icon at bounding box center [91, 57] width 4 height 4
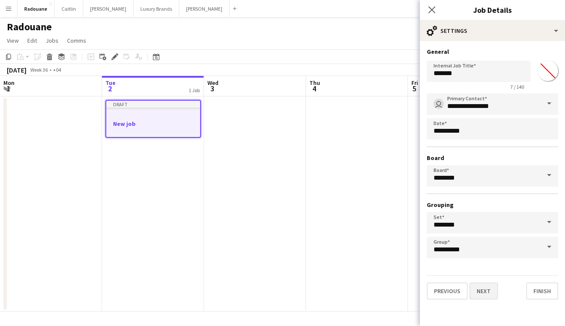
click at [485, 290] on button "Next" at bounding box center [484, 291] width 29 height 17
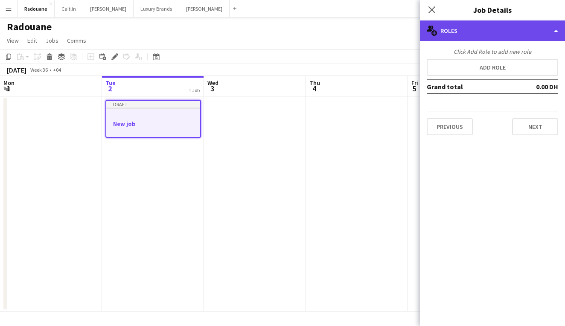
click at [504, 28] on div "multiple-users-add Roles" at bounding box center [492, 30] width 145 height 20
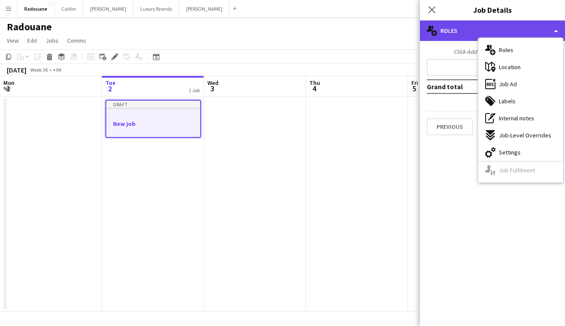
click at [465, 35] on div "multiple-users-add Roles" at bounding box center [492, 30] width 145 height 20
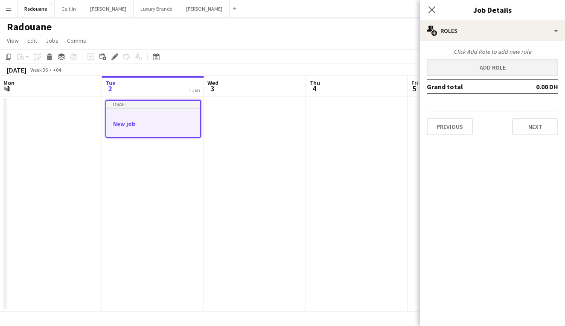
click at [480, 70] on button "Add role" at bounding box center [493, 67] width 132 height 17
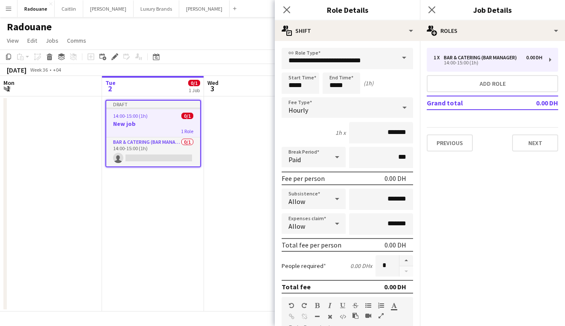
click at [406, 60] on span at bounding box center [404, 58] width 18 height 20
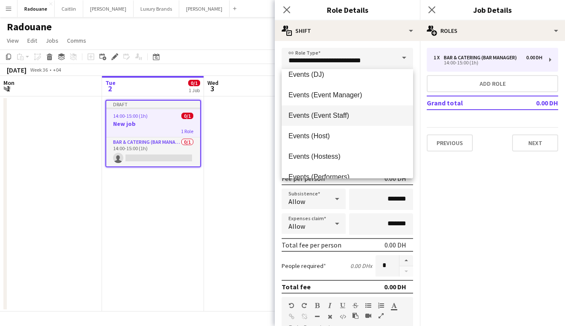
scroll to position [216, 0]
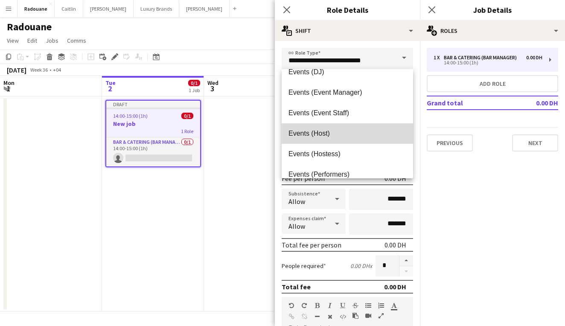
click at [313, 141] on mat-option "Events (Host)" at bounding box center [348, 133] width 132 height 20
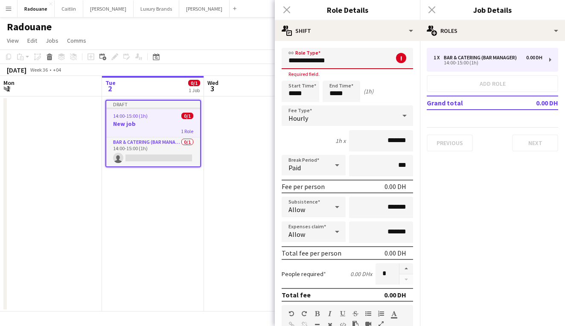
type input "**********"
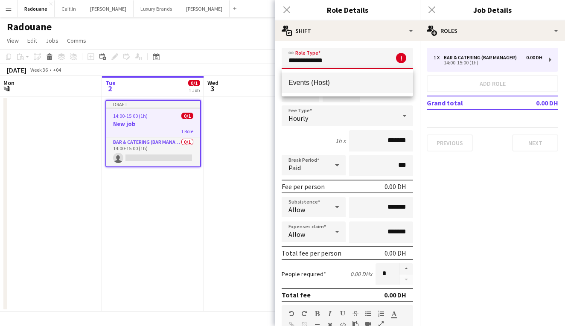
click at [359, 86] on span "Events (Host)" at bounding box center [348, 83] width 118 height 8
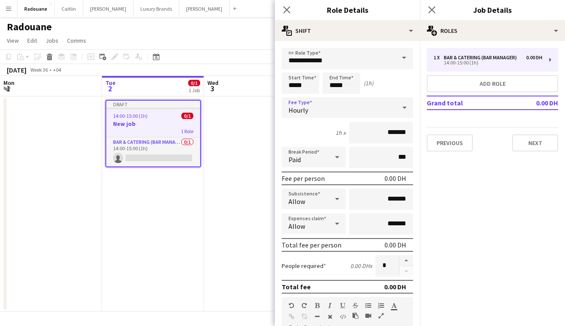
click at [376, 106] on div "Hourly" at bounding box center [339, 107] width 114 height 20
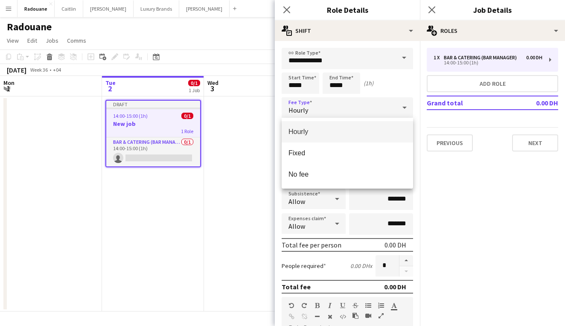
click at [376, 106] on div at bounding box center [282, 163] width 565 height 326
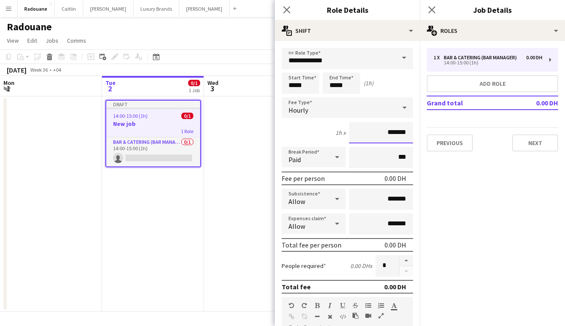
click at [380, 135] on input "*******" at bounding box center [381, 132] width 64 height 21
type input "****"
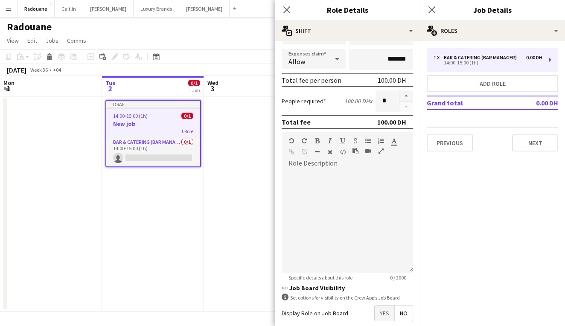
scroll to position [167, 0]
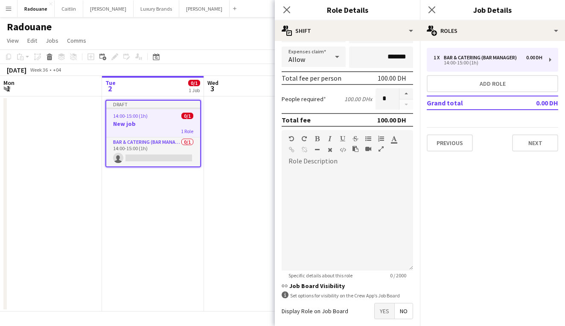
type input "******"
click at [362, 226] on div at bounding box center [348, 219] width 132 height 102
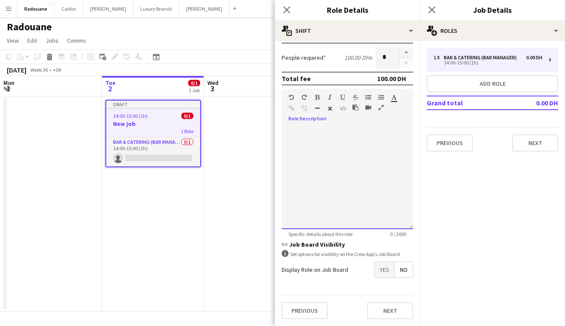
scroll to position [208, 0]
click at [377, 269] on span "Yes" at bounding box center [385, 269] width 20 height 15
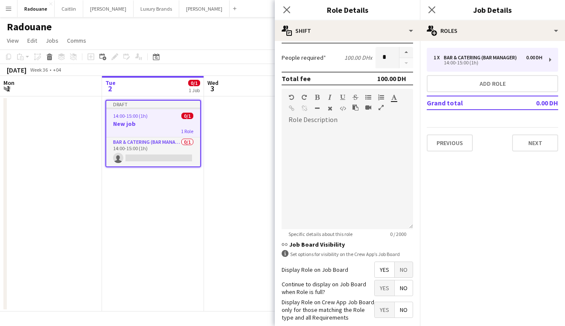
click at [380, 285] on span "Yes" at bounding box center [385, 288] width 20 height 15
click at [330, 154] on div at bounding box center [348, 178] width 132 height 102
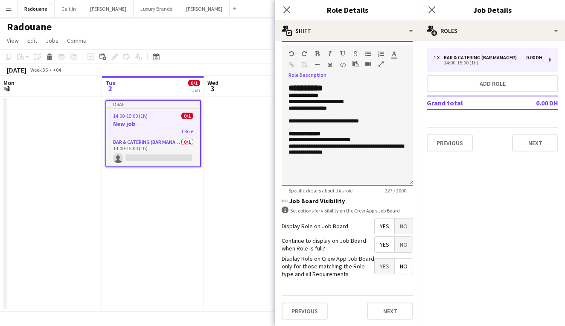
scroll to position [0, 0]
click at [386, 310] on button "Next" at bounding box center [390, 311] width 46 height 17
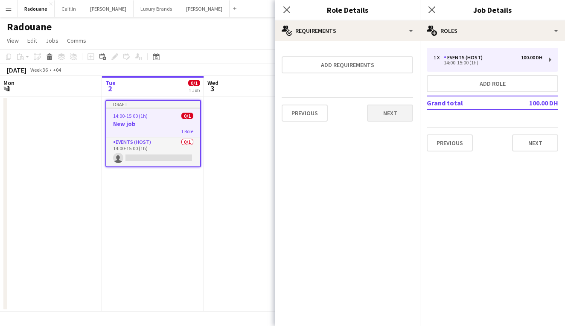
click at [391, 116] on button "Next" at bounding box center [390, 113] width 46 height 17
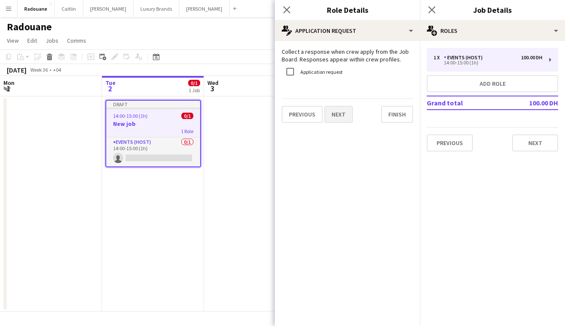
click at [346, 111] on button "Next" at bounding box center [339, 114] width 29 height 17
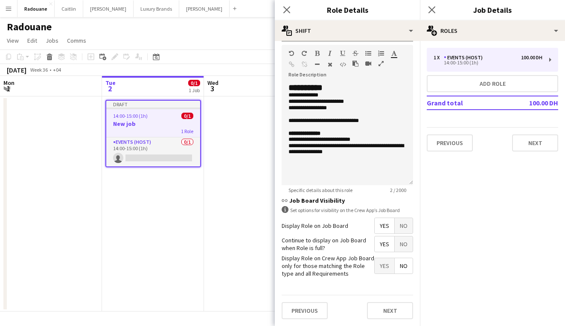
scroll to position [252, 0]
click at [382, 315] on button "Next" at bounding box center [390, 311] width 46 height 17
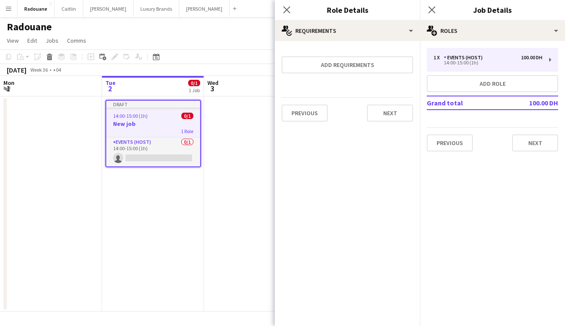
scroll to position [0, 0]
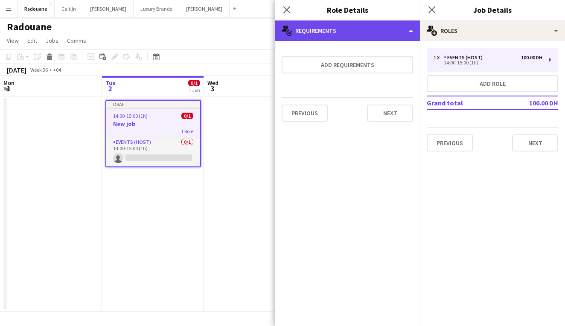
click at [397, 35] on div "multiple-actions-check-2 Requirements" at bounding box center [347, 30] width 145 height 20
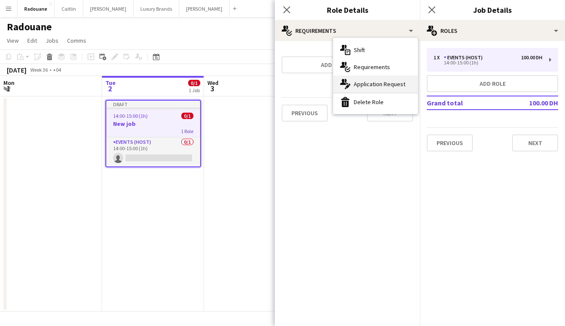
click at [380, 82] on span "Application Request" at bounding box center [380, 84] width 52 height 8
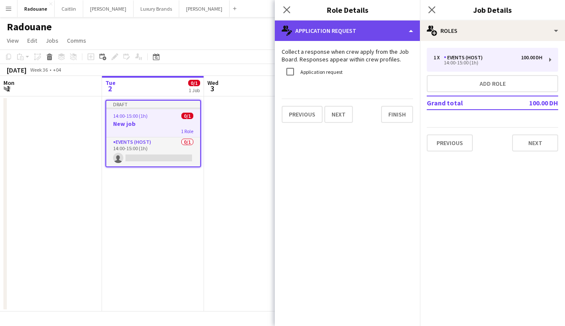
click at [395, 32] on div "multiple-actions-edit-1 Application Request" at bounding box center [347, 30] width 145 height 20
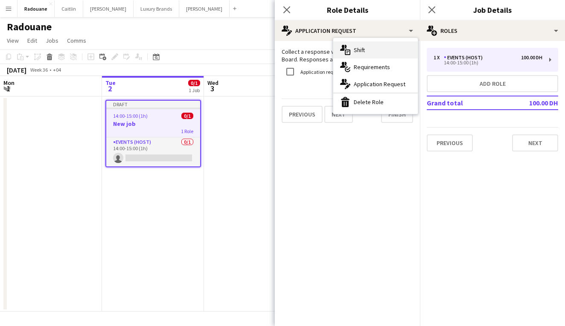
click at [378, 47] on div "multiple-actions-text Shift" at bounding box center [376, 49] width 85 height 17
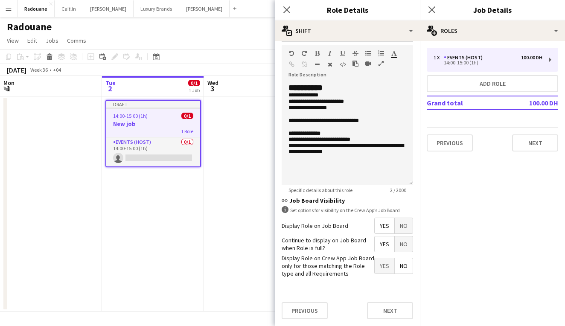
scroll to position [252, 0]
click at [392, 308] on button "Next" at bounding box center [390, 311] width 46 height 17
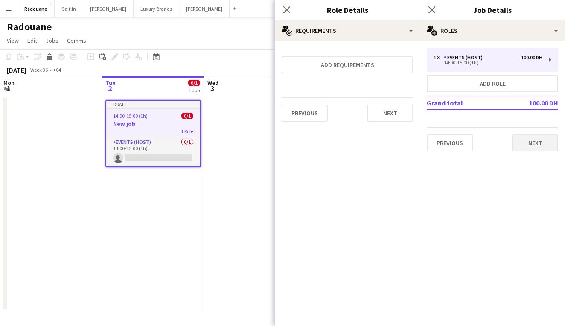
click at [534, 146] on button "Next" at bounding box center [535, 143] width 46 height 17
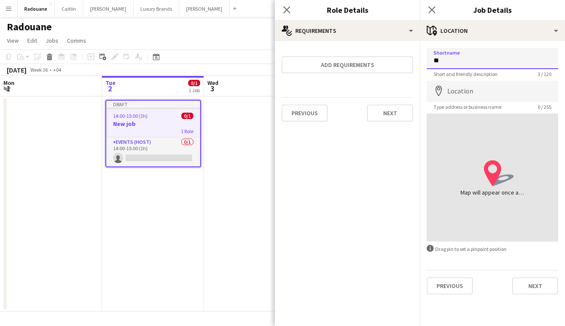
type input "*"
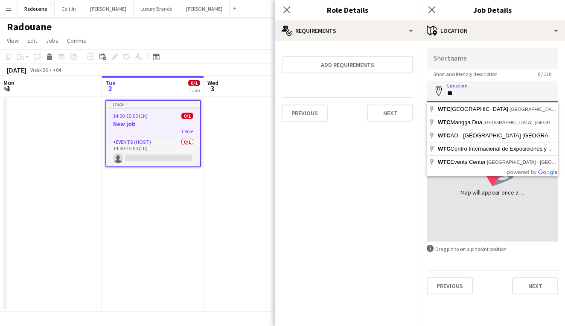
type input "*"
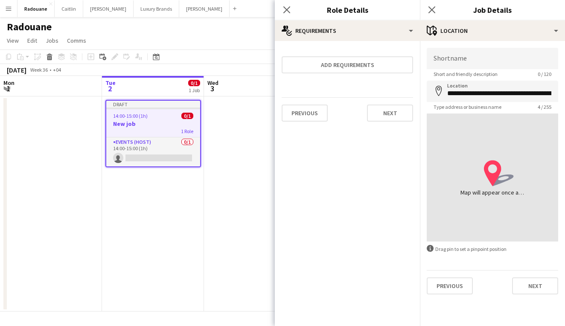
type input "**********"
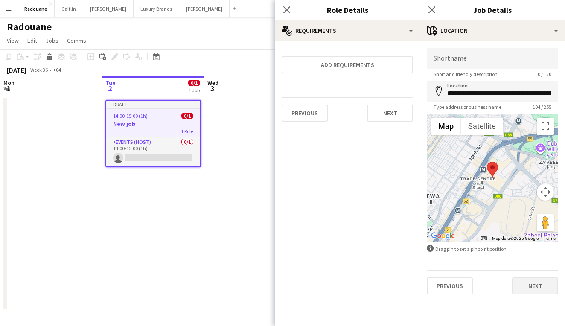
click at [534, 282] on button "Next" at bounding box center [535, 286] width 46 height 17
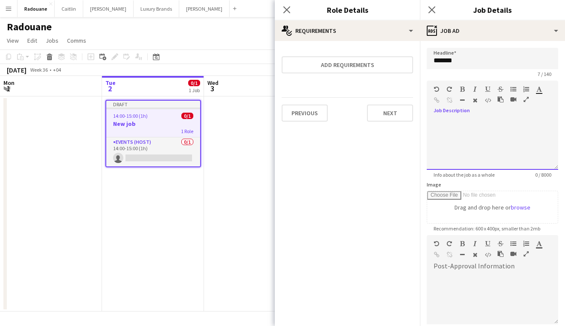
click at [468, 135] on div at bounding box center [493, 144] width 132 height 51
paste div
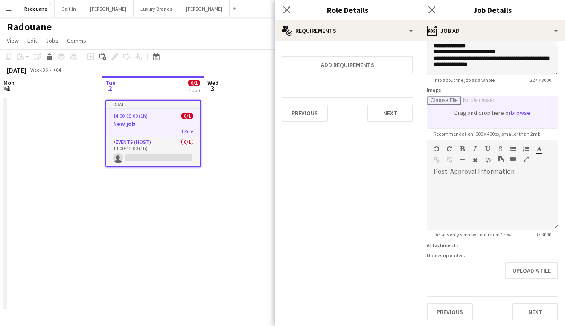
click at [520, 112] on input "Image" at bounding box center [492, 113] width 131 height 32
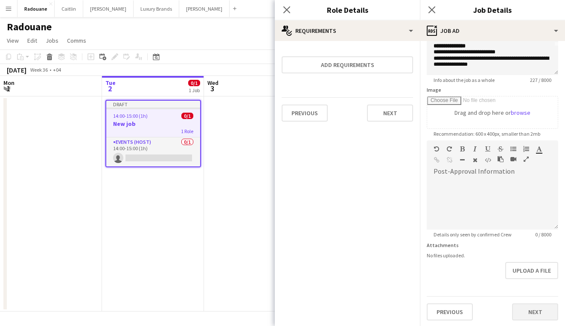
click at [534, 312] on button "Next" at bounding box center [535, 312] width 46 height 17
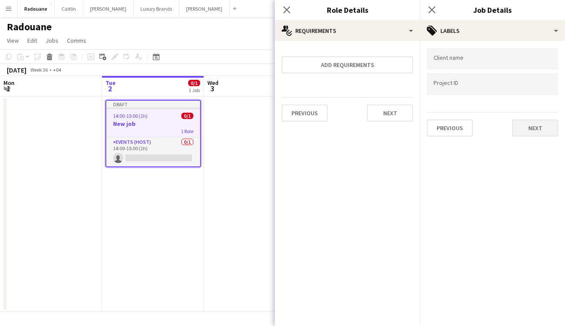
click at [538, 127] on button "Next" at bounding box center [535, 128] width 46 height 17
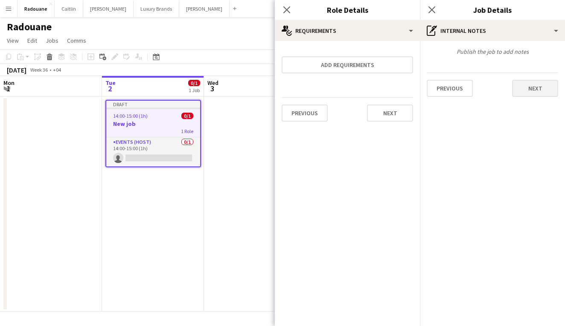
click at [538, 92] on button "Next" at bounding box center [535, 88] width 46 height 17
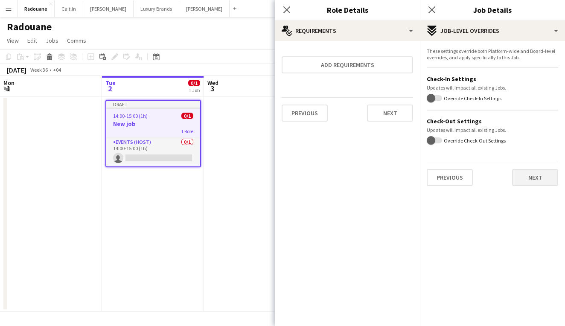
click at [531, 182] on button "Next" at bounding box center [535, 177] width 46 height 17
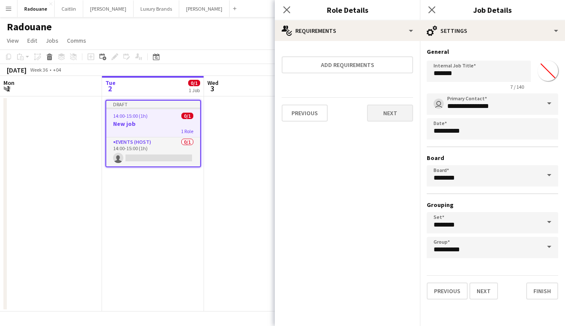
click at [387, 121] on button "Next" at bounding box center [390, 113] width 46 height 17
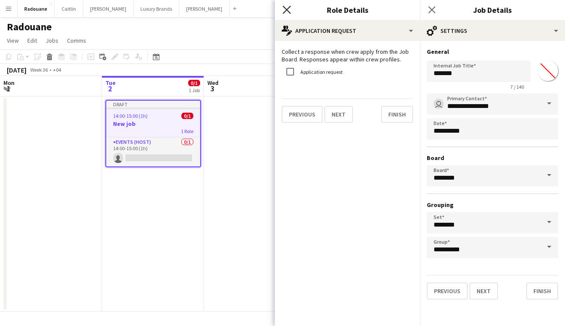
click at [287, 12] on icon "Close pop-in" at bounding box center [287, 10] width 8 height 8
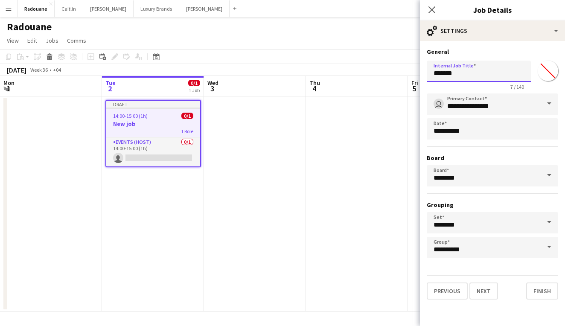
click at [471, 77] on input "*******" at bounding box center [479, 71] width 104 height 21
click at [471, 73] on input "*******" at bounding box center [479, 71] width 104 height 21
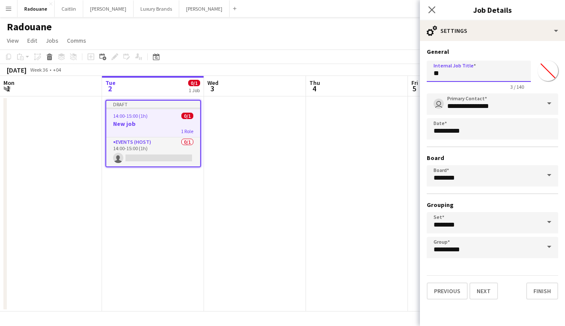
type input "*"
type input "****"
click at [8, 12] on button "Menu" at bounding box center [8, 8] width 17 height 17
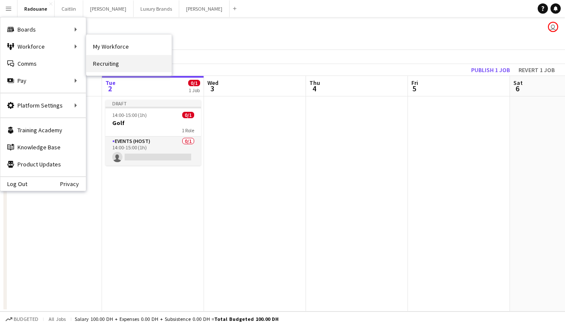
click at [106, 62] on link "Recruiting" at bounding box center [128, 63] width 85 height 17
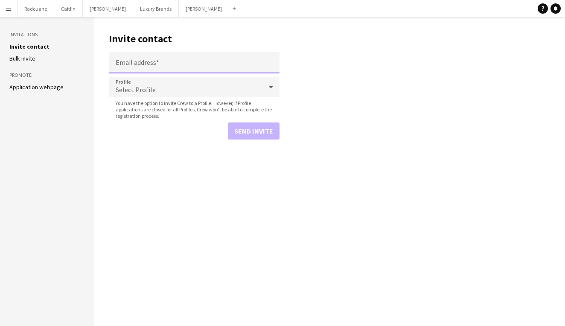
click at [146, 64] on input "Email address" at bounding box center [194, 62] width 171 height 21
click at [163, 93] on div "Select Profile" at bounding box center [186, 87] width 154 height 20
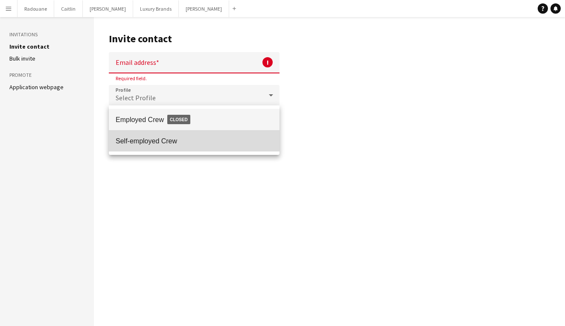
click at [166, 138] on span "Self-employed Crew" at bounding box center [194, 141] width 157 height 8
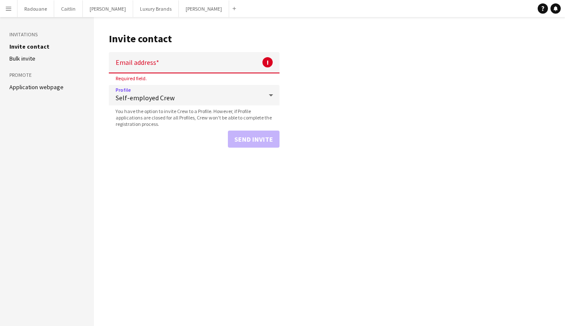
click at [194, 58] on input "Email address" at bounding box center [194, 62] width 171 height 21
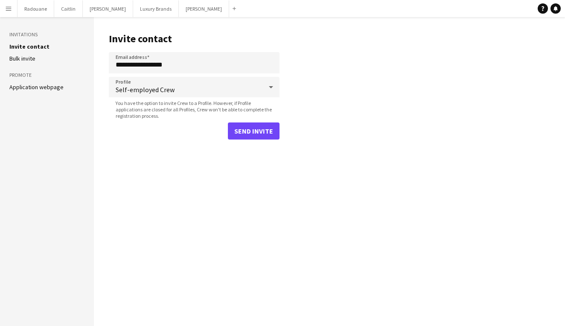
click at [267, 125] on button "Send invite" at bounding box center [254, 131] width 52 height 17
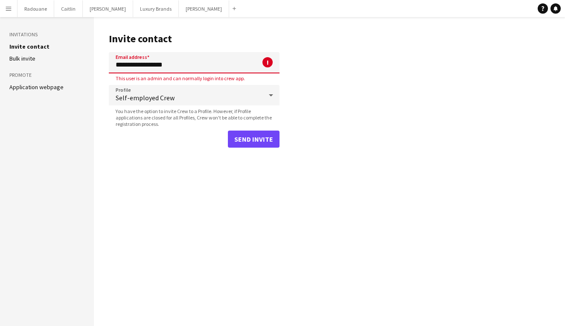
drag, startPoint x: 224, startPoint y: 66, endPoint x: 133, endPoint y: 67, distance: 90.5
click at [133, 67] on input "**********" at bounding box center [194, 62] width 171 height 21
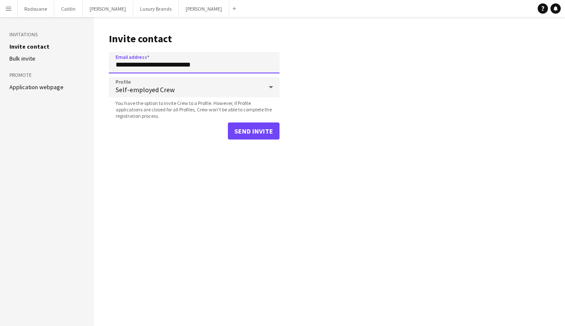
type input "**********"
click at [252, 136] on button "Send invite" at bounding box center [254, 131] width 52 height 17
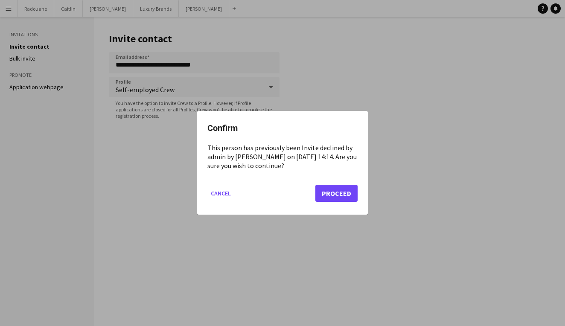
click at [326, 192] on button "Proceed" at bounding box center [337, 193] width 42 height 17
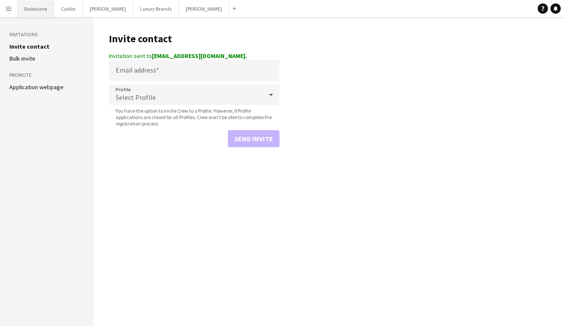
click at [37, 12] on button "Radouane Close" at bounding box center [36, 8] width 37 height 17
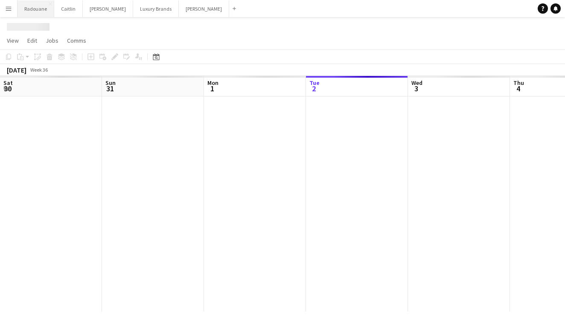
scroll to position [0, 204]
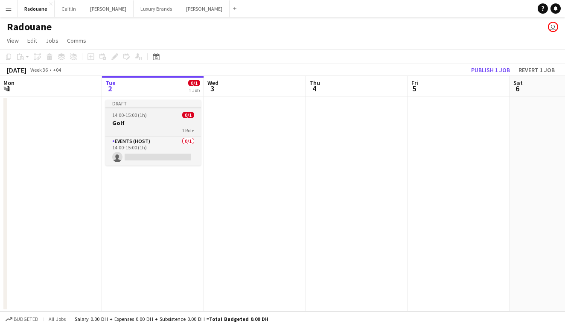
click at [150, 126] on h3 "Golf" at bounding box center [153, 123] width 96 height 8
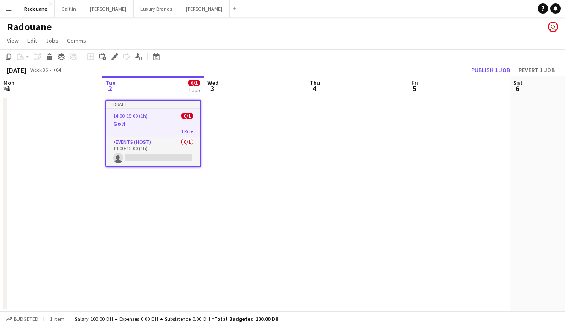
click at [154, 137] on div "Events (Host) 0/1 14:00-15:00 (1h) single-neutral-actions" at bounding box center [153, 151] width 94 height 29
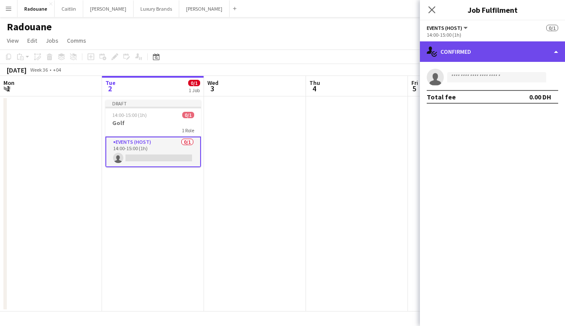
click at [462, 53] on div "single-neutral-actions-check-2 Confirmed" at bounding box center [492, 51] width 145 height 20
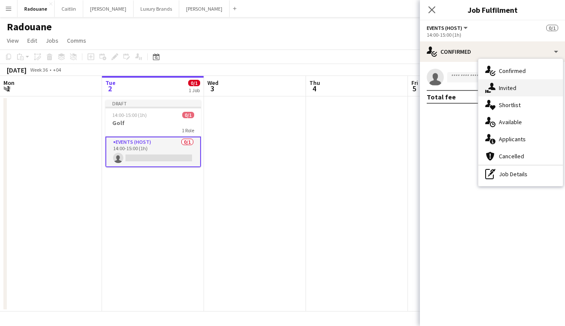
click at [495, 91] on icon "single-neutral-actions-share-1" at bounding box center [491, 88] width 10 height 10
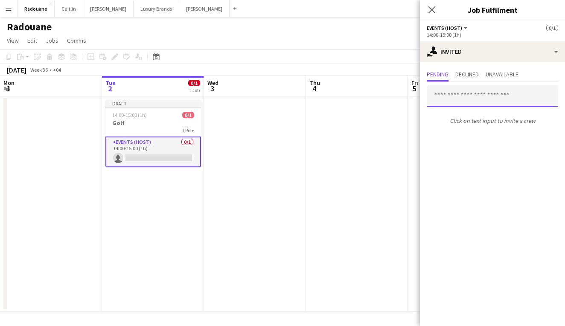
click at [480, 99] on input "text" at bounding box center [493, 95] width 132 height 21
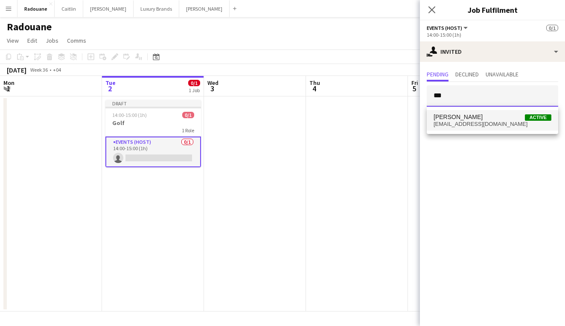
type input "***"
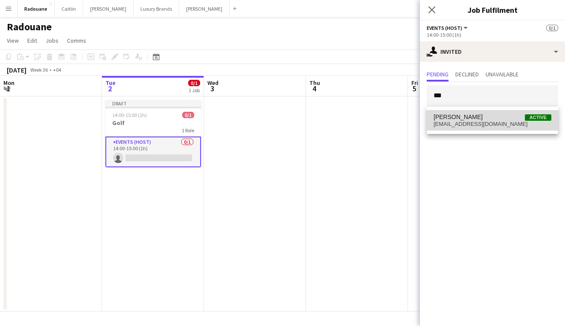
click at [492, 127] on span "[EMAIL_ADDRESS][DOMAIN_NAME]" at bounding box center [493, 124] width 118 height 7
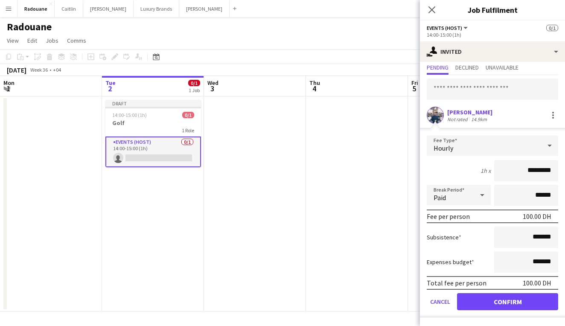
scroll to position [24, 0]
click at [511, 305] on button "Confirm" at bounding box center [507, 301] width 101 height 17
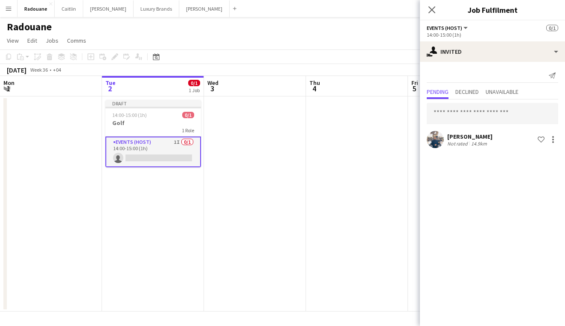
scroll to position [0, 0]
click at [557, 143] on div at bounding box center [553, 140] width 10 height 10
click at [540, 175] on span "Send notification" at bounding box center [526, 175] width 50 height 7
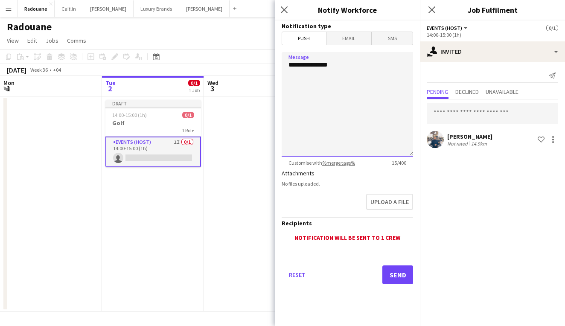
click at [332, 64] on textarea "**********" at bounding box center [348, 104] width 132 height 105
type textarea "**********"
click at [400, 272] on button "Send" at bounding box center [398, 275] width 31 height 19
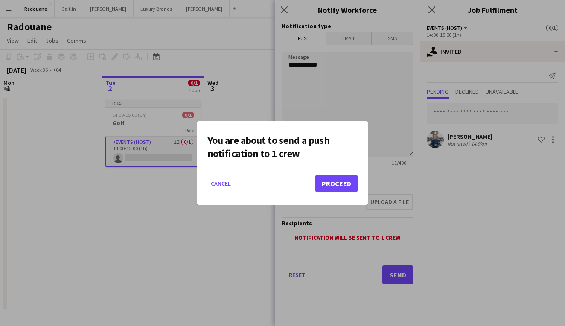
click at [330, 186] on button "Proceed" at bounding box center [337, 183] width 42 height 17
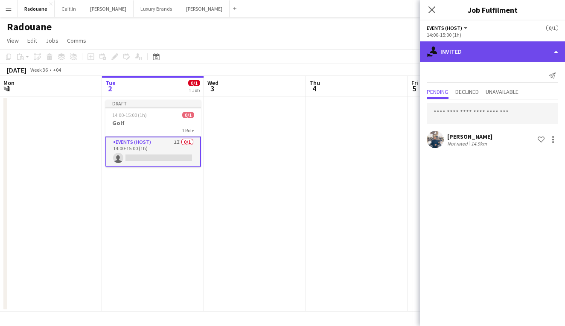
click at [525, 54] on div "single-neutral-actions-share-1 Invited" at bounding box center [492, 51] width 145 height 20
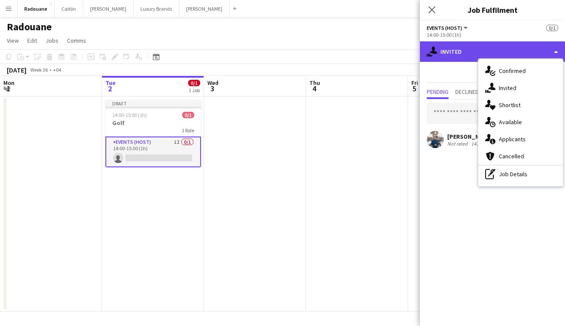
click at [525, 54] on div "single-neutral-actions-share-1 Invited" at bounding box center [492, 51] width 145 height 20
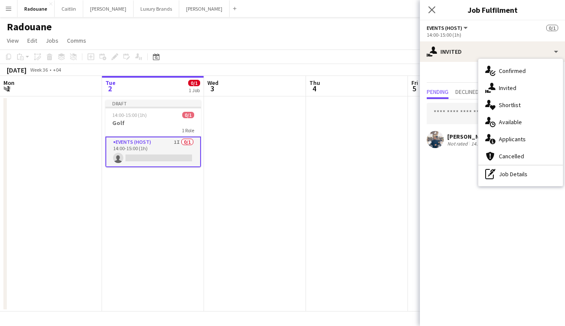
click at [351, 155] on app-date-cell at bounding box center [357, 204] width 102 height 215
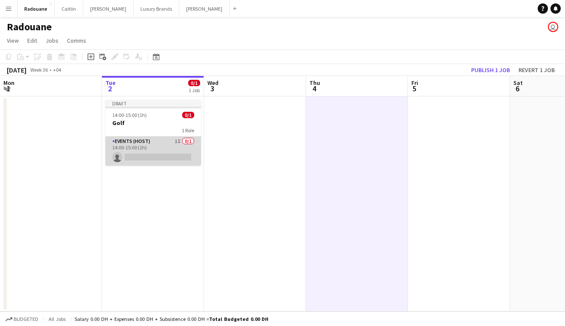
click at [165, 149] on app-card-role "Events (Host) 1I 0/1 14:00-15:00 (1h) single-neutral-actions" at bounding box center [153, 151] width 96 height 29
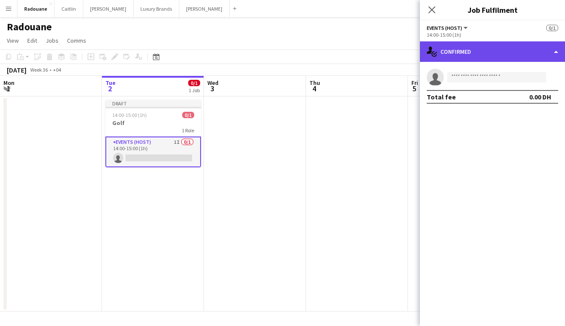
click at [521, 50] on div "single-neutral-actions-check-2 Confirmed" at bounding box center [492, 51] width 145 height 20
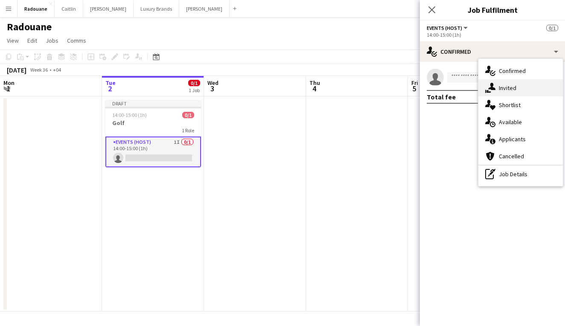
click at [515, 89] on span "Invited" at bounding box center [508, 88] width 18 height 8
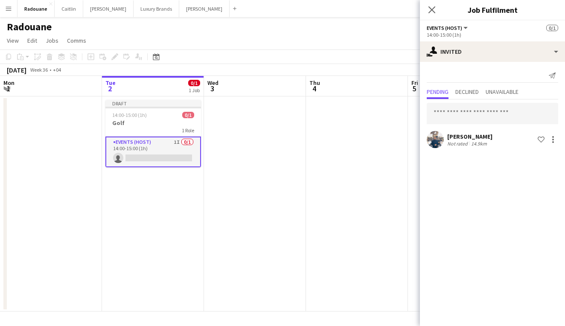
click at [493, 139] on div "[PERSON_NAME]" at bounding box center [470, 137] width 45 height 8
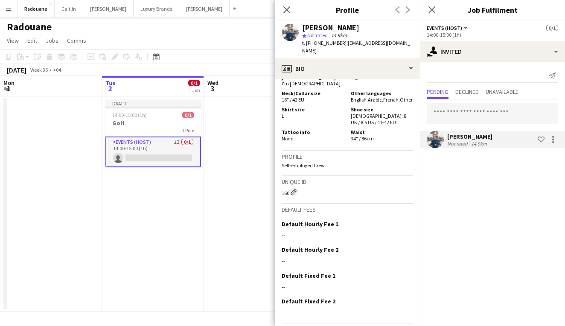
scroll to position [593, 0]
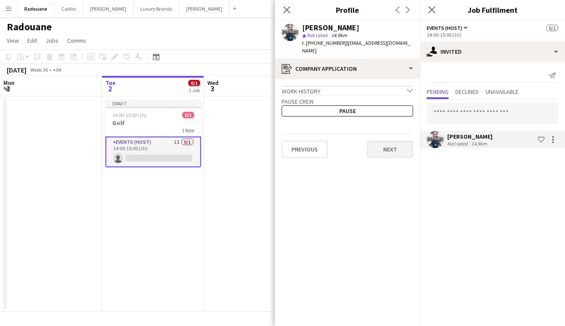
click at [389, 154] on button "Next" at bounding box center [390, 149] width 46 height 17
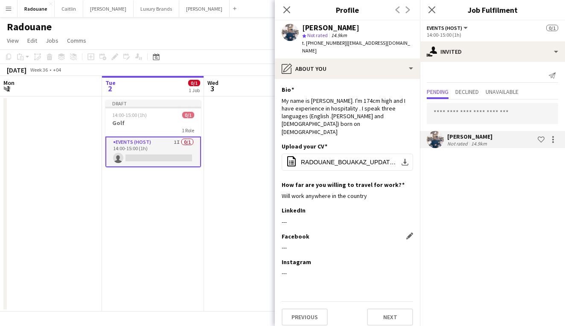
scroll to position [0, 0]
click at [379, 314] on button "Next" at bounding box center [390, 317] width 46 height 17
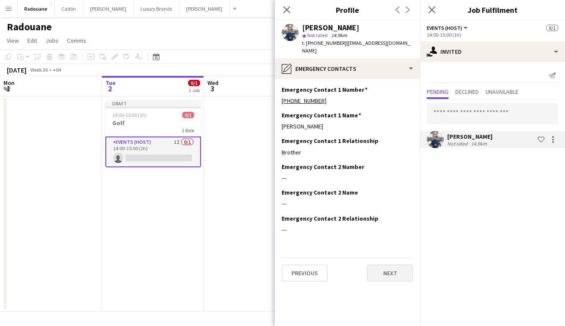
click at [383, 273] on button "Next" at bounding box center [390, 273] width 46 height 17
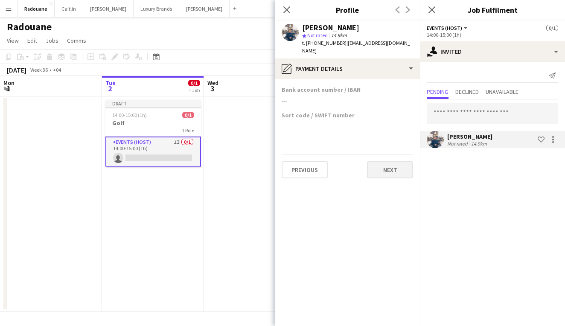
click at [388, 165] on button "Next" at bounding box center [390, 169] width 46 height 17
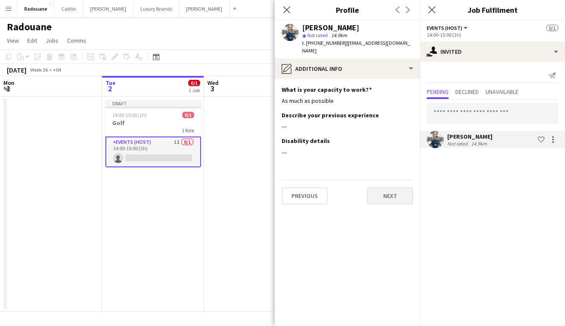
click at [390, 197] on button "Next" at bounding box center [390, 195] width 46 height 17
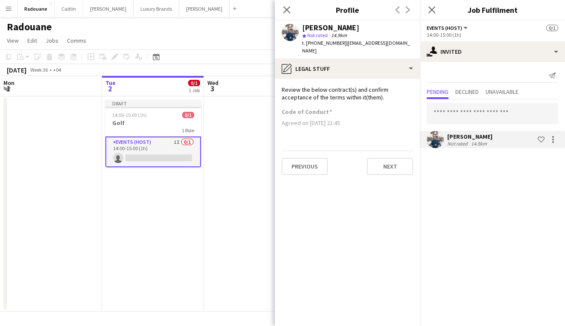
click at [393, 157] on div "Previous Next" at bounding box center [348, 163] width 132 height 24
click at [393, 159] on button "Next" at bounding box center [390, 166] width 46 height 17
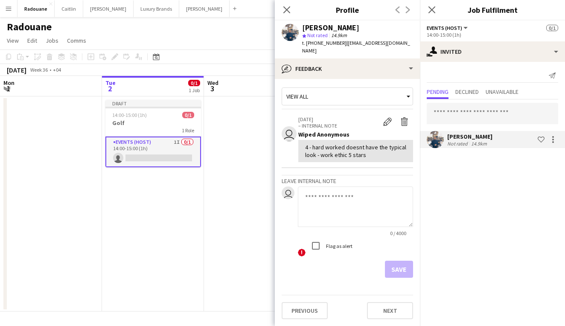
scroll to position [1, 0]
click at [389, 310] on button "Next" at bounding box center [390, 311] width 46 height 17
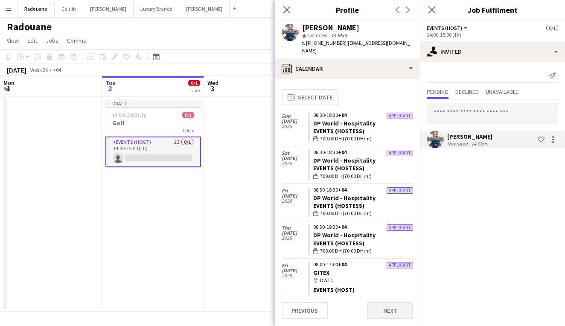
click at [389, 310] on button "Next" at bounding box center [390, 310] width 46 height 17
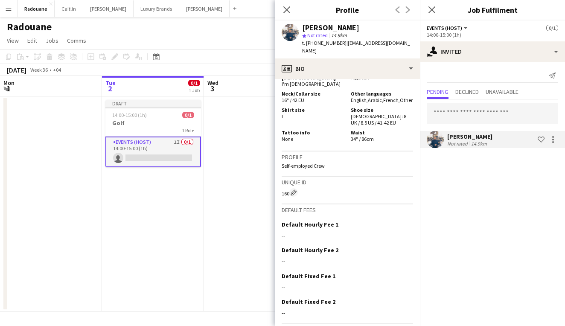
scroll to position [593, 0]
click at [553, 141] on div at bounding box center [553, 140] width 10 height 10
click at [468, 181] on div at bounding box center [282, 163] width 565 height 326
click at [249, 15] on app-navbar "Menu Boards Boards Boards All jobs Status Workforce Workforce My Workforce Recr…" at bounding box center [282, 8] width 565 height 17
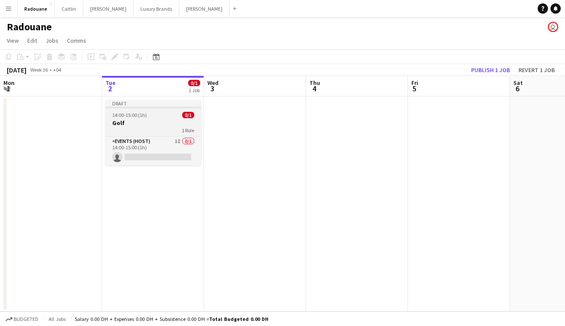
click at [154, 121] on h3 "Golf" at bounding box center [153, 123] width 96 height 8
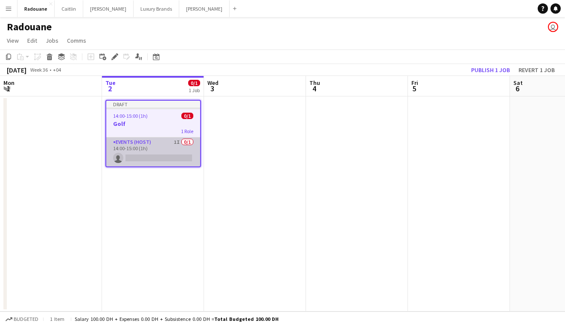
click at [154, 150] on app-card-role "Events (Host) 1I 0/1 14:00-15:00 (1h) single-neutral-actions" at bounding box center [153, 152] width 94 height 29
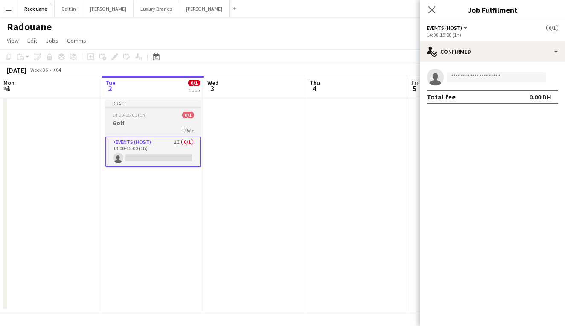
click at [153, 122] on h3 "Golf" at bounding box center [153, 123] width 96 height 8
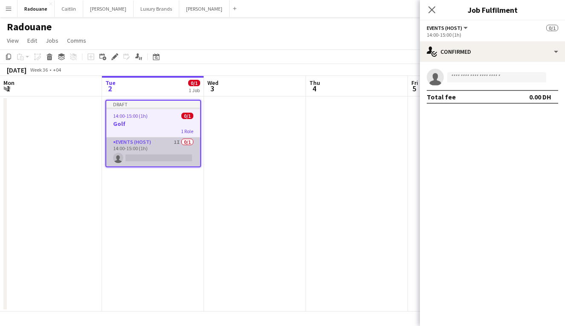
click at [165, 152] on app-card-role "Events (Host) 1I 0/1 14:00-15:00 (1h) single-neutral-actions" at bounding box center [153, 152] width 94 height 29
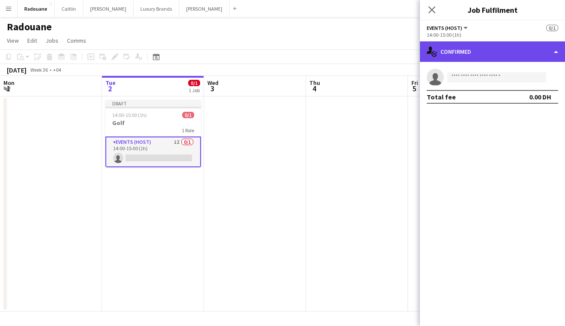
click at [553, 50] on div "single-neutral-actions-check-2 Confirmed" at bounding box center [492, 51] width 145 height 20
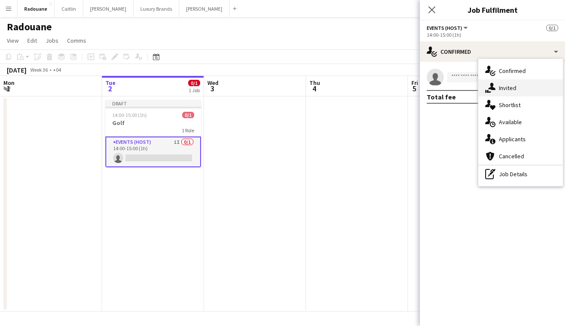
click at [520, 93] on div "single-neutral-actions-share-1 Invited" at bounding box center [521, 87] width 85 height 17
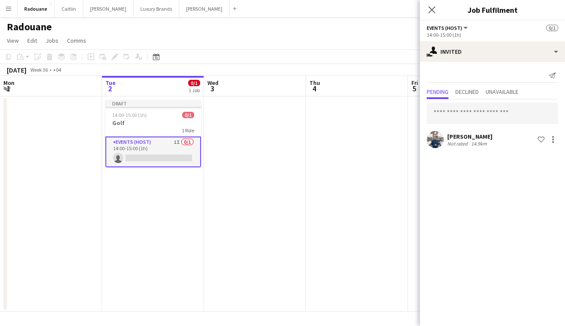
click at [486, 139] on div "[PERSON_NAME]" at bounding box center [470, 137] width 45 height 8
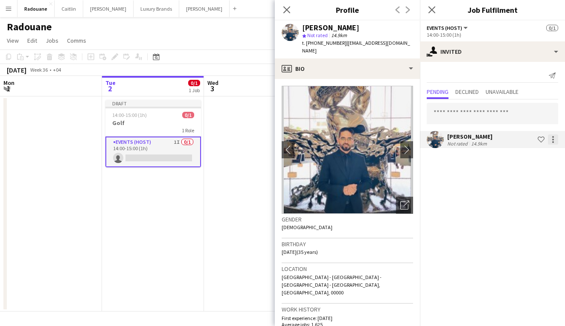
click at [555, 140] on div at bounding box center [553, 140] width 10 height 10
click at [554, 139] on div at bounding box center [282, 163] width 565 height 326
click at [478, 94] on span "Declined" at bounding box center [467, 92] width 23 height 6
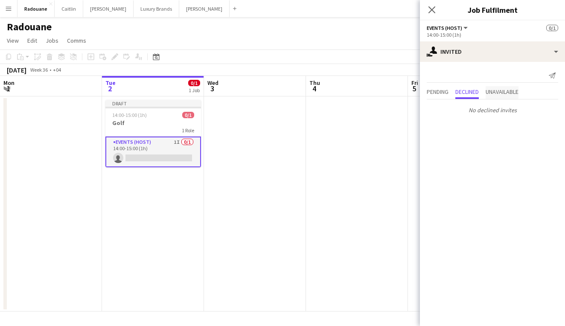
click at [501, 94] on span "Unavailable" at bounding box center [502, 92] width 33 height 6
click at [440, 94] on span "Pending" at bounding box center [438, 92] width 22 height 6
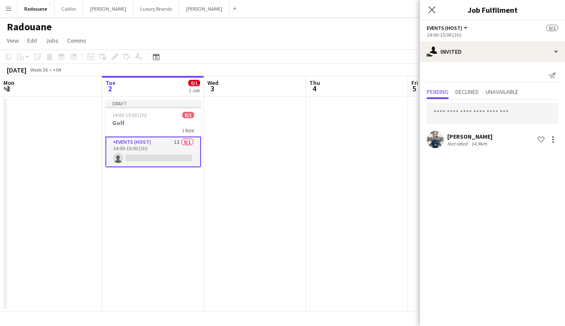
click at [430, 138] on app-user-avatar at bounding box center [435, 139] width 17 height 17
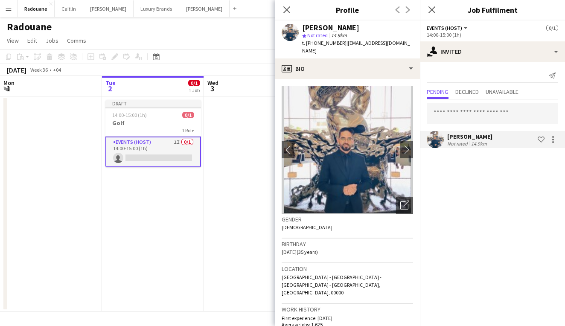
click at [433, 138] on app-user-avatar at bounding box center [435, 139] width 17 height 17
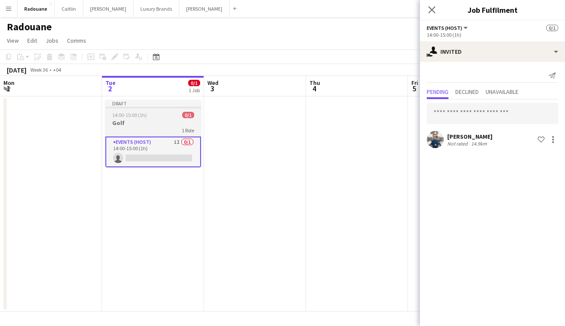
click at [147, 126] on h3 "Golf" at bounding box center [153, 123] width 96 height 8
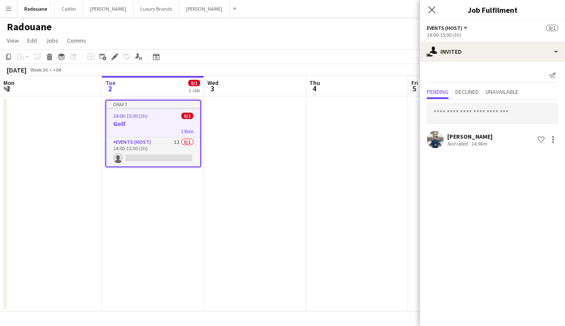
click at [147, 126] on h3 "Golf" at bounding box center [153, 124] width 94 height 8
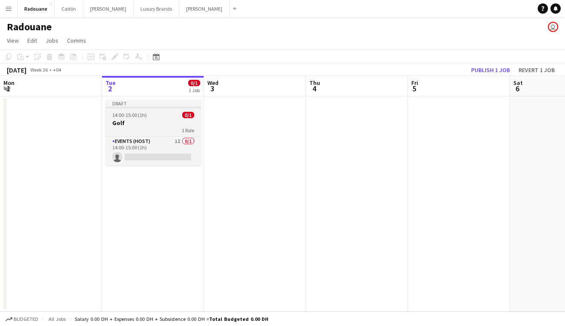
click at [147, 126] on h3 "Golf" at bounding box center [153, 123] width 96 height 8
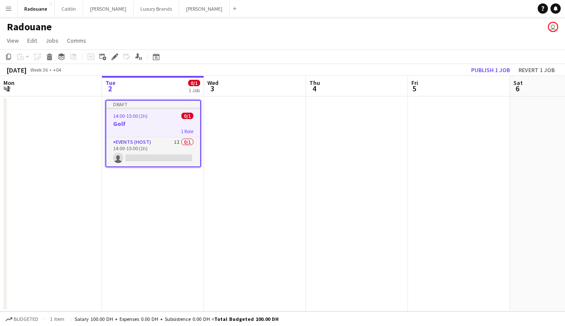
click at [147, 126] on h3 "Golf" at bounding box center [153, 124] width 94 height 8
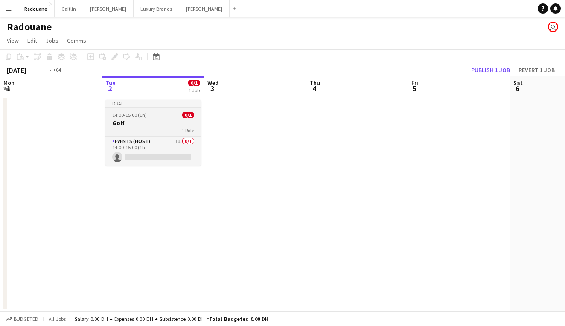
scroll to position [0, 204]
click at [148, 126] on h3 "Golf" at bounding box center [154, 123] width 96 height 8
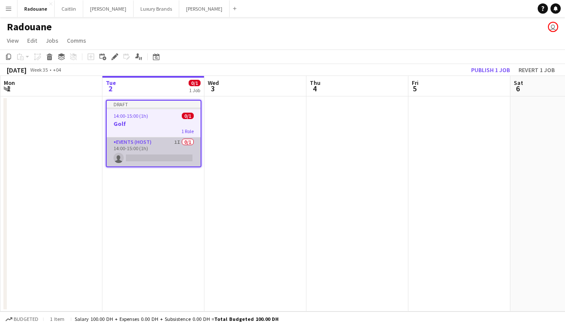
click at [152, 146] on app-card-role "Events (Host) 1I 0/1 14:00-15:00 (1h) single-neutral-actions" at bounding box center [154, 152] width 94 height 29
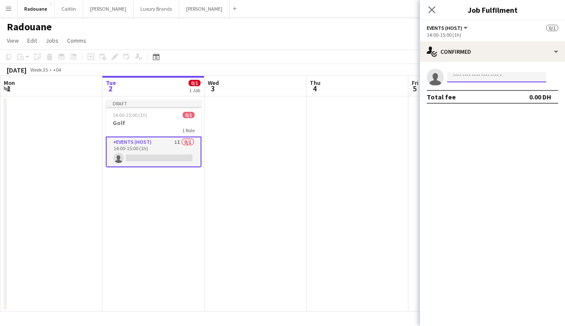
click at [511, 77] on input at bounding box center [497, 77] width 99 height 10
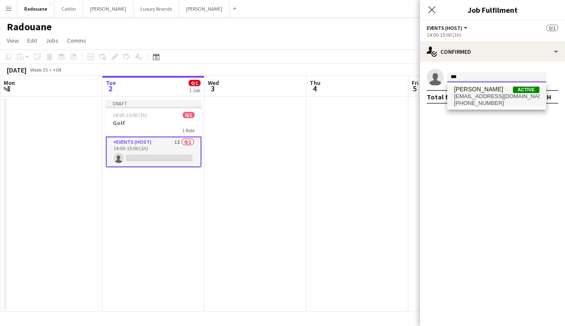
type input "***"
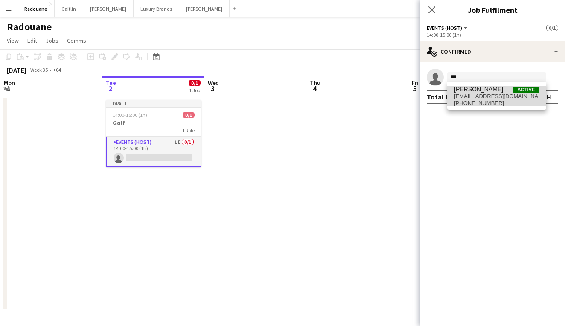
click at [510, 103] on span "[PHONE_NUMBER]" at bounding box center [496, 103] width 85 height 7
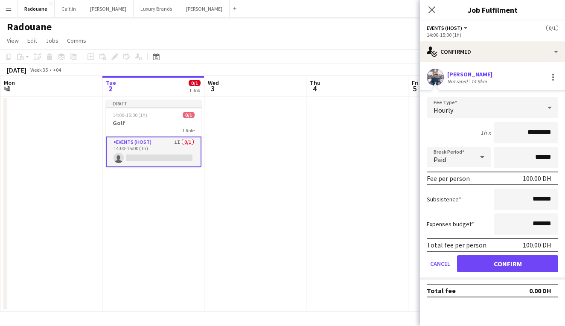
scroll to position [0, 0]
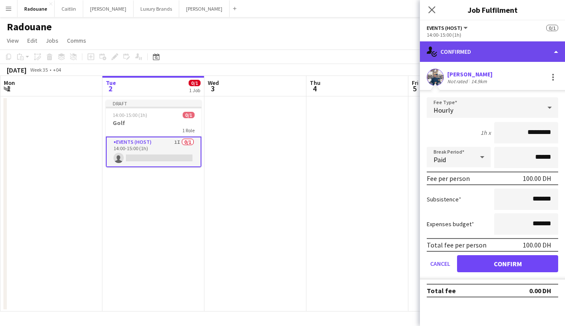
click at [554, 45] on div "single-neutral-actions-check-2 Confirmed" at bounding box center [492, 51] width 145 height 20
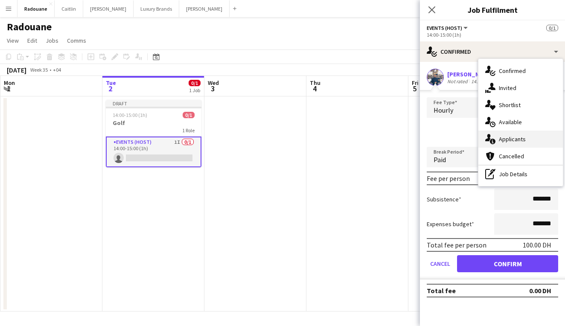
click at [516, 141] on span "Applicants" at bounding box center [512, 139] width 27 height 8
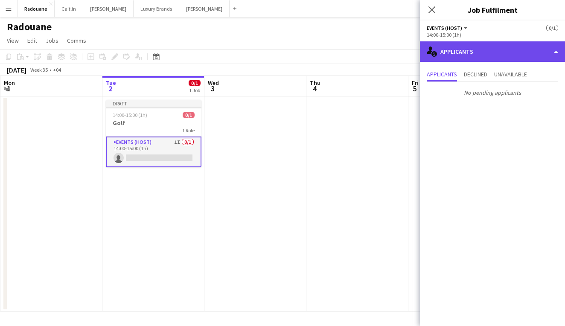
click at [562, 53] on div "single-neutral-actions-information Applicants" at bounding box center [492, 51] width 145 height 20
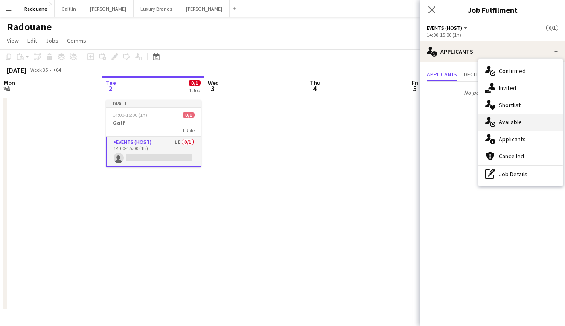
click at [522, 125] on div "single-neutral-actions-upload Available" at bounding box center [521, 122] width 85 height 17
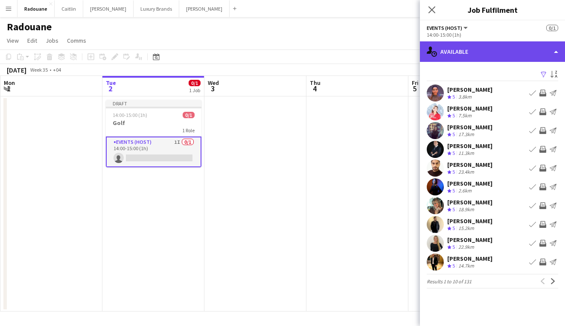
click at [531, 50] on div "single-neutral-actions-upload Available" at bounding box center [492, 51] width 145 height 20
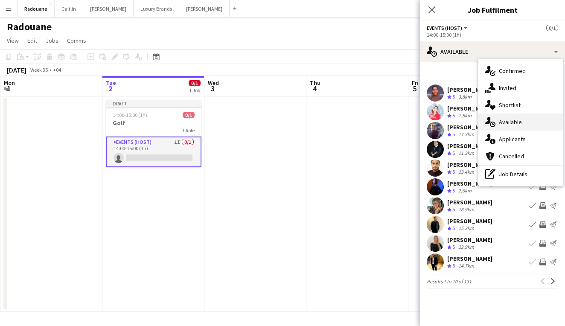
click at [535, 126] on div "single-neutral-actions-upload Available" at bounding box center [521, 122] width 85 height 17
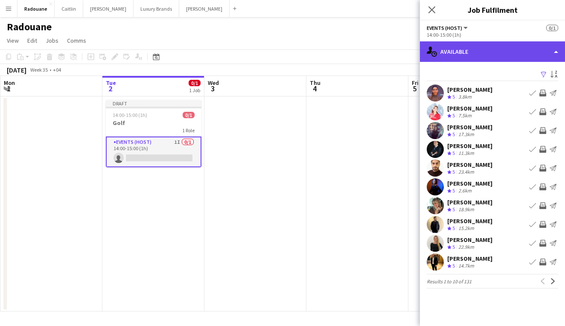
click at [525, 50] on div "single-neutral-actions-upload Available" at bounding box center [492, 51] width 145 height 20
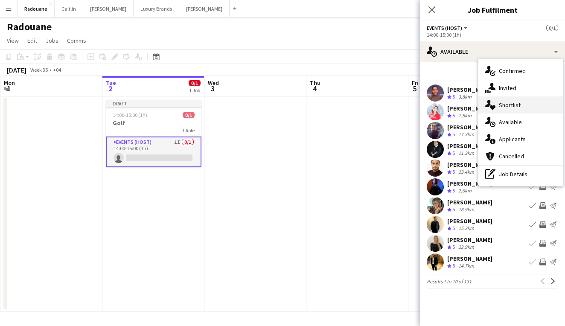
click at [524, 104] on div "single-neutral-actions-heart Shortlist" at bounding box center [521, 105] width 85 height 17
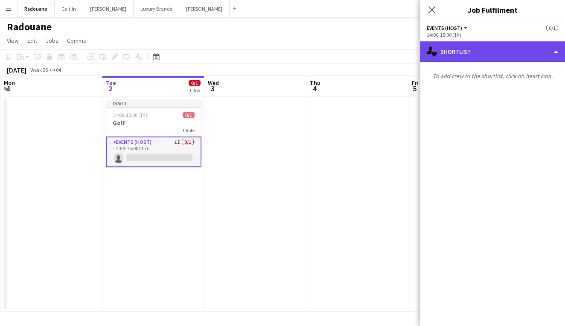
click at [544, 55] on div "single-neutral-actions-heart Shortlist" at bounding box center [492, 51] width 145 height 20
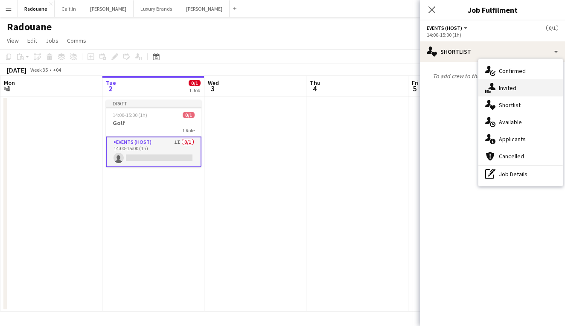
click at [535, 87] on div "single-neutral-actions-share-1 Invited" at bounding box center [521, 87] width 85 height 17
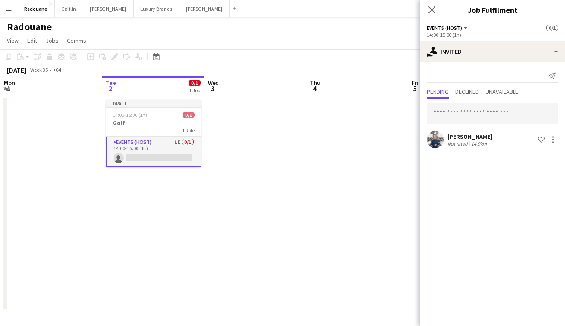
click at [530, 76] on div "Send notification" at bounding box center [493, 76] width 132 height 14
click at [484, 141] on div "14.9km" at bounding box center [479, 143] width 19 height 6
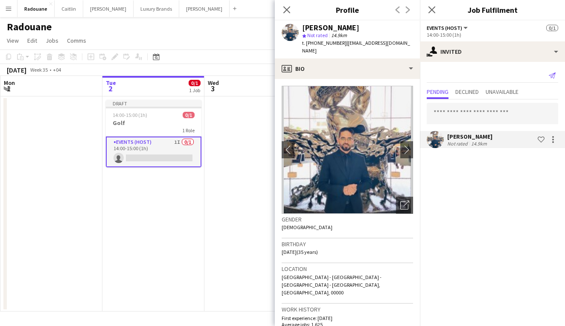
click at [551, 77] on icon "Send notification" at bounding box center [552, 75] width 7 height 7
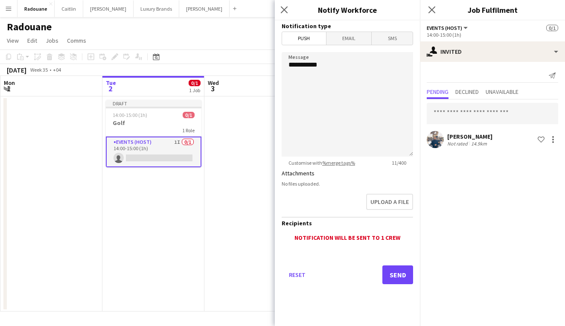
click at [400, 272] on button "Send" at bounding box center [398, 275] width 31 height 19
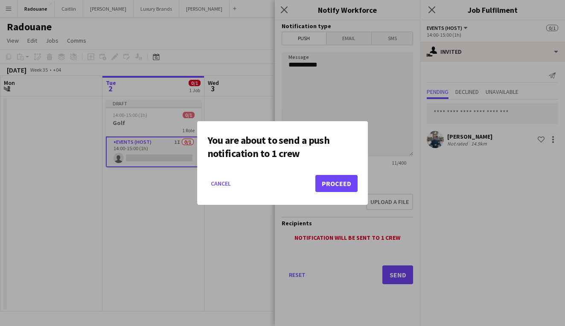
click at [342, 182] on button "Proceed" at bounding box center [337, 183] width 42 height 17
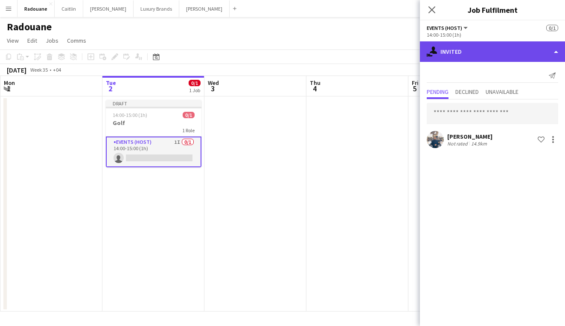
click at [539, 48] on div "single-neutral-actions-share-1 Invited" at bounding box center [492, 51] width 145 height 20
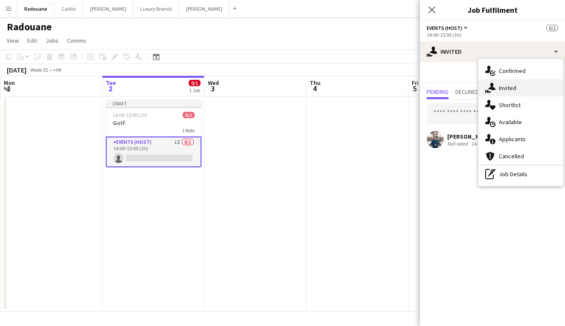
click at [522, 86] on div "single-neutral-actions-share-1 Invited" at bounding box center [521, 87] width 85 height 17
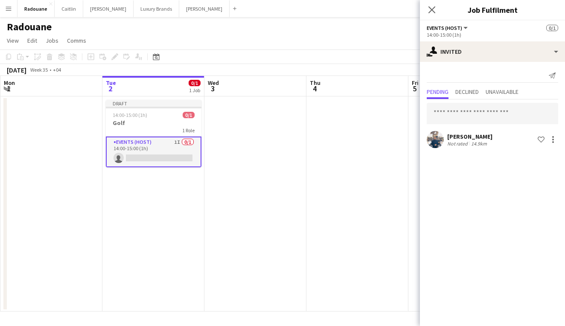
click at [506, 141] on div "[PERSON_NAME] Not rated 14.9km Shortlist crew" at bounding box center [492, 139] width 145 height 17
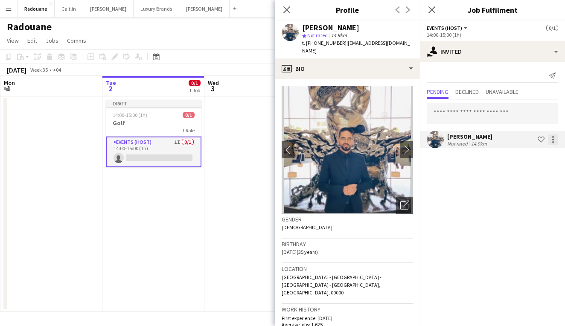
click at [555, 142] on div at bounding box center [553, 140] width 10 height 10
click at [555, 142] on div at bounding box center [282, 163] width 565 height 326
click at [469, 75] on div "Send notification" at bounding box center [493, 76] width 132 height 14
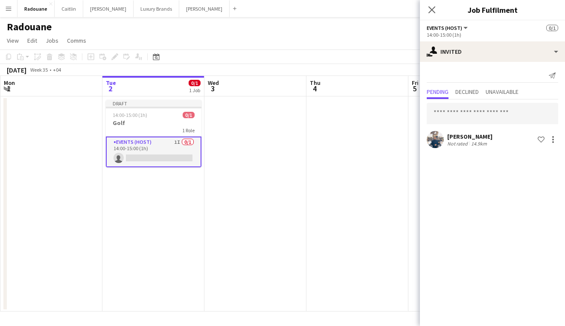
click at [471, 75] on div "Send notification" at bounding box center [493, 76] width 132 height 14
click at [477, 90] on span "Declined" at bounding box center [467, 92] width 23 height 6
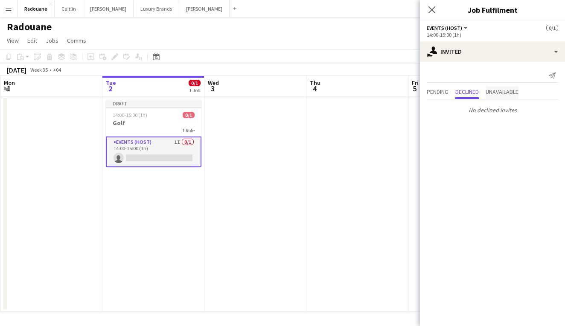
click at [498, 91] on span "Unavailable" at bounding box center [502, 92] width 33 height 6
click at [436, 95] on span "Pending" at bounding box center [438, 92] width 22 height 6
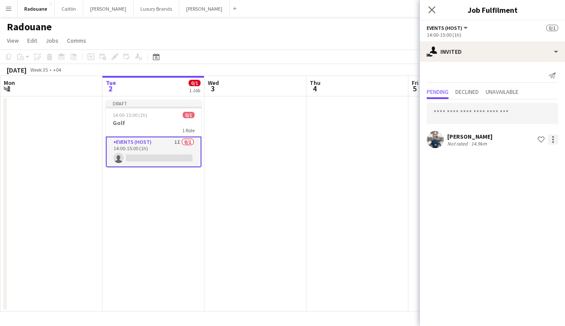
click at [553, 143] on div at bounding box center [554, 142] width 2 height 2
click at [525, 158] on span "Edit fee" at bounding box center [526, 156] width 50 height 8
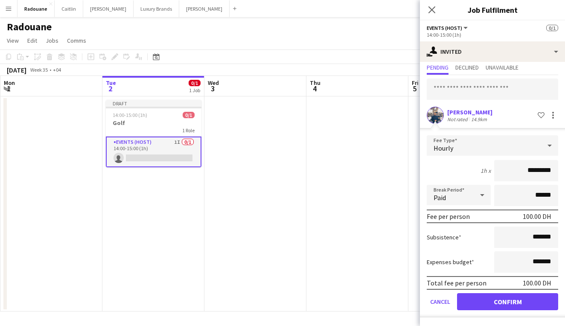
scroll to position [24, 0]
click at [479, 305] on button "Confirm" at bounding box center [507, 301] width 101 height 17
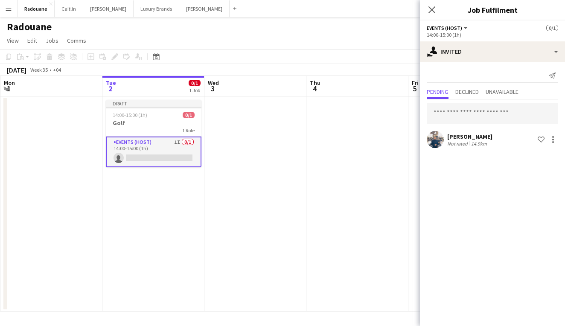
scroll to position [0, 0]
click at [554, 74] on icon at bounding box center [552, 76] width 7 height 6
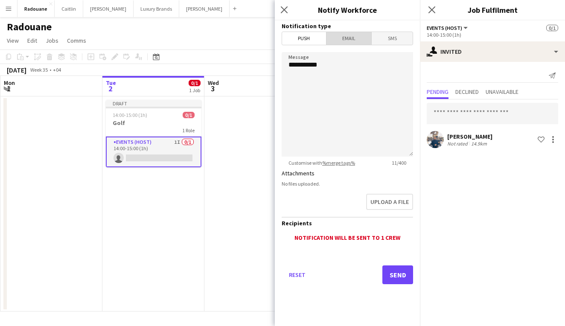
click at [346, 33] on span "Email" at bounding box center [349, 38] width 45 height 13
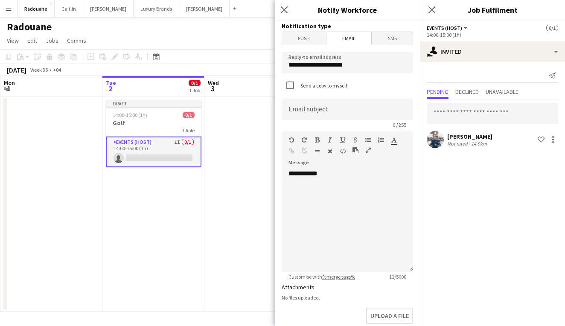
click at [393, 44] on span "SMS" at bounding box center [392, 38] width 41 height 13
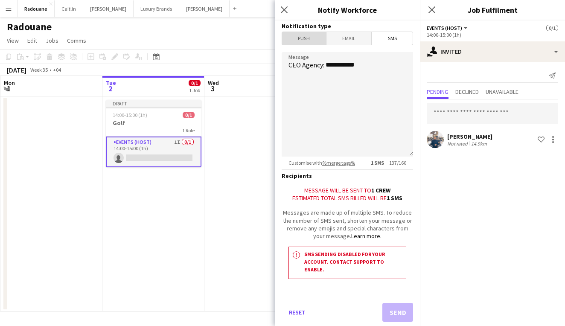
click at [309, 41] on span "Push" at bounding box center [304, 38] width 44 height 13
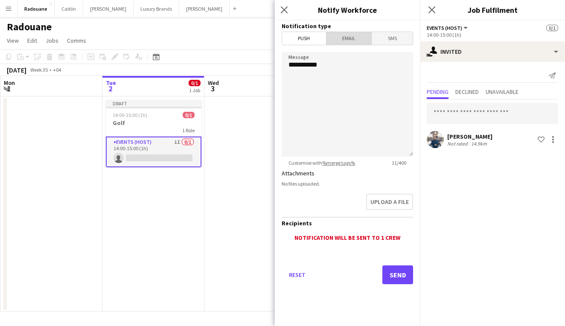
click at [342, 36] on span "Email" at bounding box center [349, 38] width 45 height 13
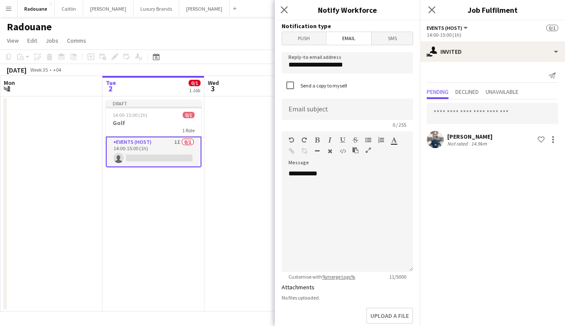
click at [297, 39] on span "Push" at bounding box center [304, 38] width 44 height 13
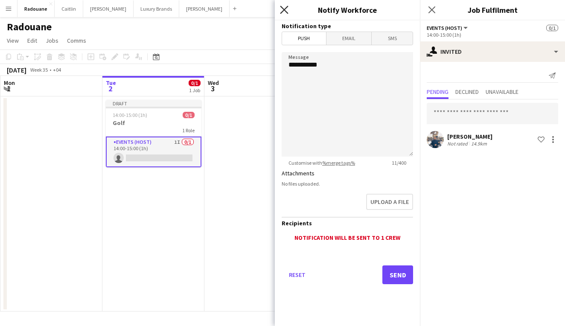
click at [286, 7] on icon "Close pop-in" at bounding box center [284, 10] width 8 height 8
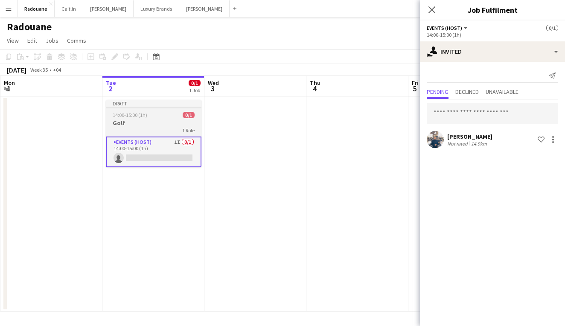
click at [173, 126] on h3 "Golf" at bounding box center [154, 123] width 96 height 8
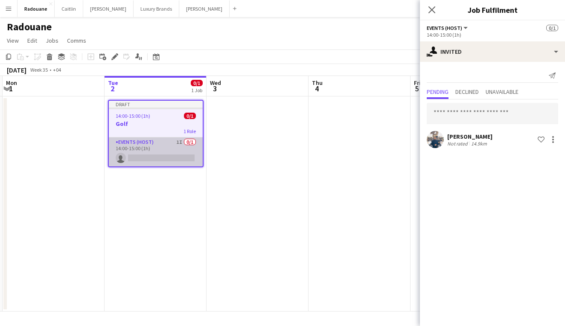
drag, startPoint x: 190, startPoint y: 155, endPoint x: 184, endPoint y: 148, distance: 8.8
click at [190, 159] on app-card-role "Events (Host) 1I 0/1 14:00-15:00 (1h) single-neutral-actions" at bounding box center [156, 152] width 94 height 29
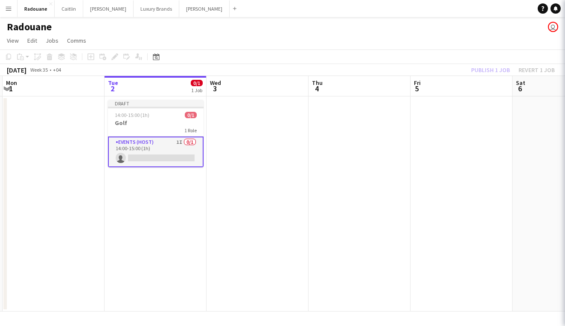
scroll to position [0, 203]
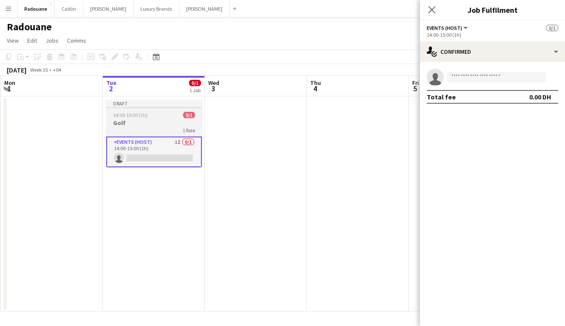
click at [162, 127] on div "1 Role" at bounding box center [154, 130] width 96 height 7
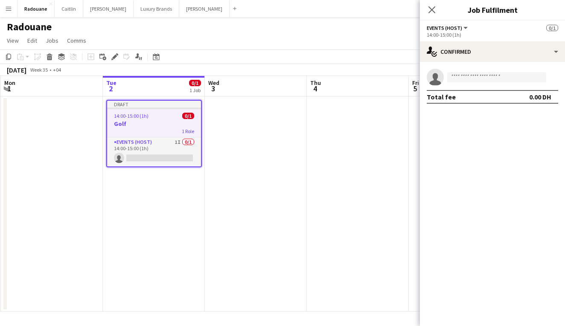
click at [162, 127] on h3 "Golf" at bounding box center [154, 124] width 94 height 8
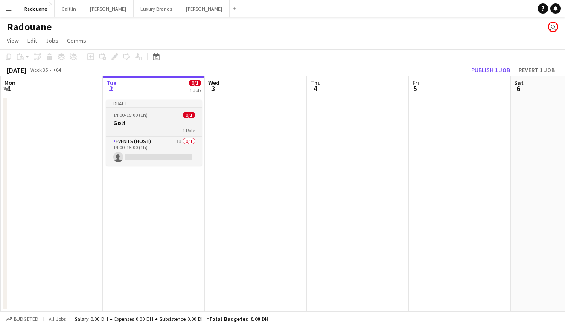
click at [162, 127] on div "1 Role" at bounding box center [154, 130] width 96 height 7
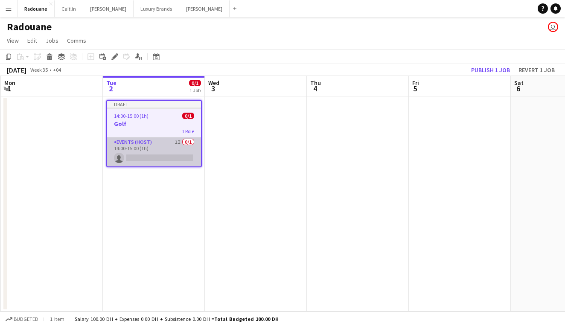
click at [148, 154] on app-card-role "Events (Host) 1I 0/1 14:00-15:00 (1h) single-neutral-actions" at bounding box center [154, 152] width 94 height 29
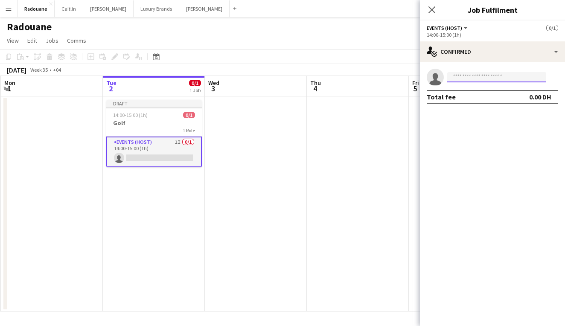
click at [514, 78] on input at bounding box center [497, 77] width 99 height 10
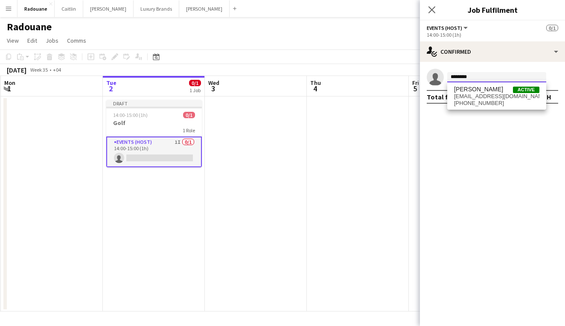
type input "********"
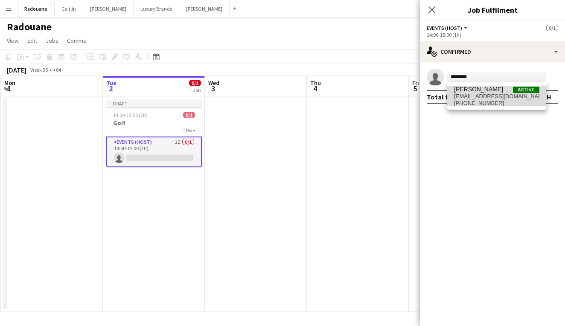
drag, startPoint x: 548, startPoint y: 100, endPoint x: 512, endPoint y: 106, distance: 37.3
click at [512, 106] on span "[PHONE_NUMBER]" at bounding box center [496, 103] width 85 height 7
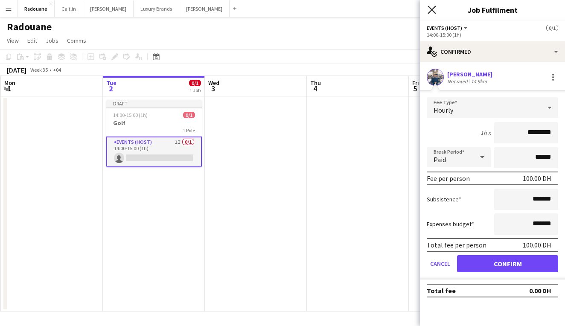
click at [432, 9] on icon "Close pop-in" at bounding box center [432, 10] width 8 height 8
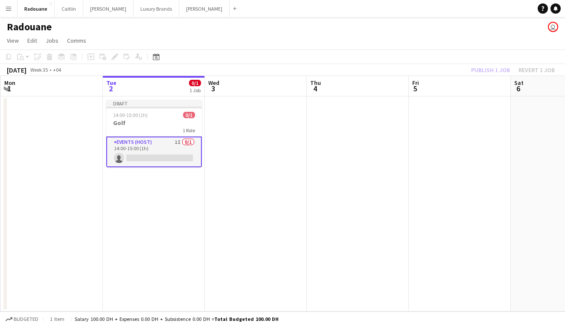
click at [181, 152] on app-card-role "Events (Host) 1I 0/1 14:00-15:00 (1h) single-neutral-actions" at bounding box center [154, 152] width 96 height 31
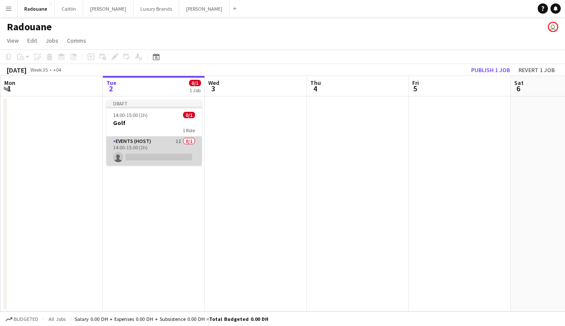
click at [173, 157] on app-card-role "Events (Host) 1I 0/1 14:00-15:00 (1h) single-neutral-actions" at bounding box center [154, 151] width 96 height 29
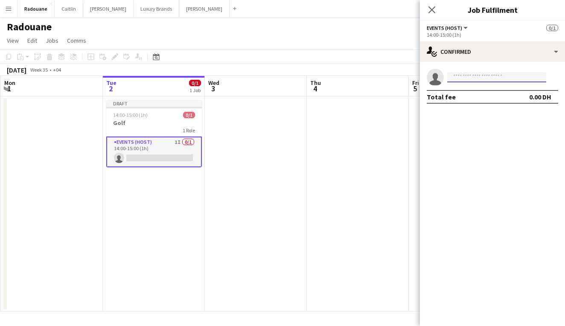
click at [484, 76] on input at bounding box center [497, 77] width 99 height 10
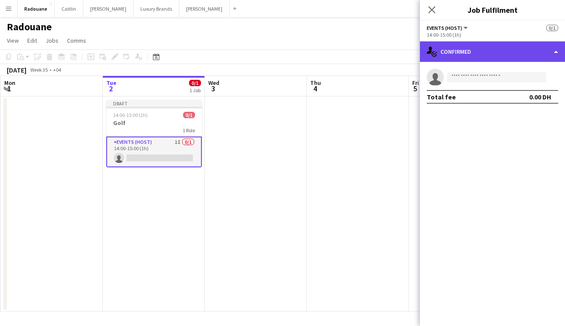
click at [541, 56] on div "single-neutral-actions-check-2 Confirmed" at bounding box center [492, 51] width 145 height 20
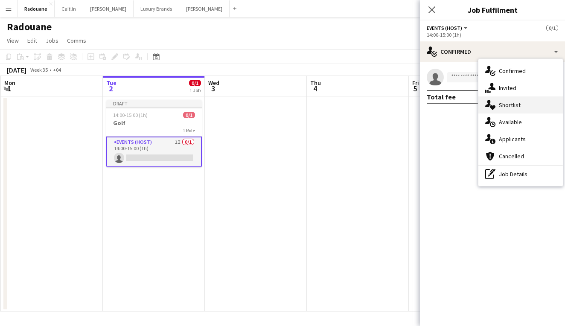
click at [516, 104] on span "Shortlist" at bounding box center [510, 105] width 22 height 8
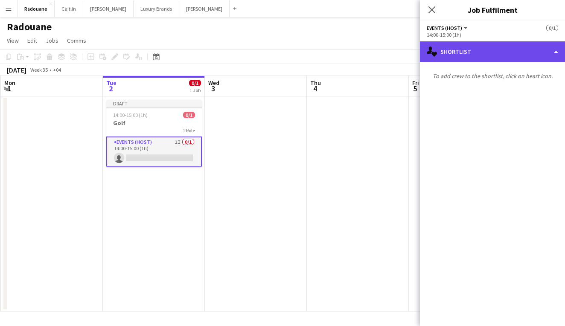
click at [553, 53] on div "single-neutral-actions-heart Shortlist" at bounding box center [492, 51] width 145 height 20
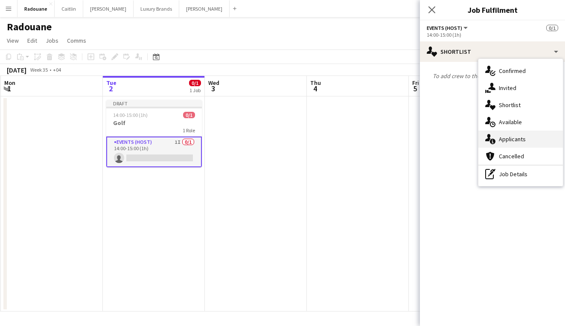
click at [511, 135] on div "single-neutral-actions-information Applicants" at bounding box center [521, 139] width 85 height 17
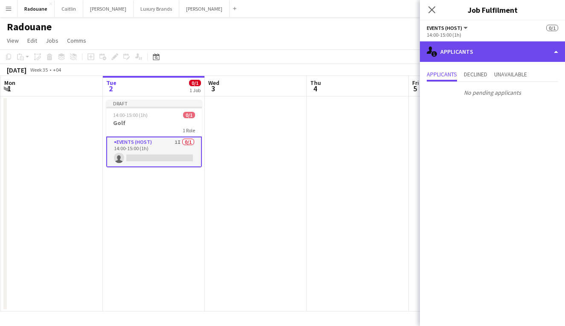
click at [509, 48] on div "single-neutral-actions-information Applicants" at bounding box center [492, 51] width 145 height 20
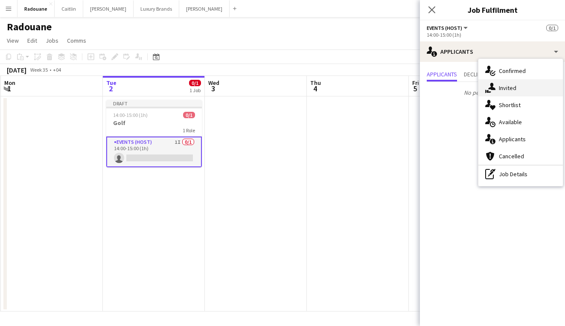
click at [516, 88] on span "Invited" at bounding box center [508, 88] width 18 height 8
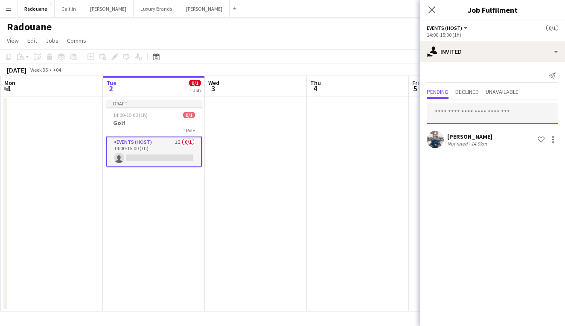
click at [480, 116] on input "text" at bounding box center [493, 113] width 132 height 21
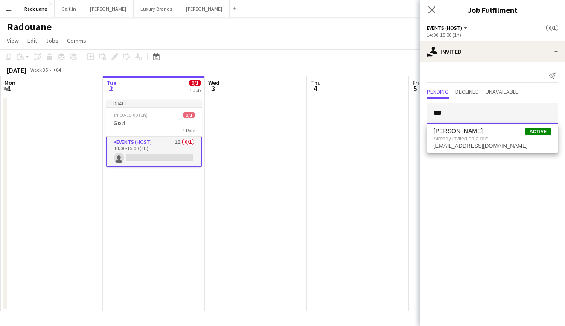
click at [540, 113] on input "***" at bounding box center [493, 113] width 132 height 21
type input "********"
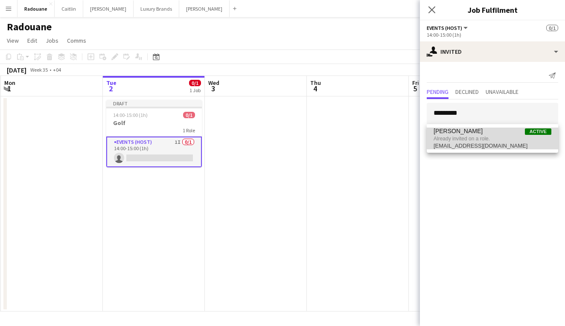
click at [547, 132] on span "Active" at bounding box center [538, 132] width 26 height 6
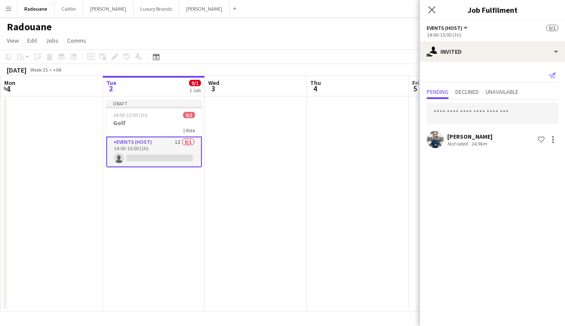
click at [554, 80] on app-icon "Send notification" at bounding box center [553, 76] width 12 height 12
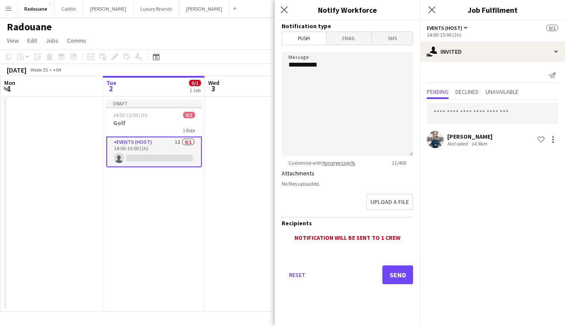
scroll to position [0, 0]
click at [333, 164] on link "%merge tags%" at bounding box center [338, 163] width 33 height 6
click at [348, 40] on span "Email" at bounding box center [349, 38] width 45 height 13
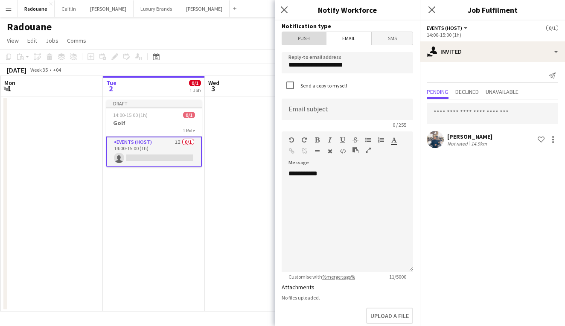
click at [311, 36] on span "Push" at bounding box center [304, 38] width 44 height 13
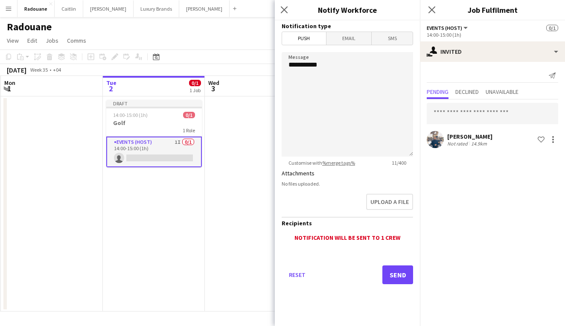
click at [397, 278] on button "Send" at bounding box center [398, 275] width 31 height 19
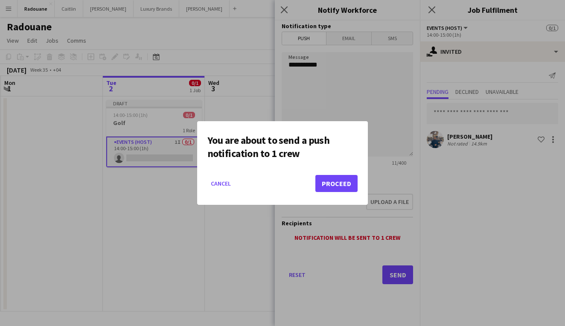
click at [334, 184] on button "Proceed" at bounding box center [337, 183] width 42 height 17
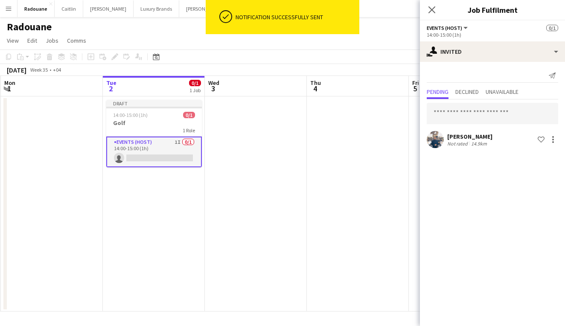
click at [335, 184] on app-date-cell at bounding box center [358, 204] width 102 height 215
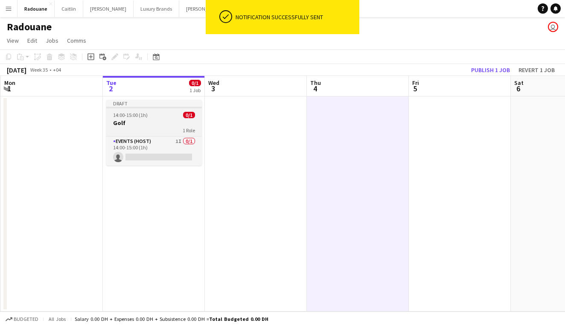
click at [161, 123] on h3 "Golf" at bounding box center [154, 123] width 96 height 8
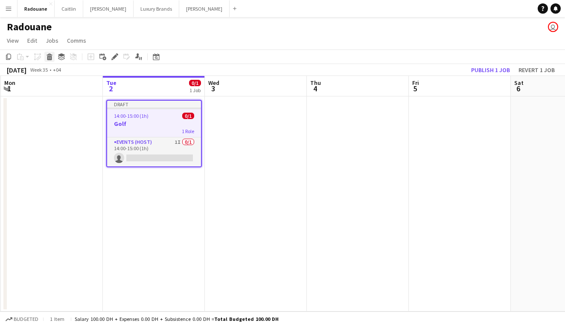
click at [48, 58] on icon at bounding box center [49, 58] width 5 height 4
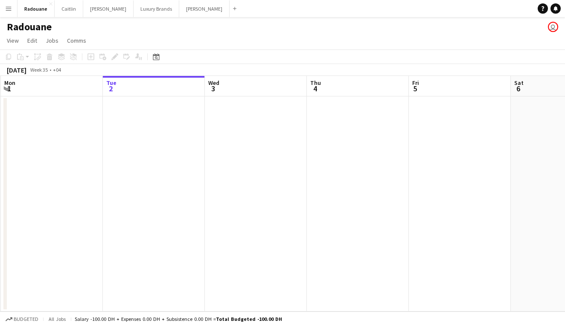
click at [225, 149] on app-date-cell at bounding box center [256, 204] width 102 height 215
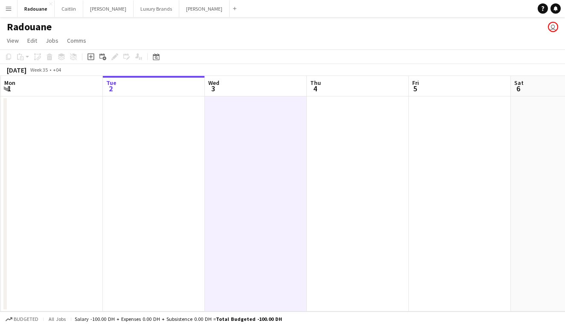
click at [168, 157] on app-date-cell at bounding box center [154, 204] width 102 height 215
